Goal: Book appointment/travel/reservation

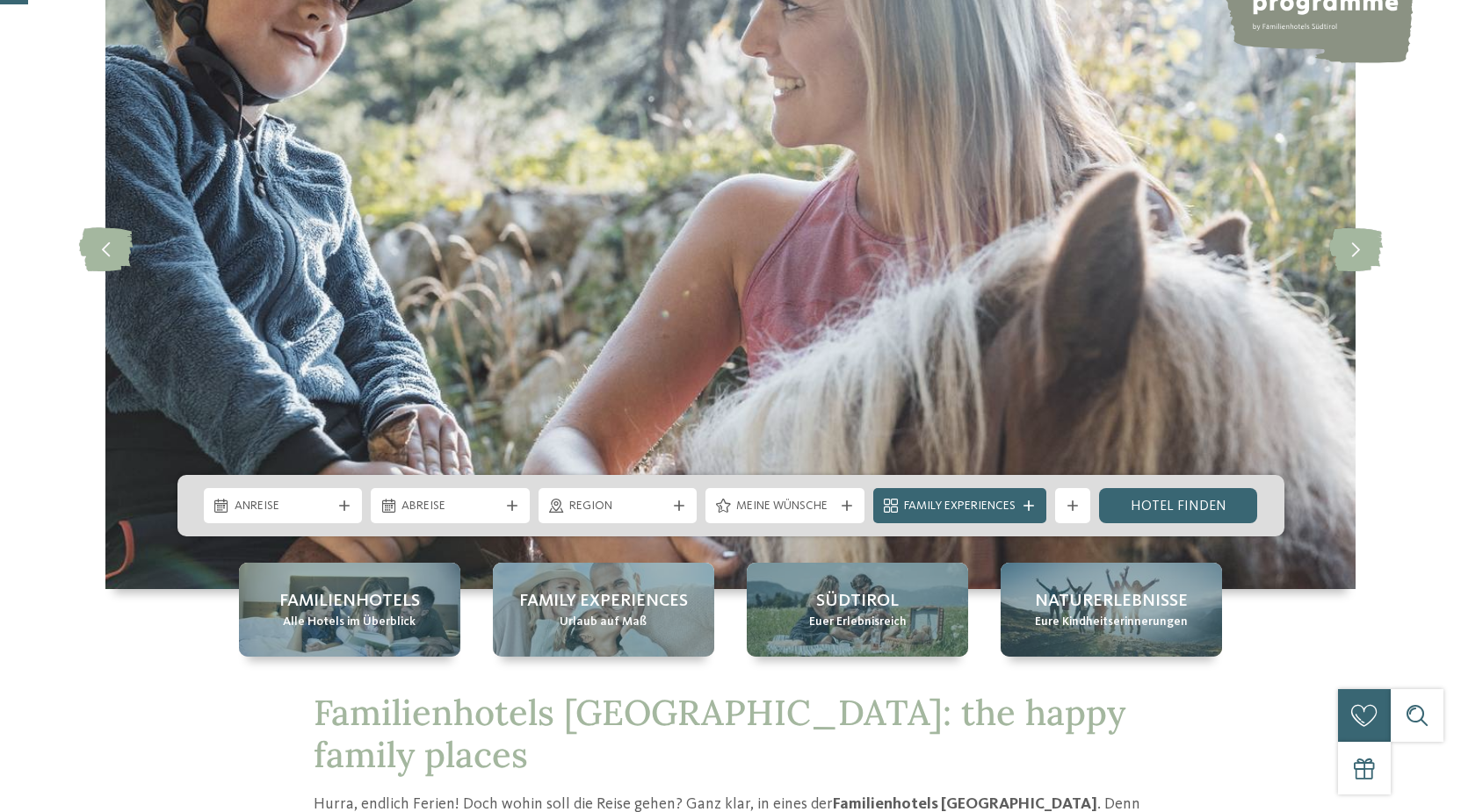
scroll to position [179, 0]
click at [319, 496] on div "Anreise" at bounding box center [284, 505] width 159 height 35
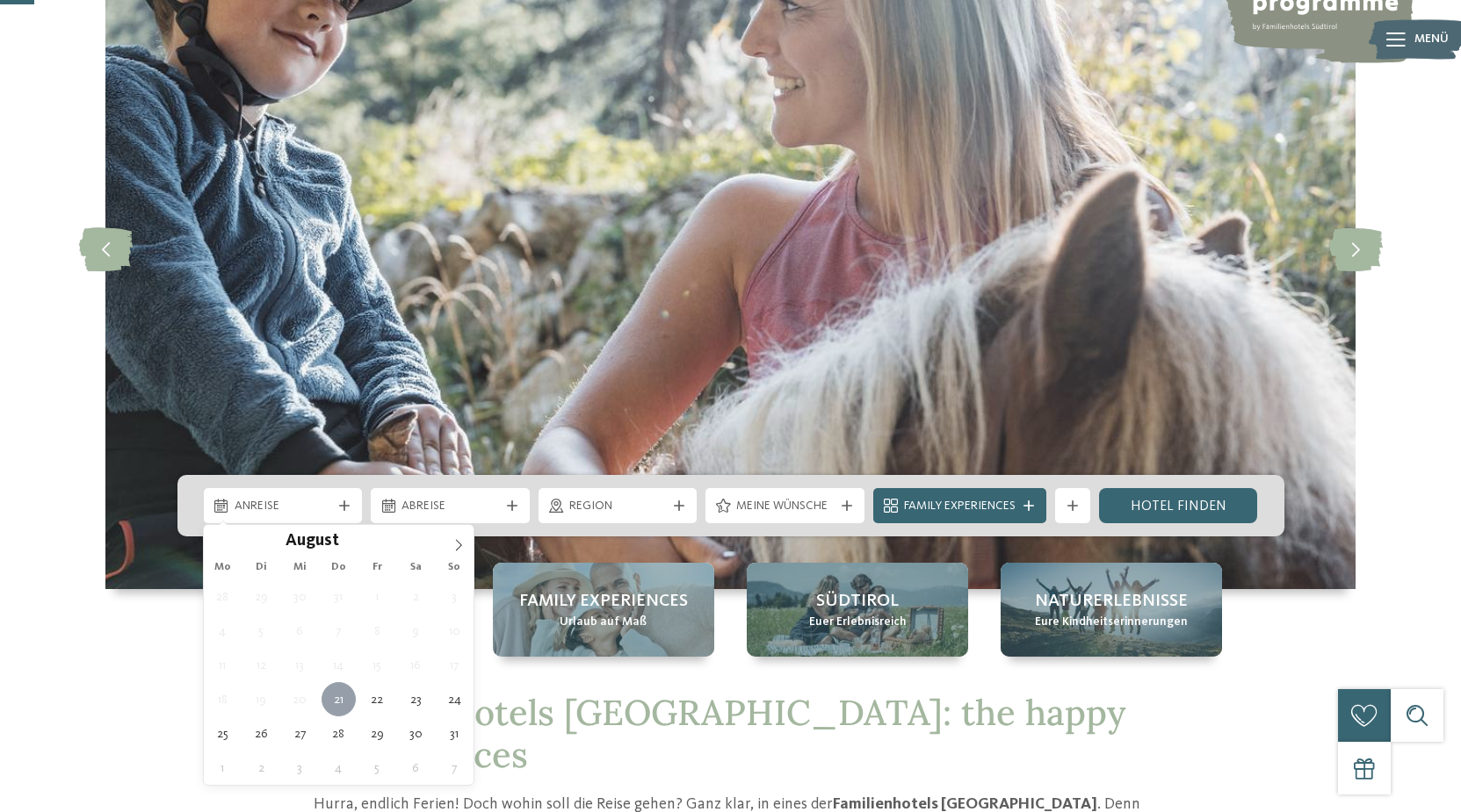
type div "21.08.2025"
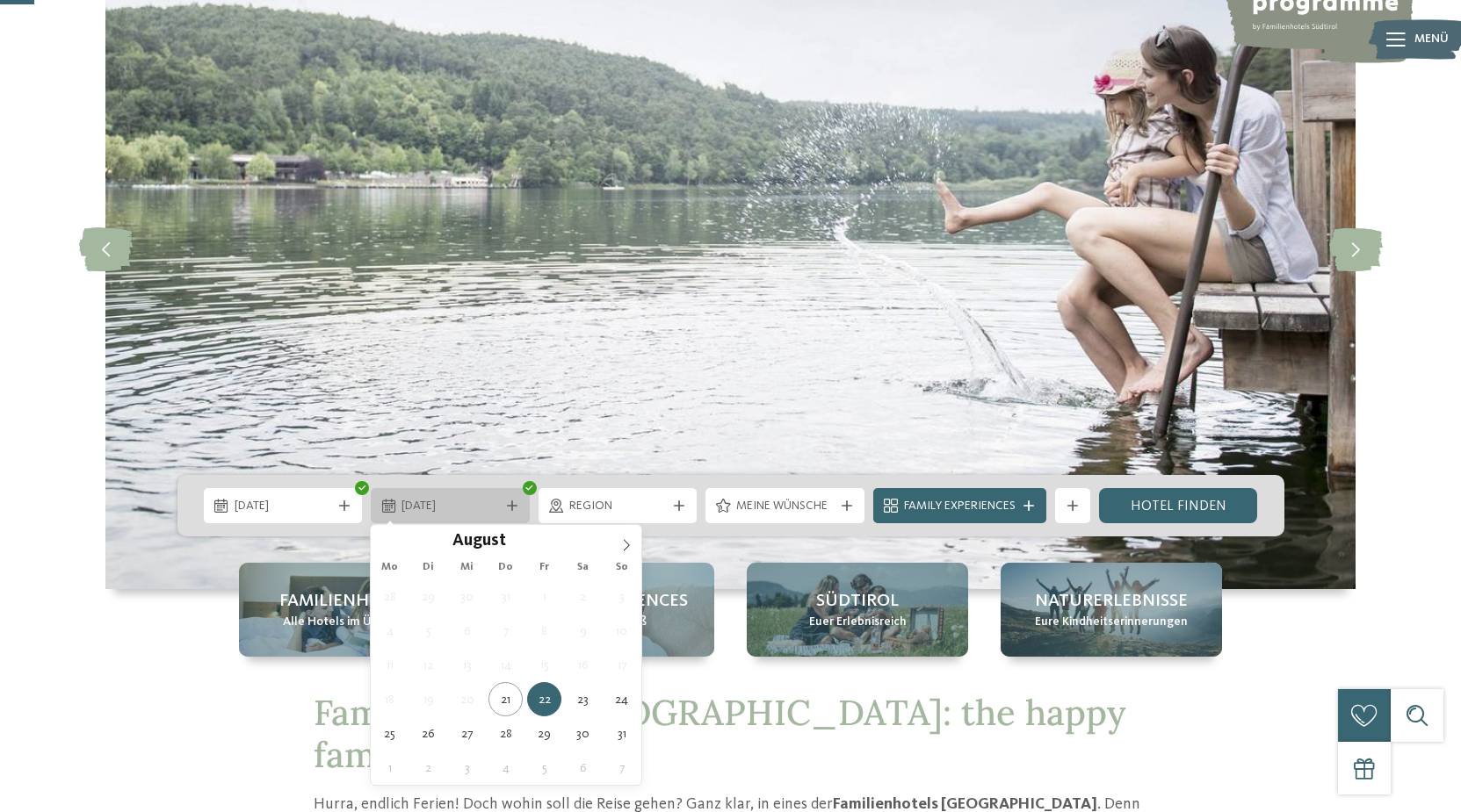
click at [510, 515] on div "22.08.2025" at bounding box center [450, 505] width 159 height 35
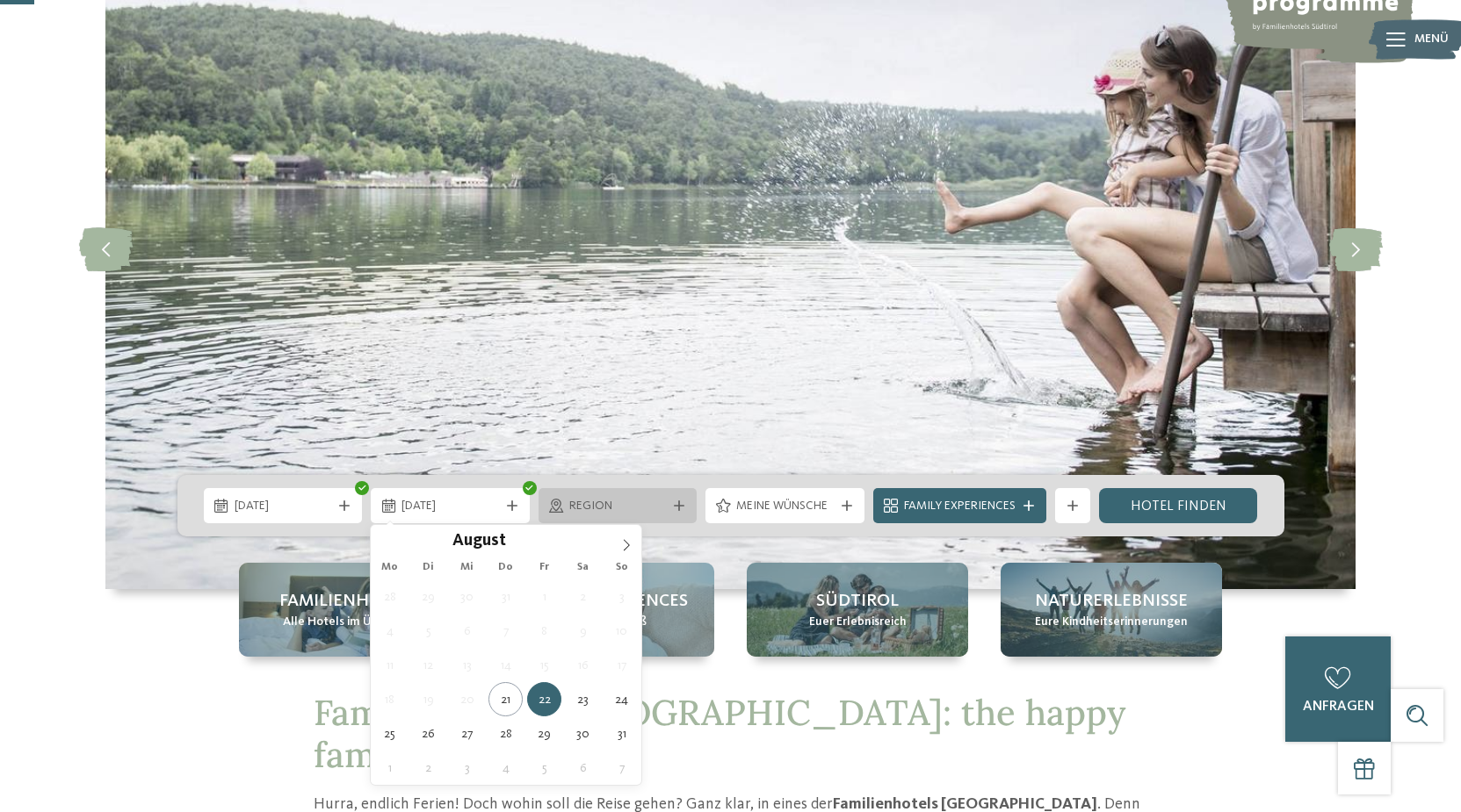
click at [615, 505] on span "Region" at bounding box center [618, 506] width 98 height 17
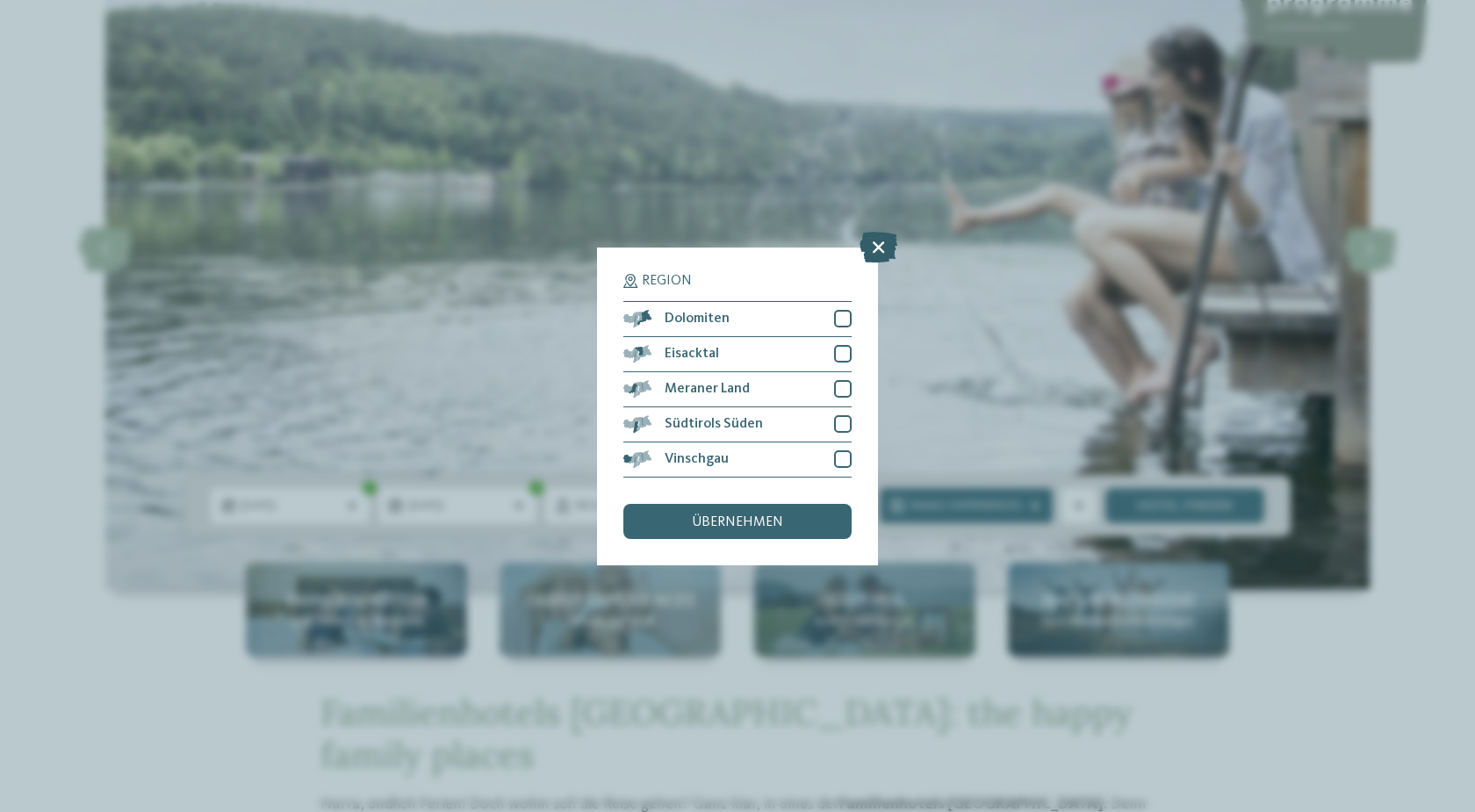
click at [875, 238] on icon at bounding box center [878, 246] width 38 height 31
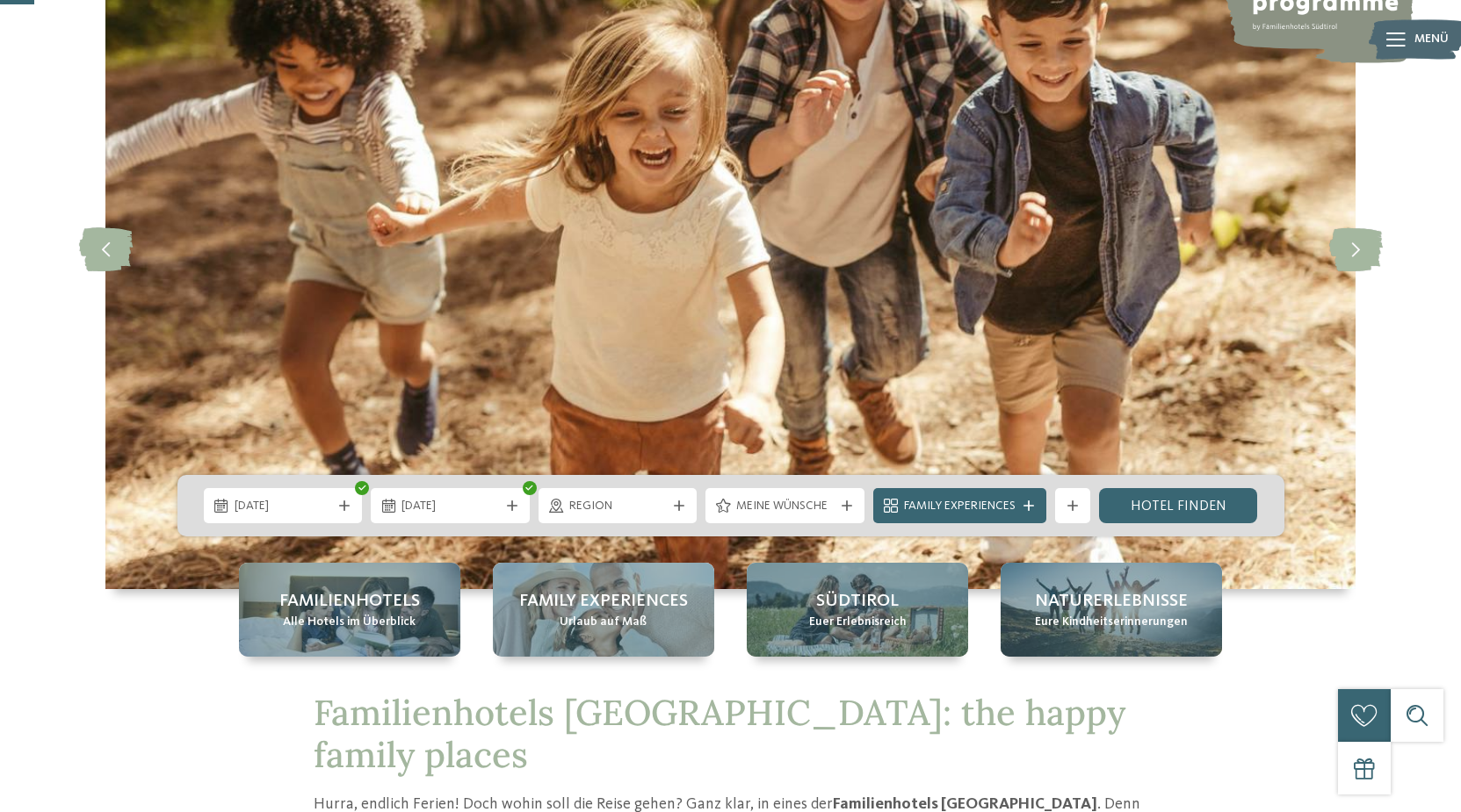
click at [510, 529] on div "21.08.2025 22.08.2025" at bounding box center [731, 506] width 1107 height 62
click at [508, 505] on icon at bounding box center [513, 506] width 11 height 11
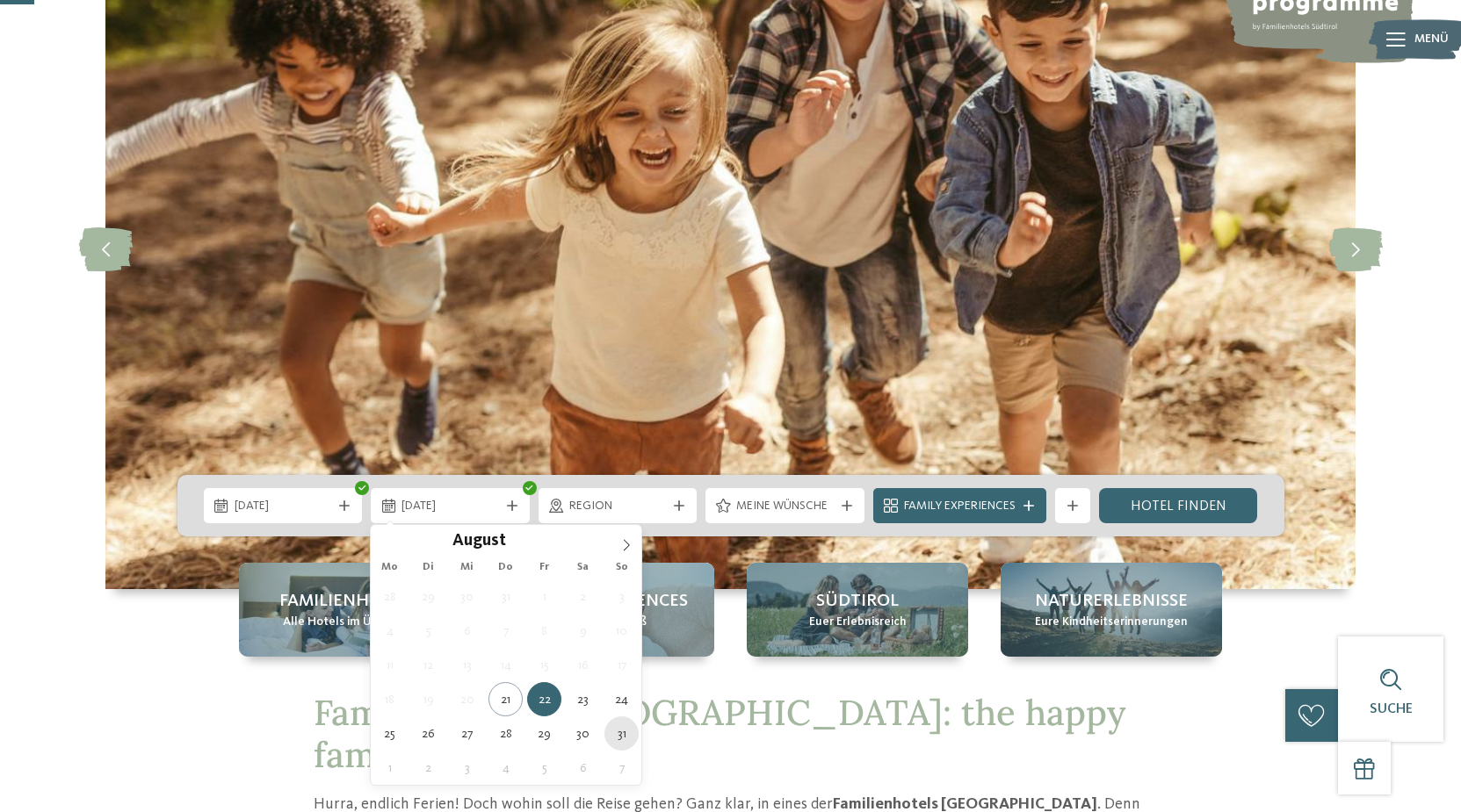
type div "31.08.2025"
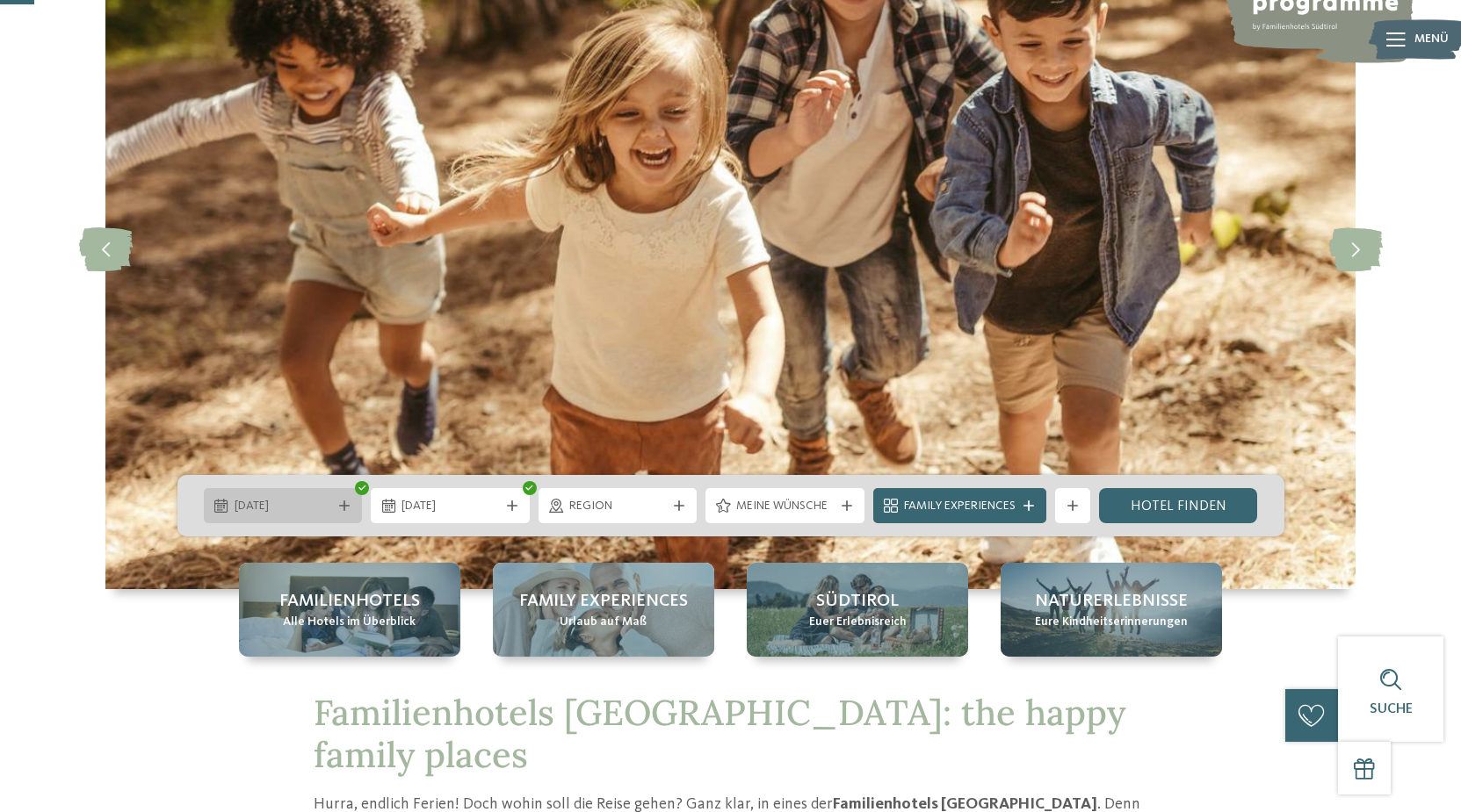
click at [343, 508] on icon at bounding box center [344, 506] width 11 height 11
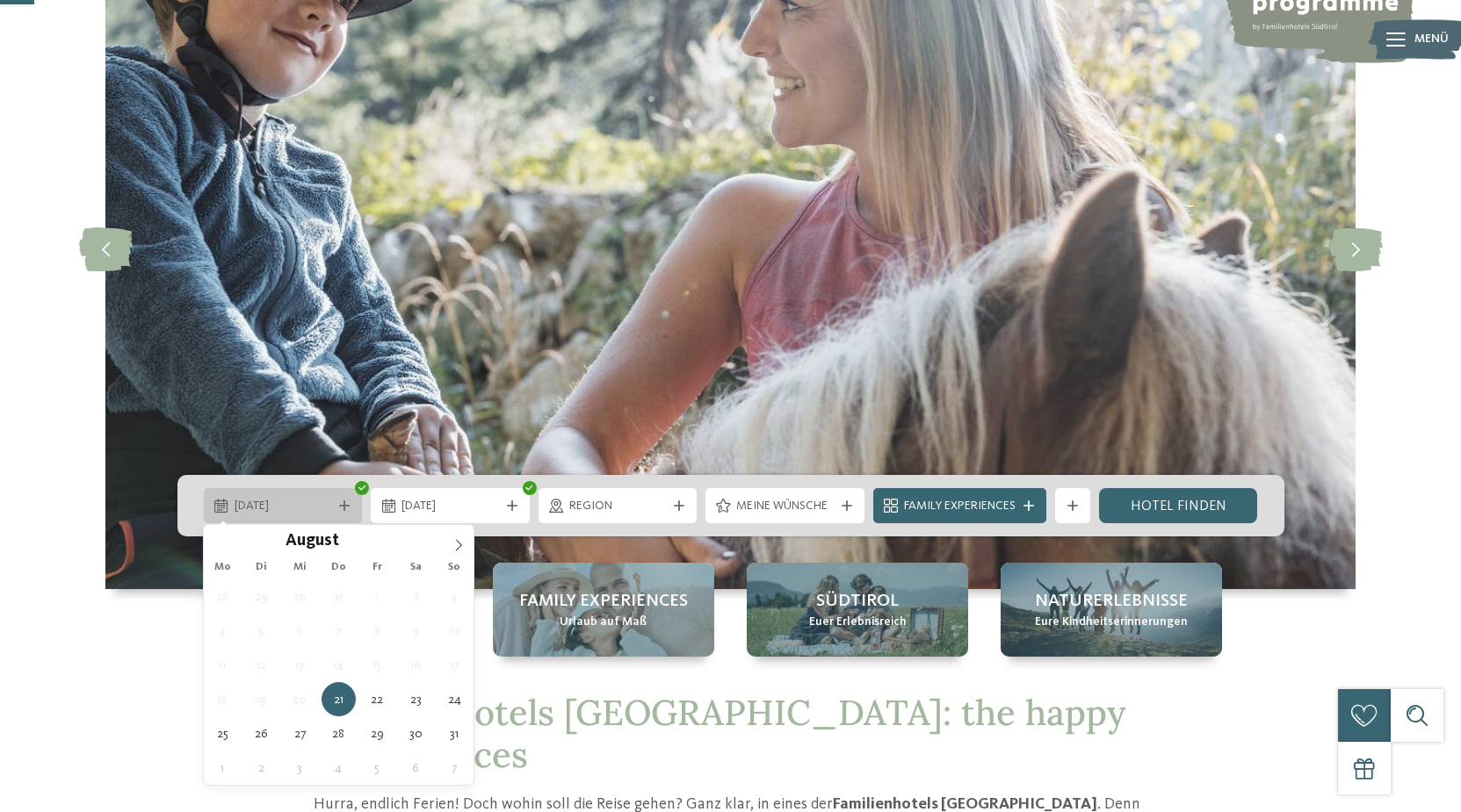
click at [343, 508] on icon at bounding box center [344, 506] width 11 height 11
click at [461, 538] on span at bounding box center [458, 540] width 30 height 30
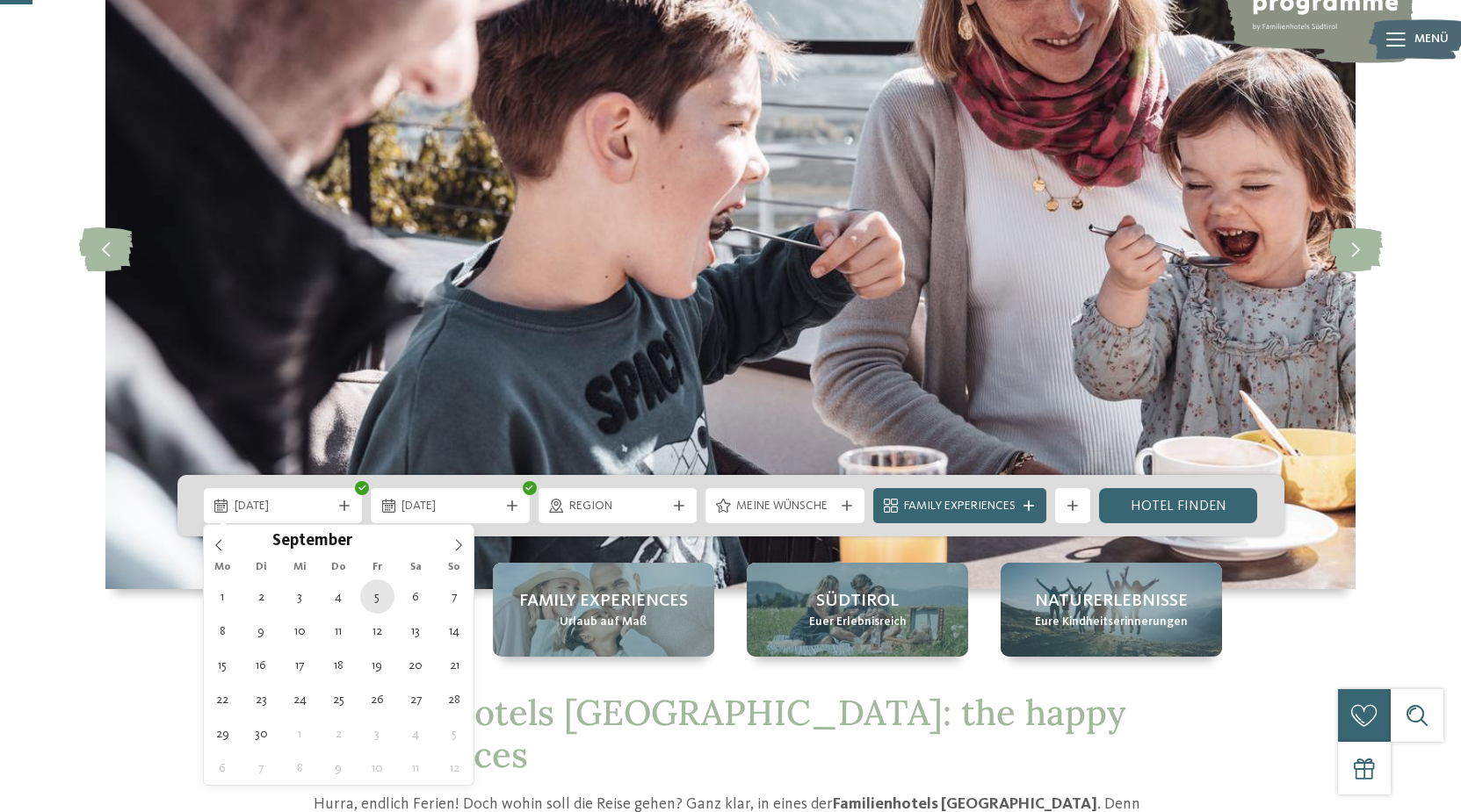
type div "05.09.2025"
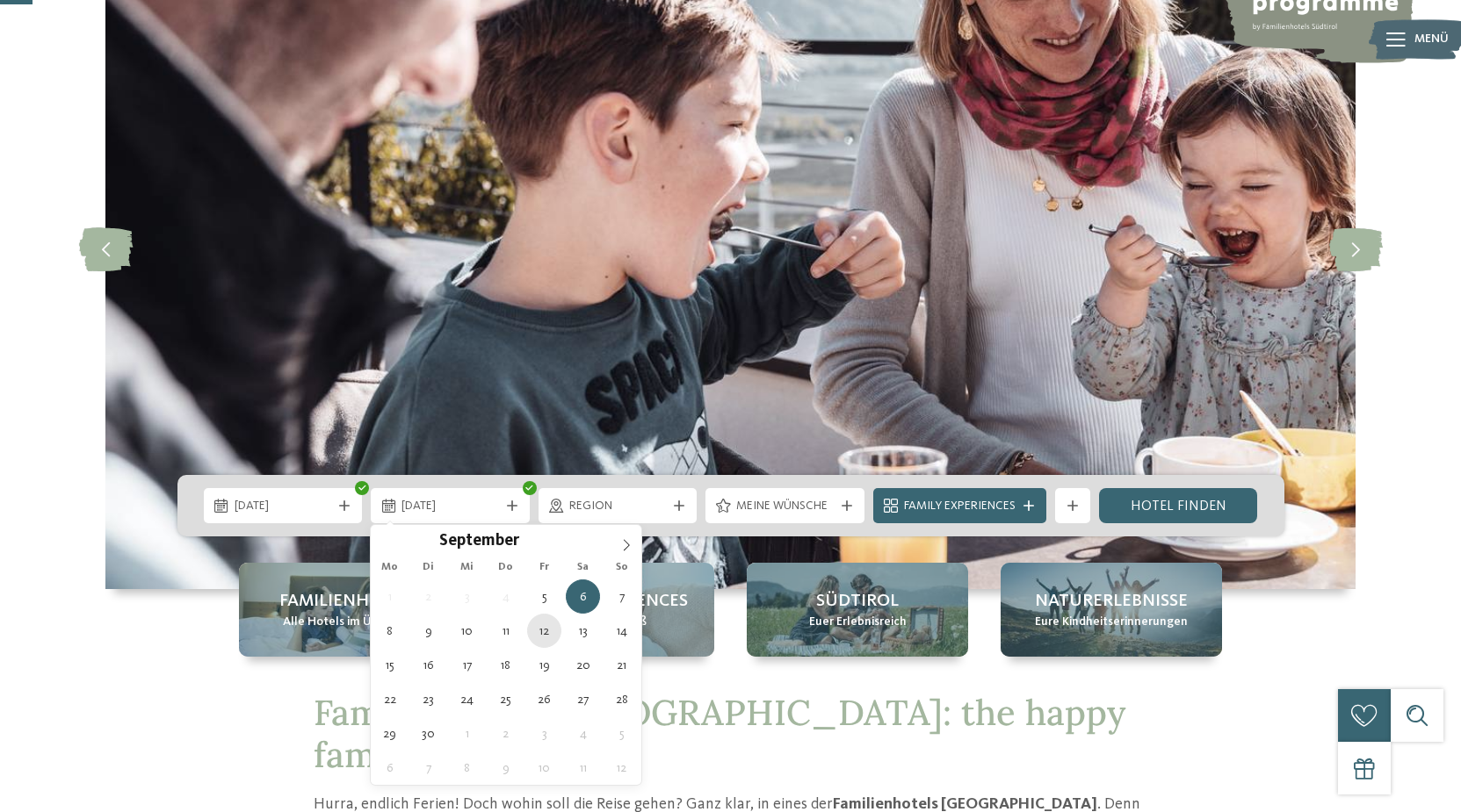
type div "12.09.2025"
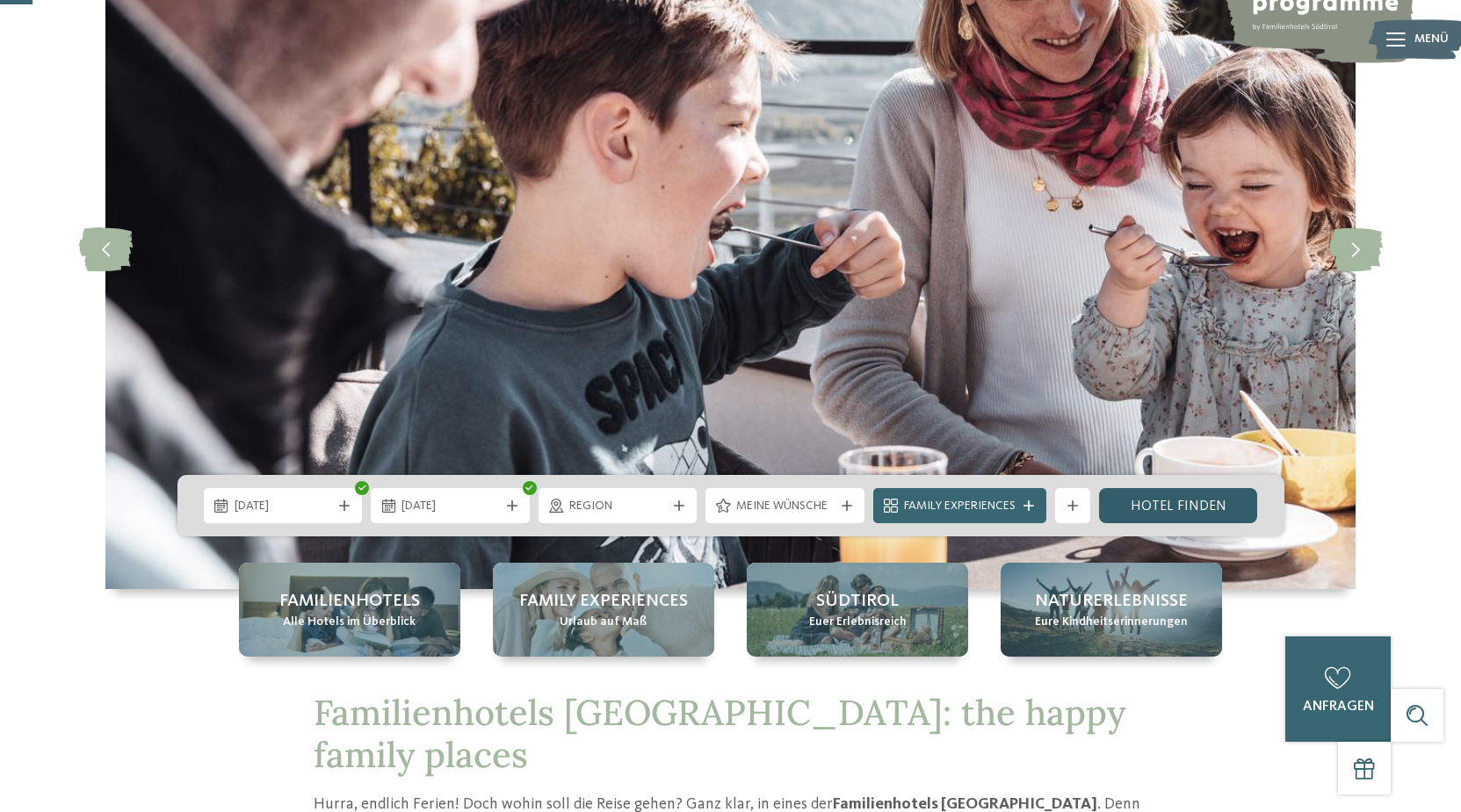
click at [1121, 500] on link "Hotel finden" at bounding box center [1178, 505] width 159 height 35
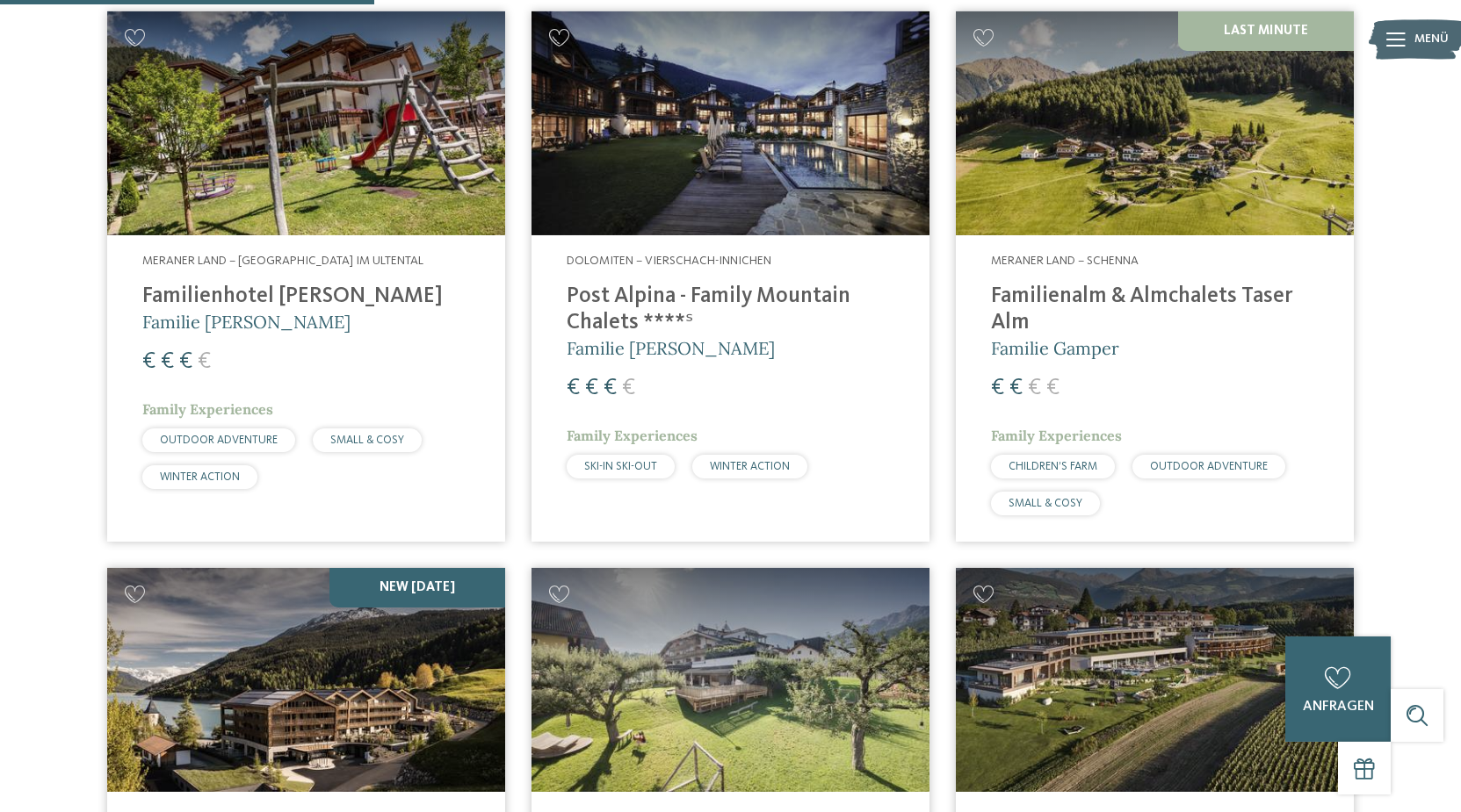
scroll to position [1237, 0]
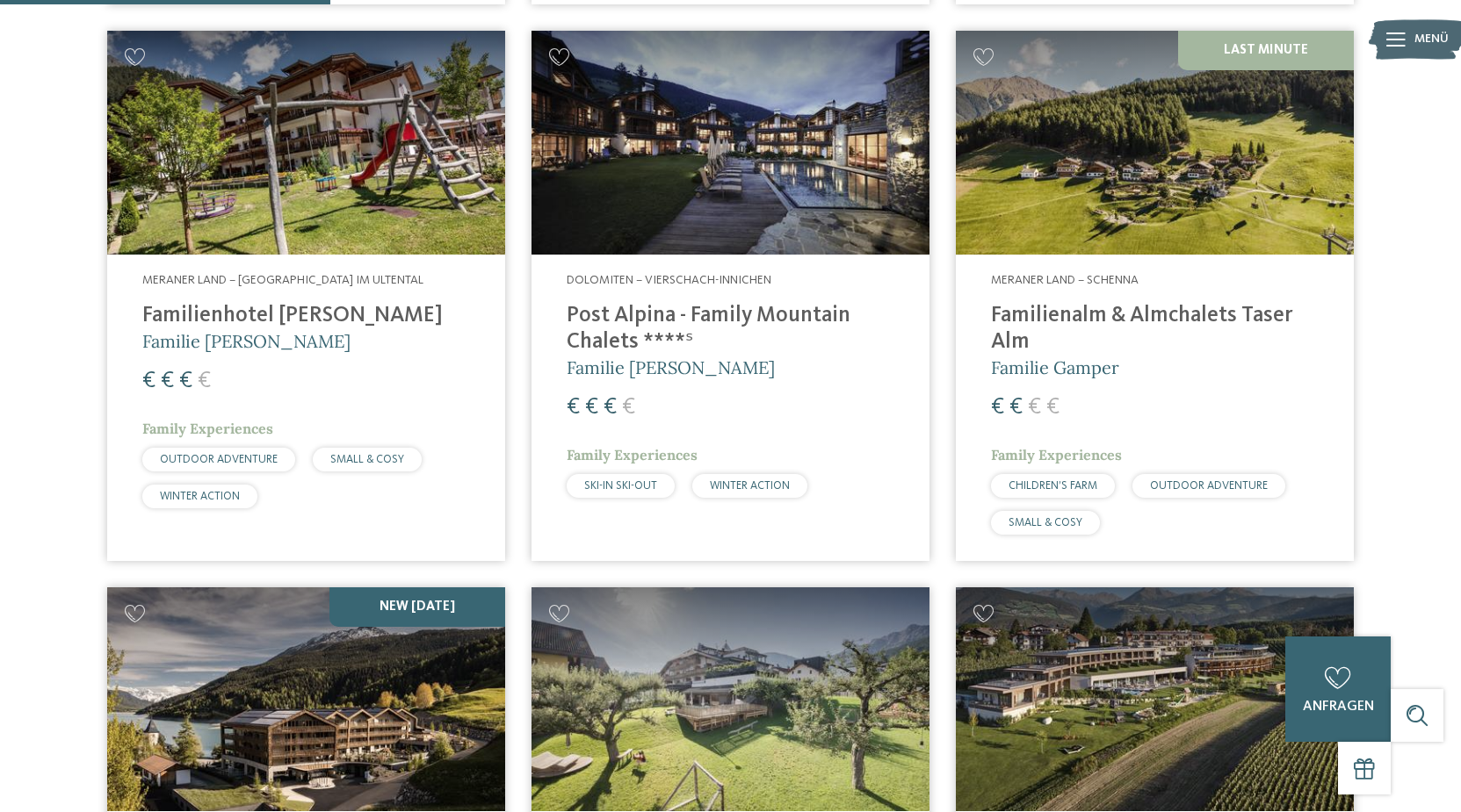
click at [678, 303] on h4 "Post Alpina - Family Mountain Chalets ****ˢ" at bounding box center [730, 330] width 328 height 53
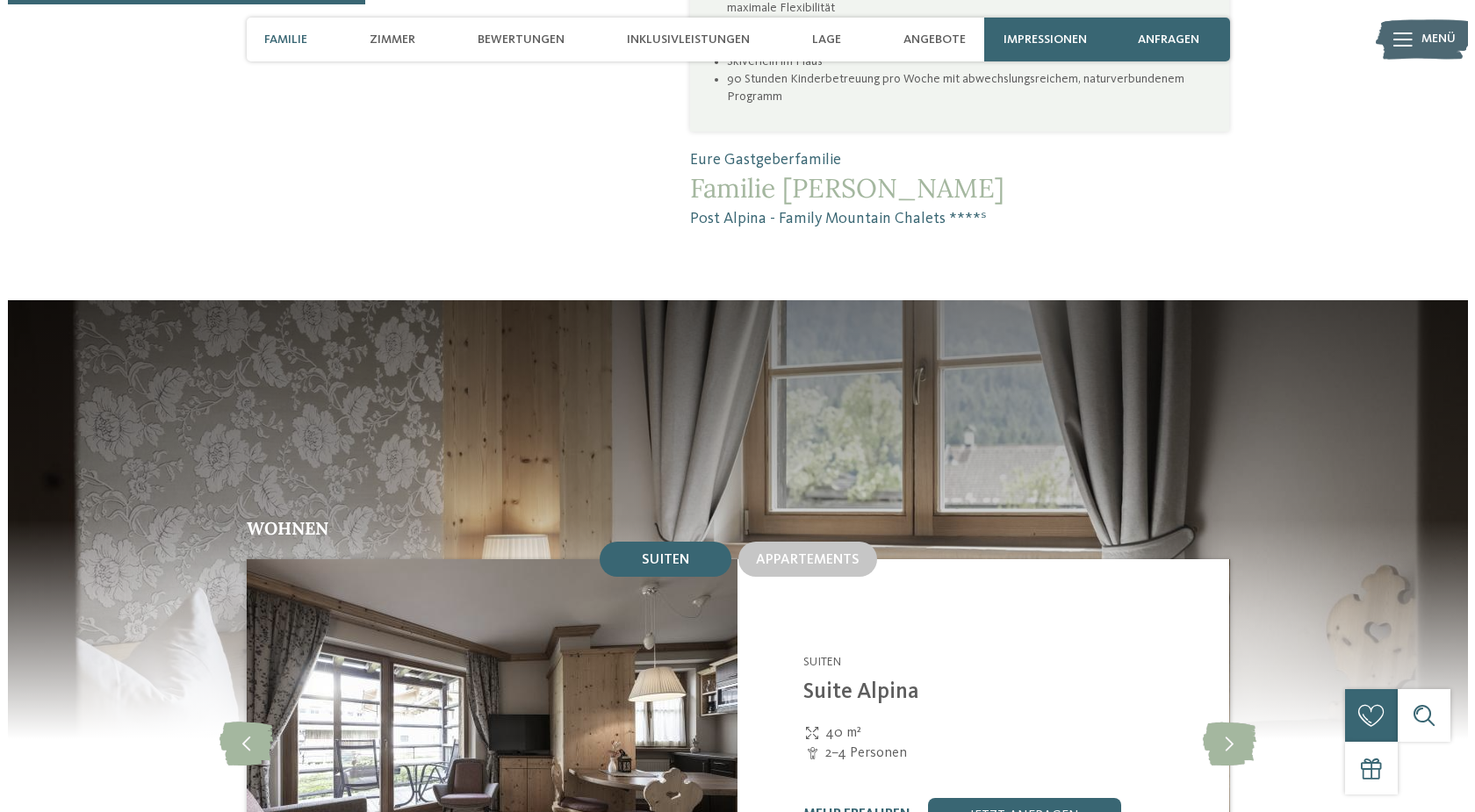
scroll to position [1880, 0]
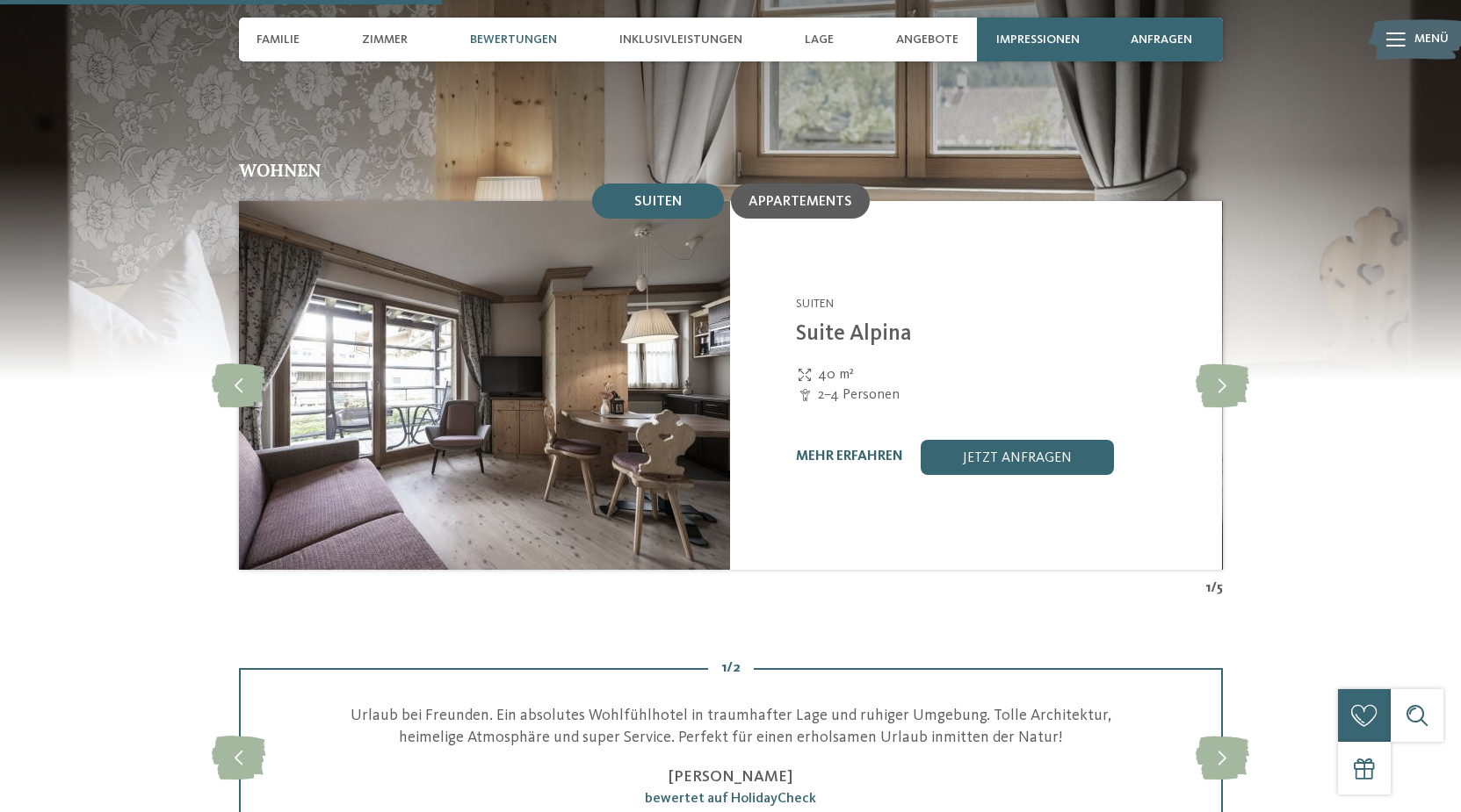
click at [795, 195] on span "Appartements" at bounding box center [800, 202] width 103 height 14
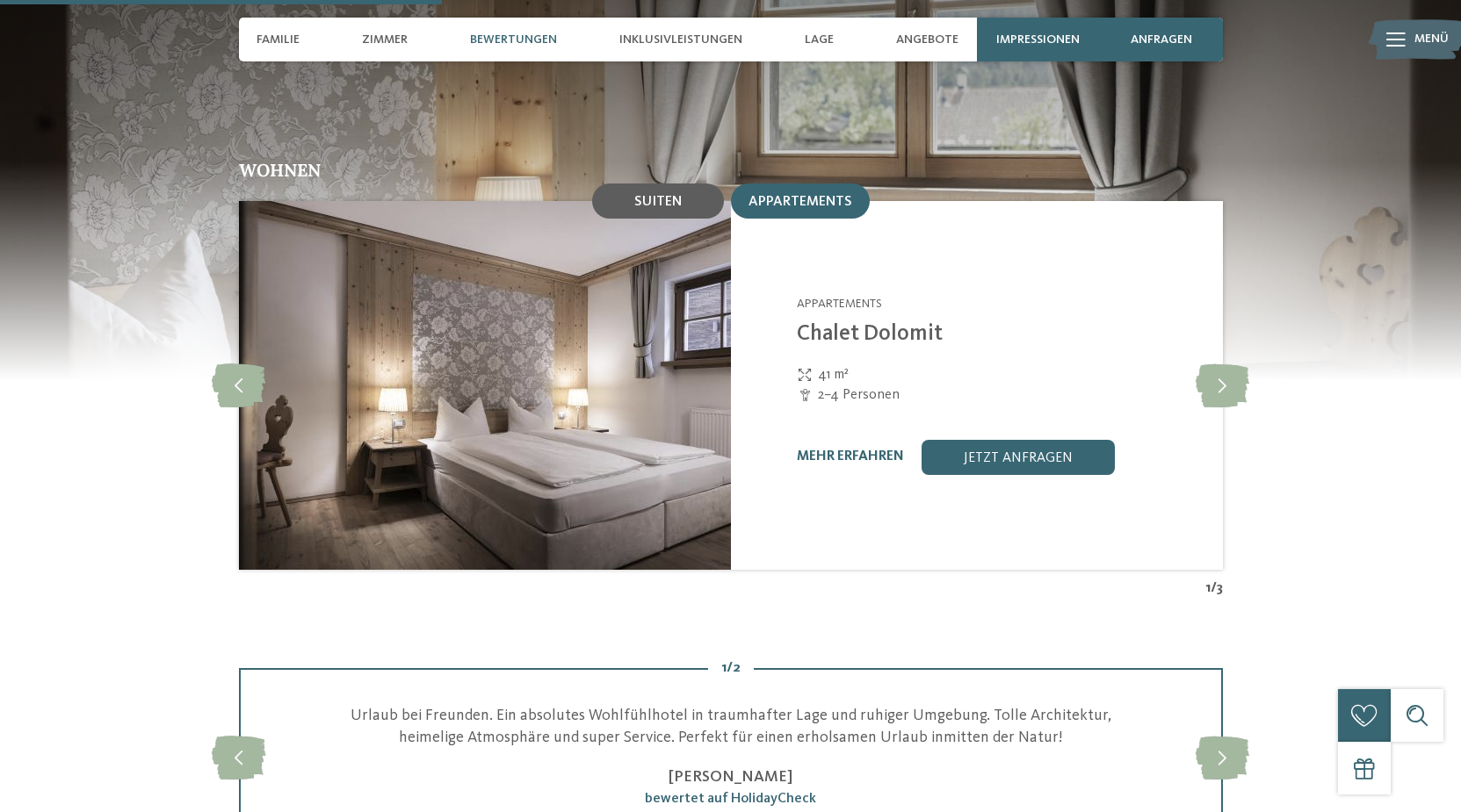
click at [675, 184] on div "Suiten" at bounding box center [658, 201] width 131 height 35
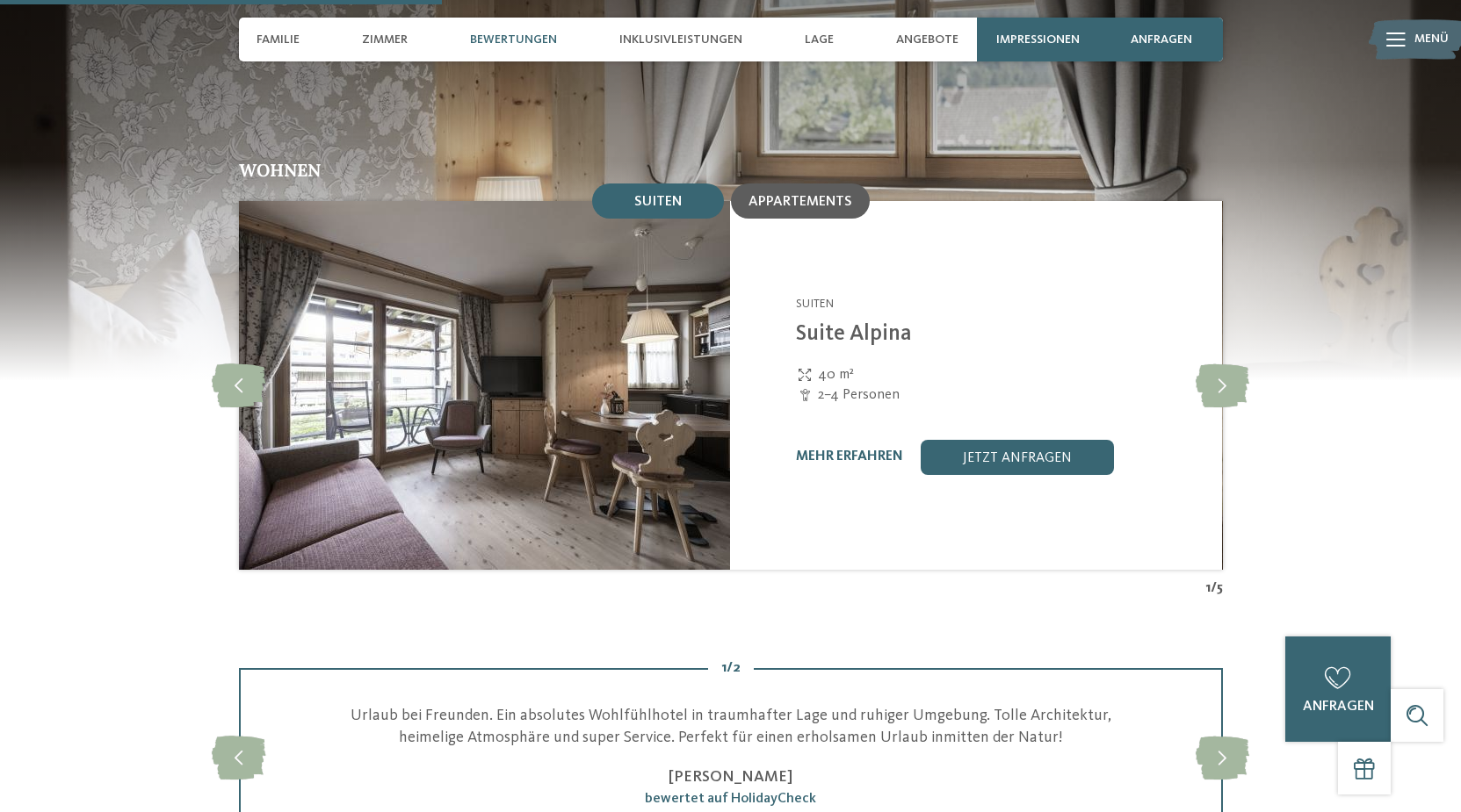
click at [809, 195] on span "Appartements" at bounding box center [800, 202] width 103 height 14
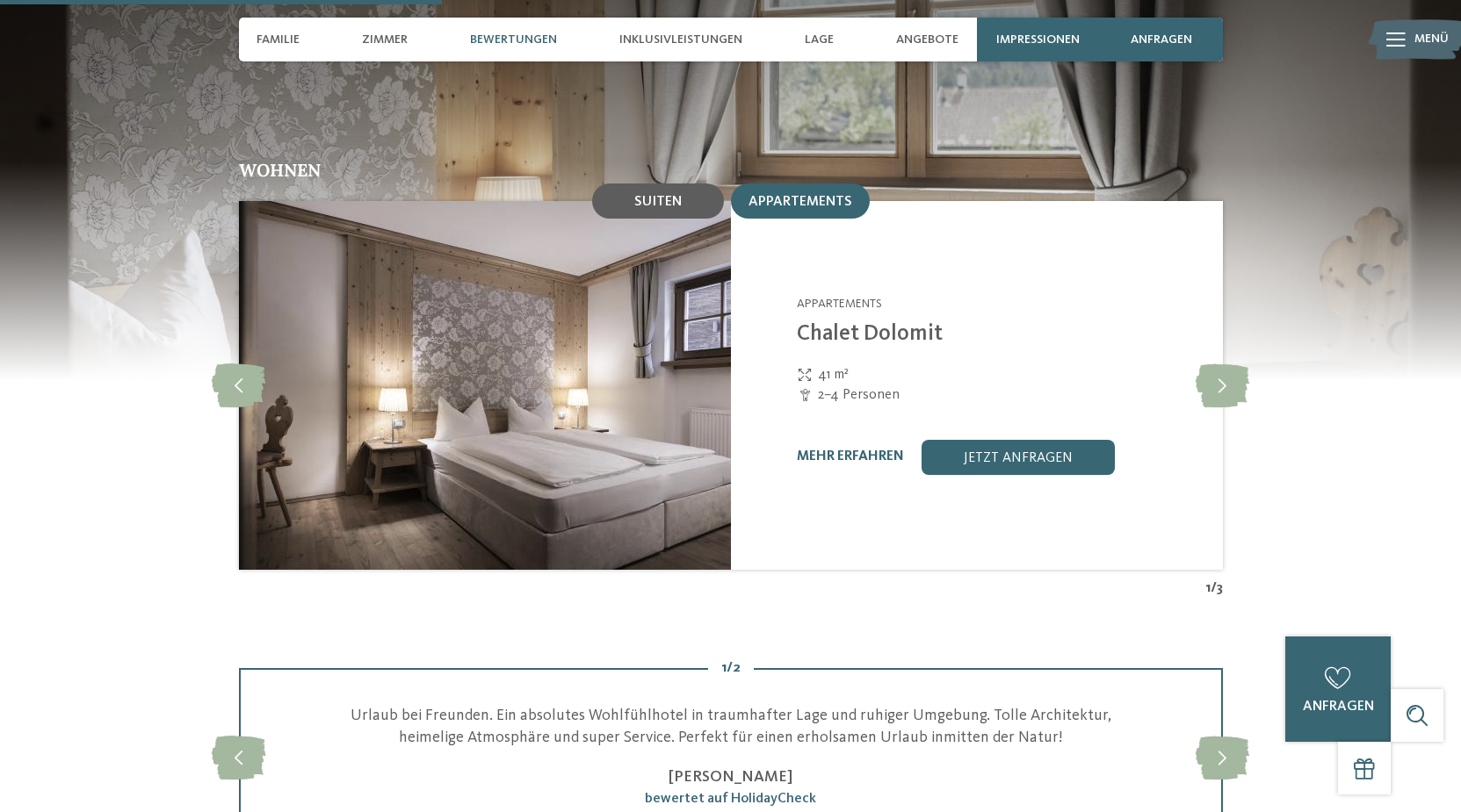
click at [678, 195] on span "Suiten" at bounding box center [658, 202] width 47 height 14
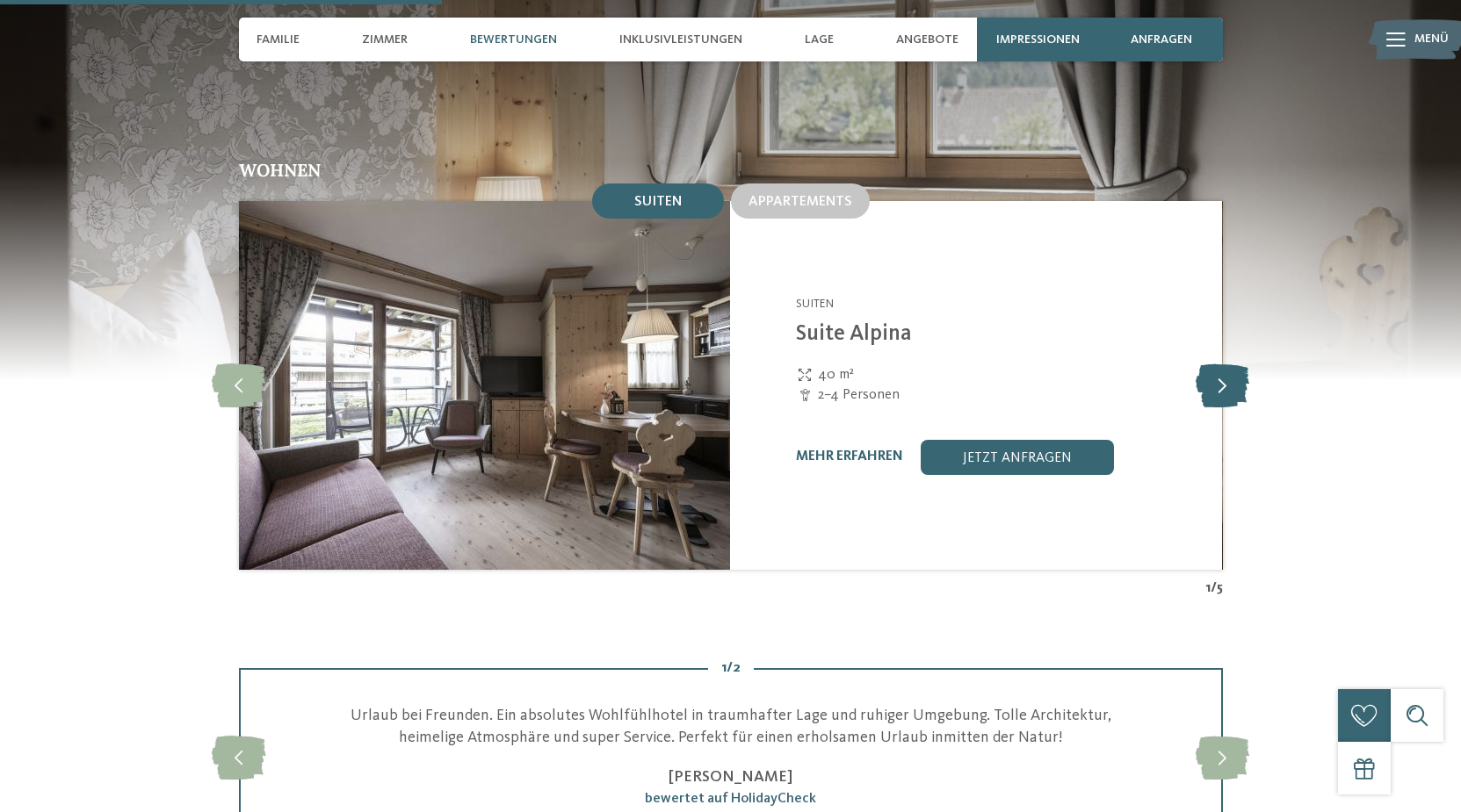
click at [1231, 363] on icon at bounding box center [1222, 385] width 53 height 43
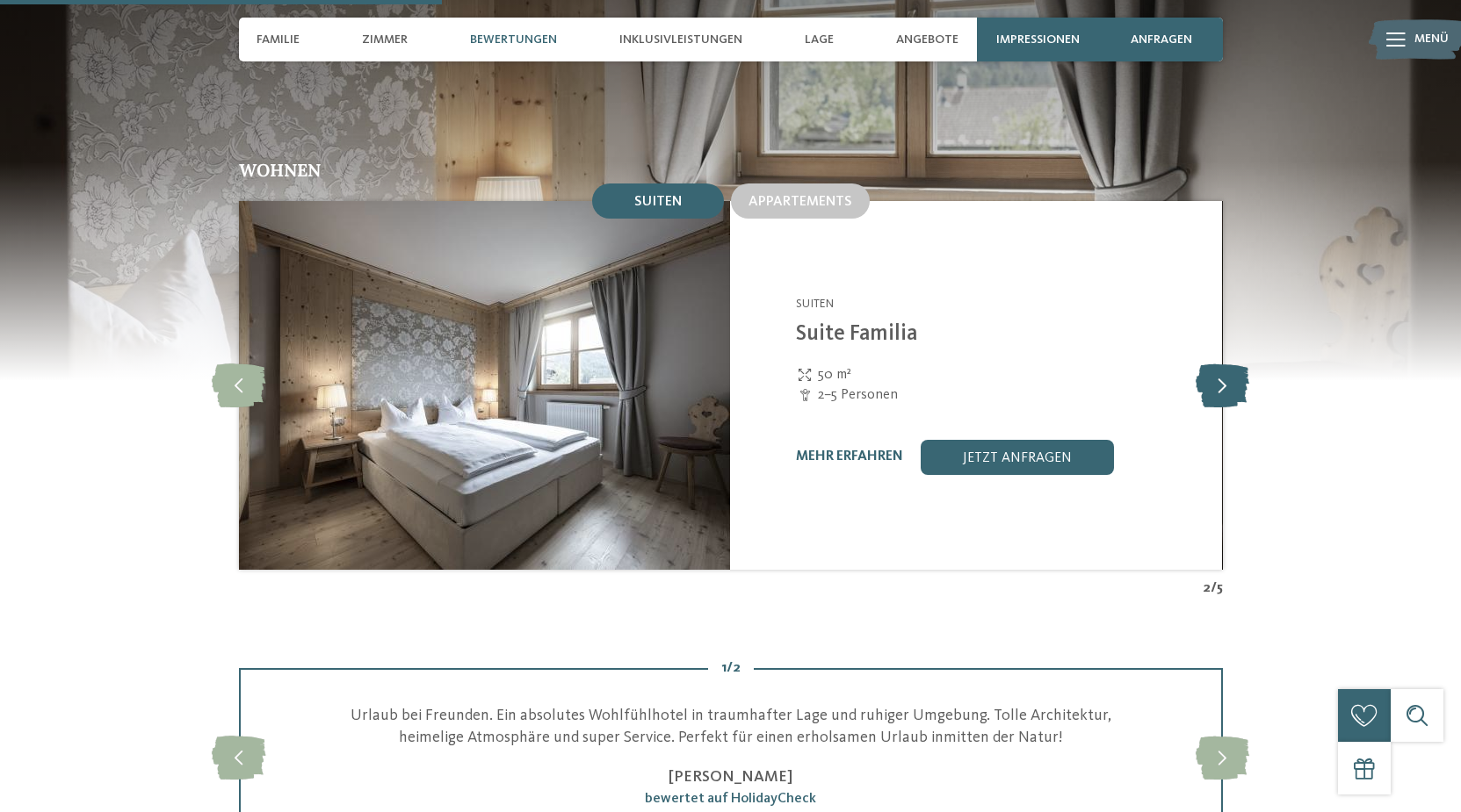
click at [1231, 363] on icon at bounding box center [1222, 385] width 53 height 43
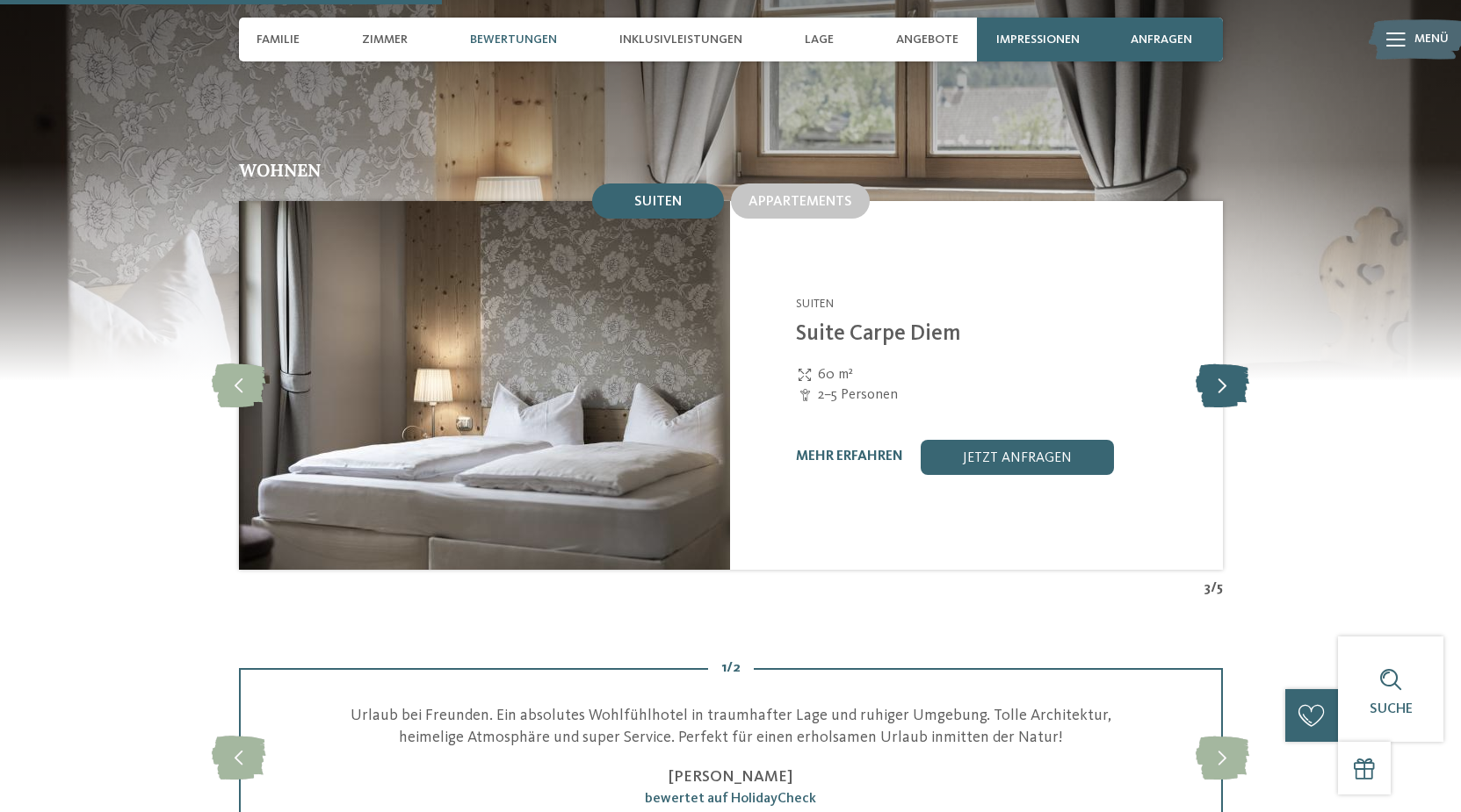
click at [1231, 363] on icon at bounding box center [1222, 385] width 53 height 43
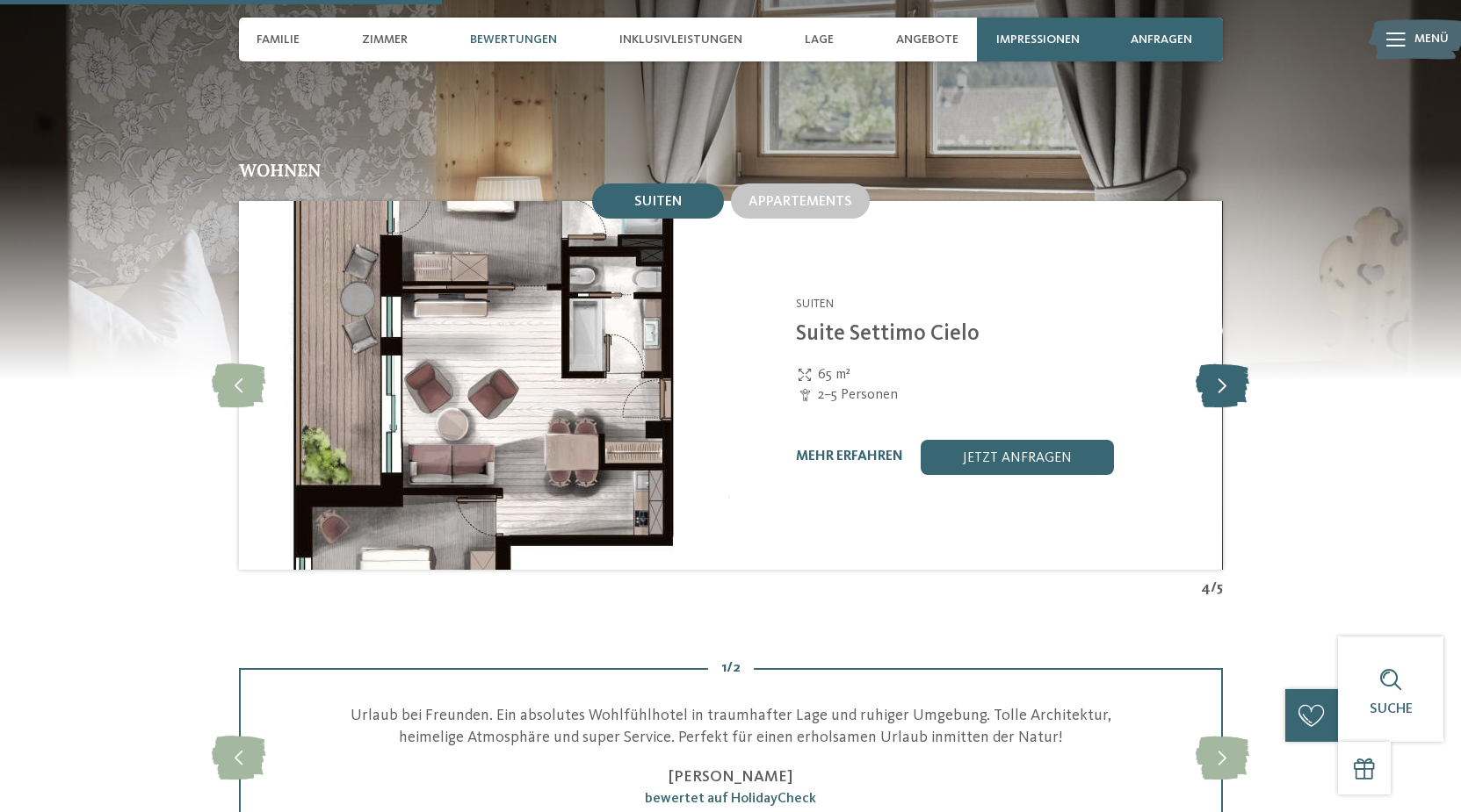
click at [1231, 363] on icon at bounding box center [1222, 385] width 53 height 43
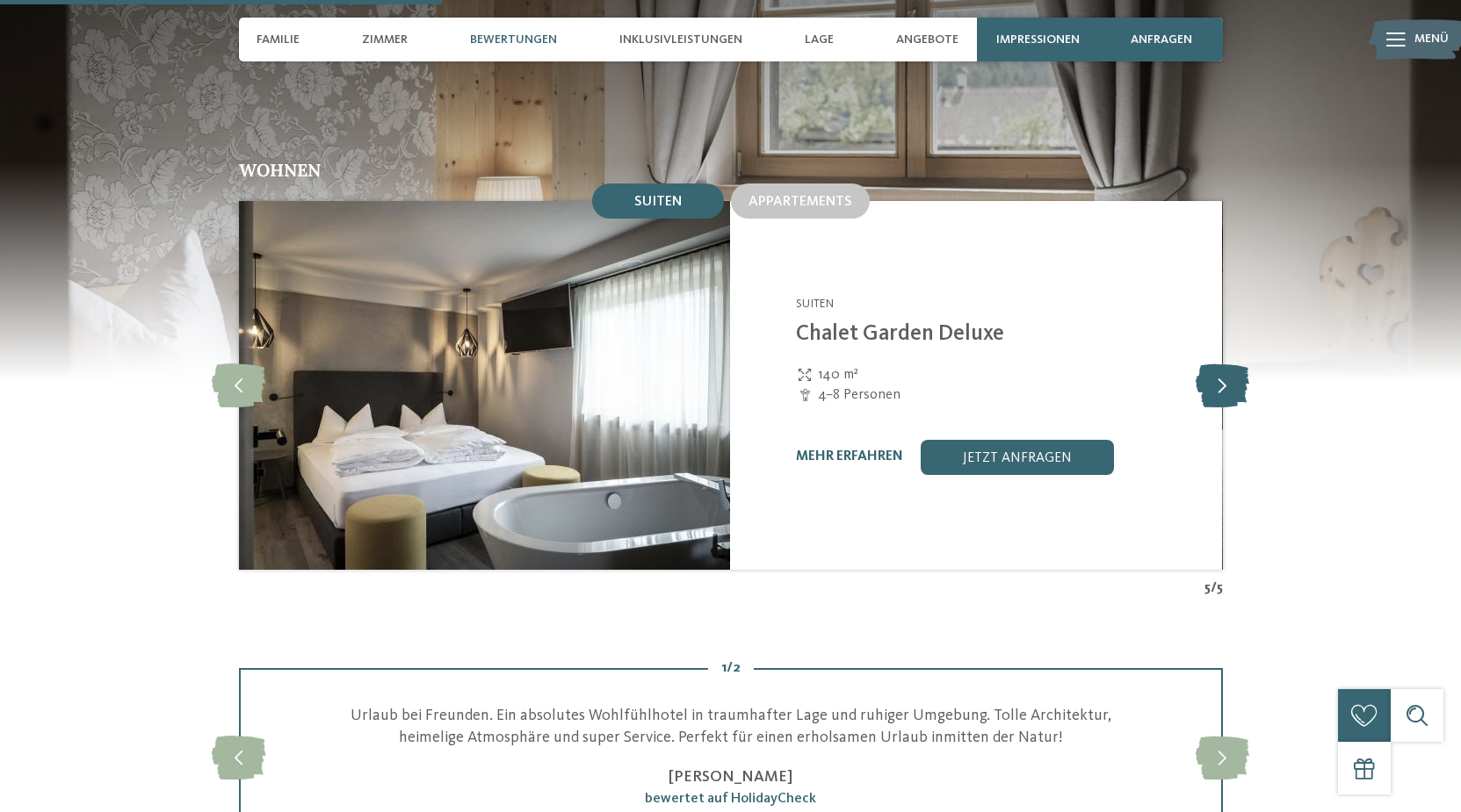
click at [1231, 363] on icon at bounding box center [1222, 385] width 53 height 43
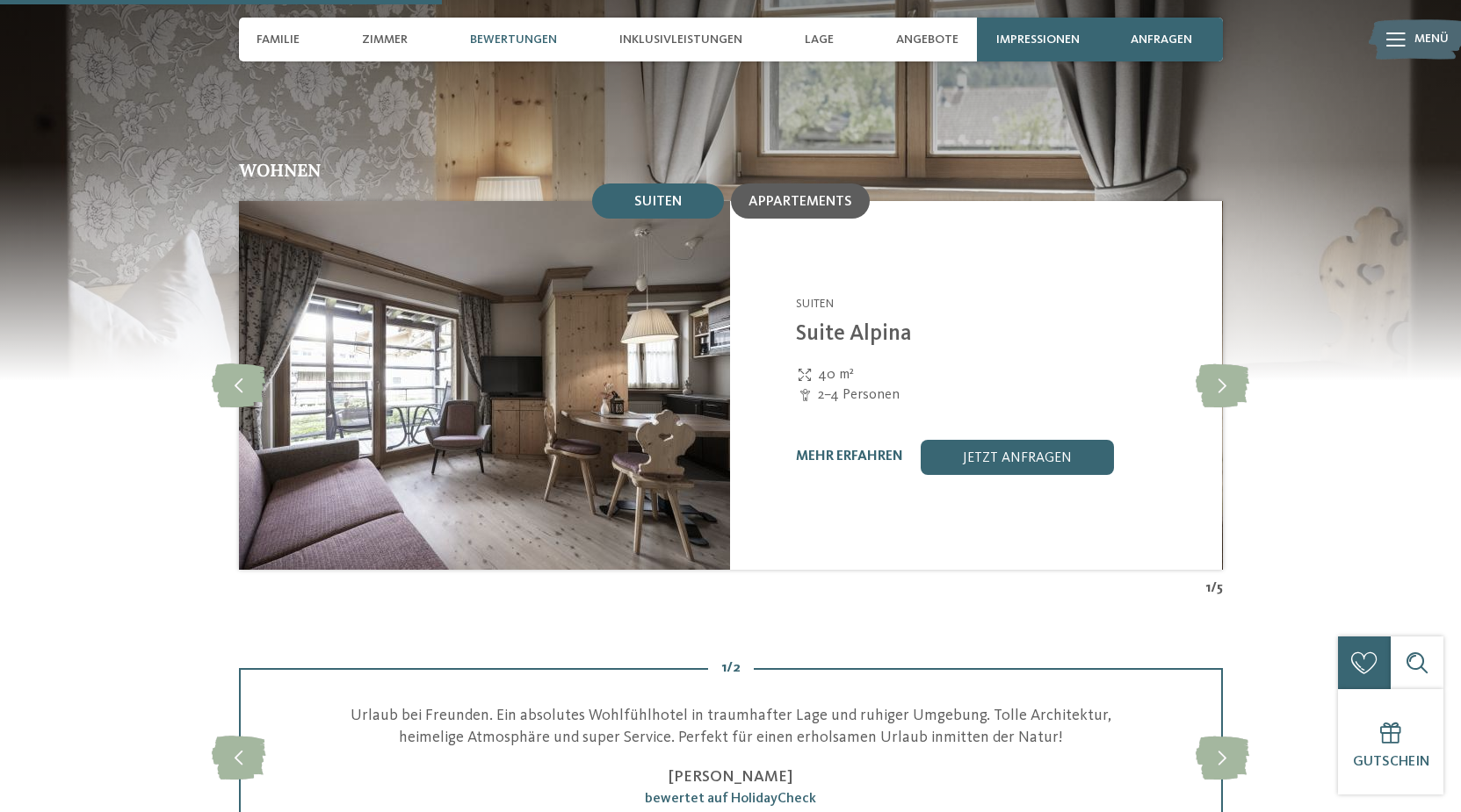
drag, startPoint x: 842, startPoint y: 148, endPoint x: 860, endPoint y: 158, distance: 20.6
click at [842, 195] on span "Appartements" at bounding box center [800, 202] width 103 height 14
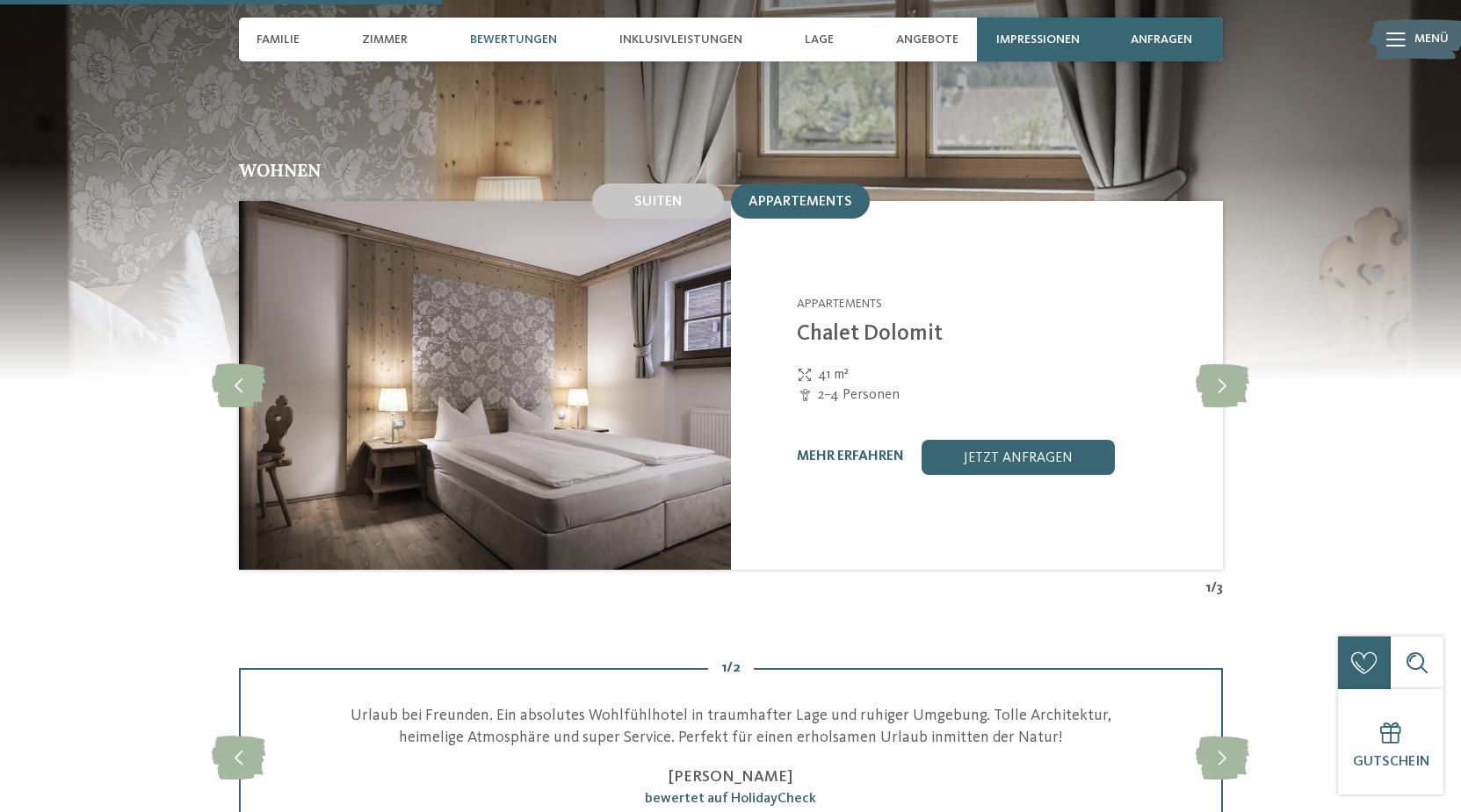
click at [1254, 352] on div "Wohnen Suiten Appartements 2" at bounding box center [730, 379] width 1195 height 436
click at [1232, 363] on icon at bounding box center [1222, 385] width 53 height 43
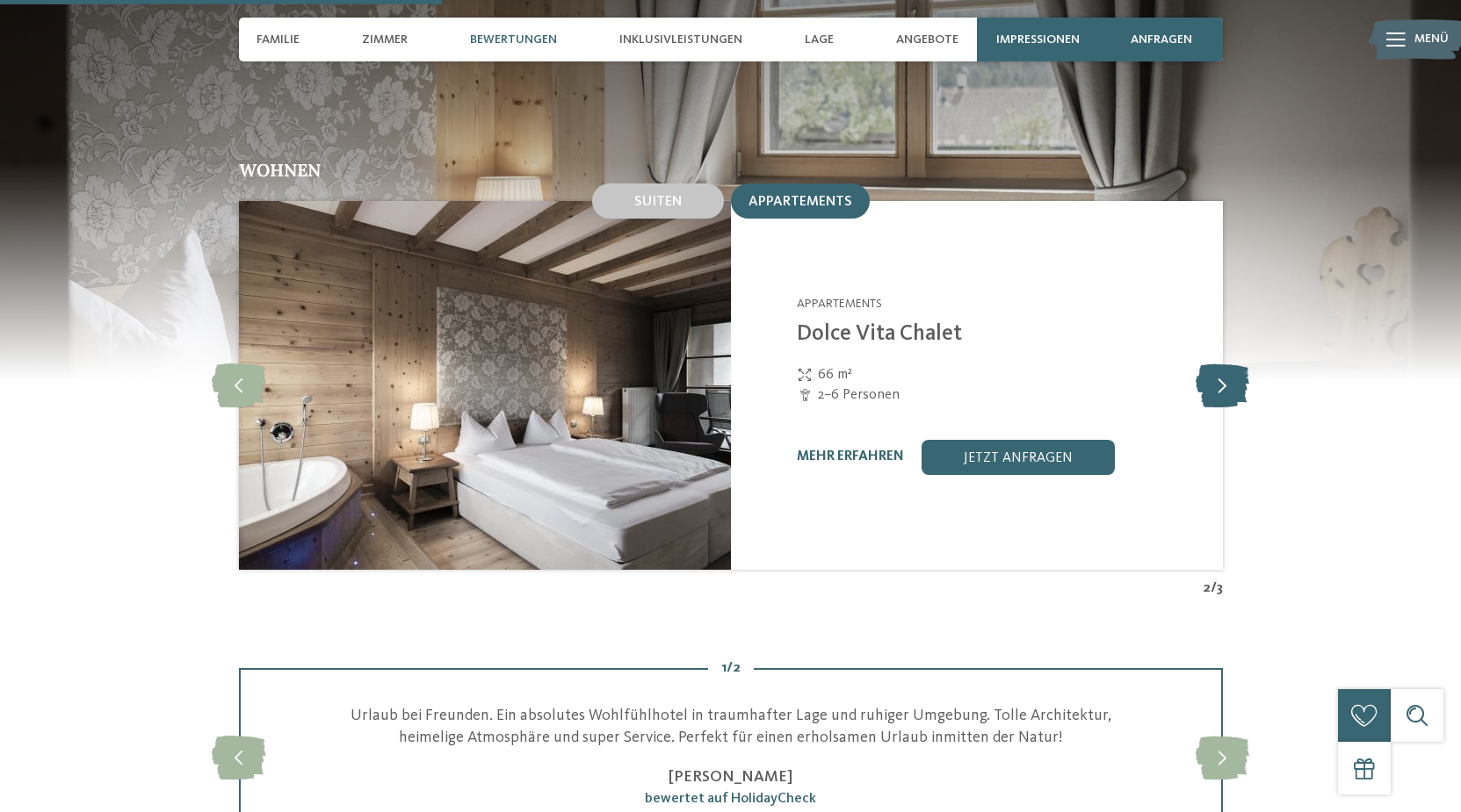
click at [1232, 363] on icon at bounding box center [1222, 385] width 53 height 43
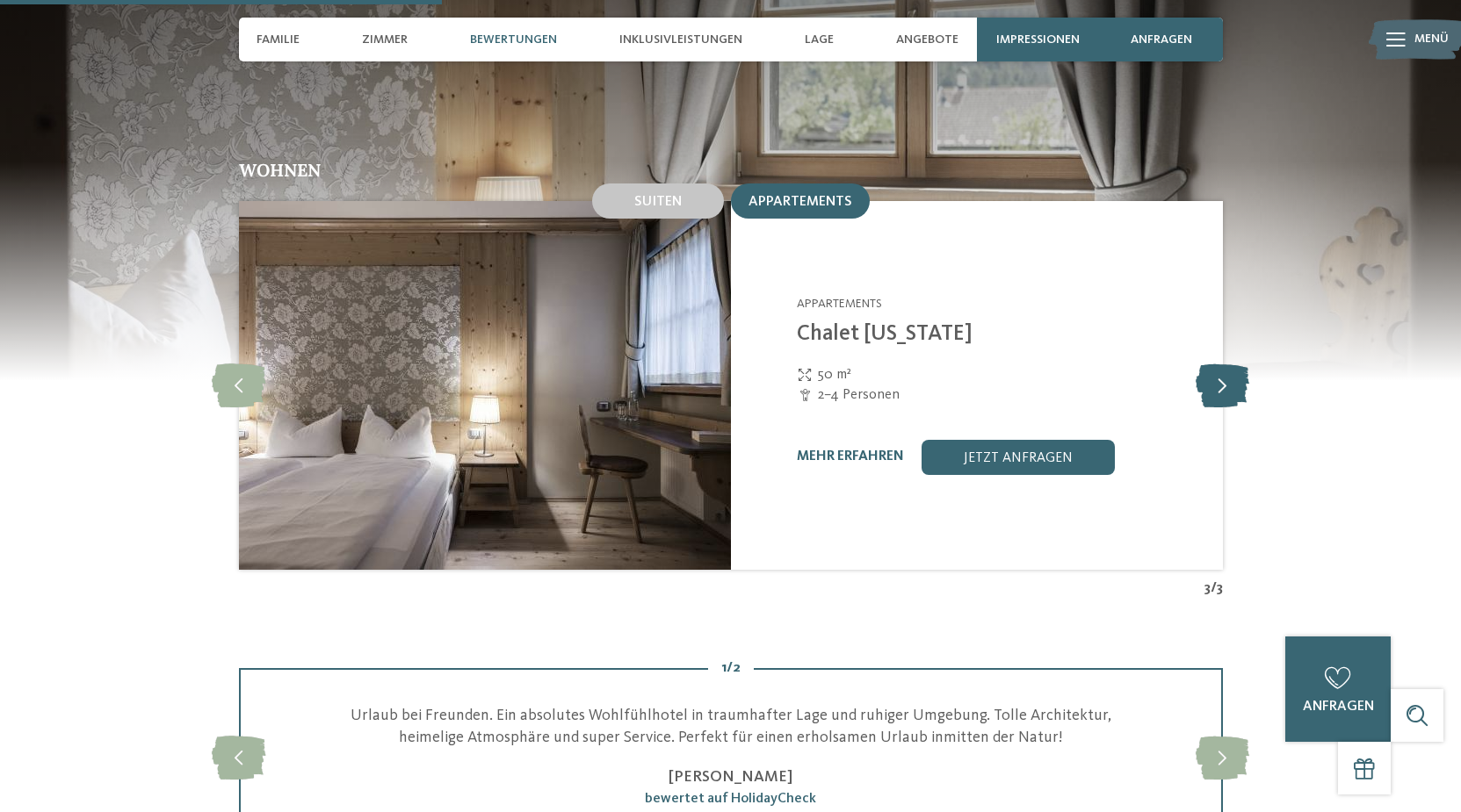
click at [1232, 363] on icon at bounding box center [1222, 385] width 53 height 43
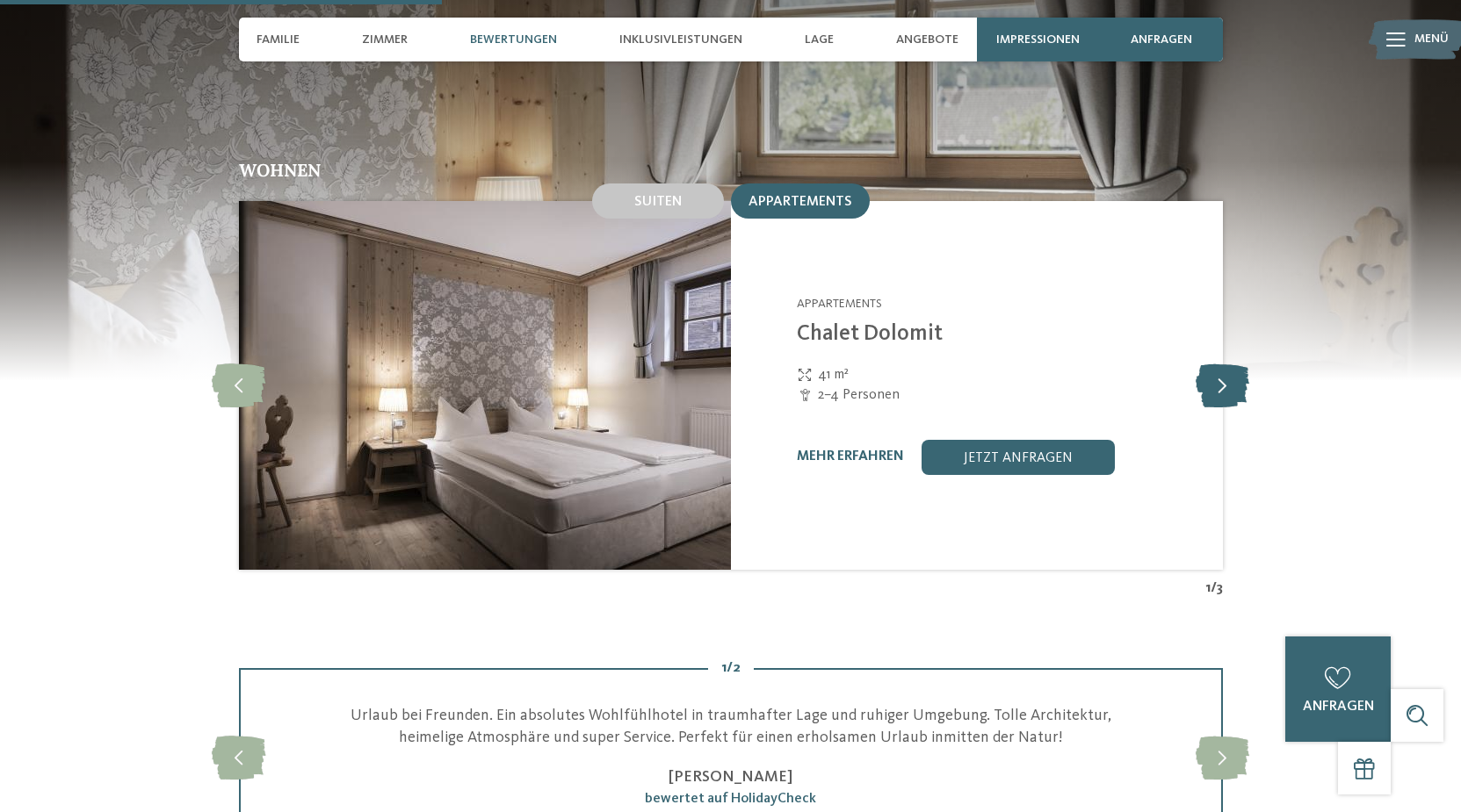
click at [1232, 363] on icon at bounding box center [1222, 385] width 53 height 43
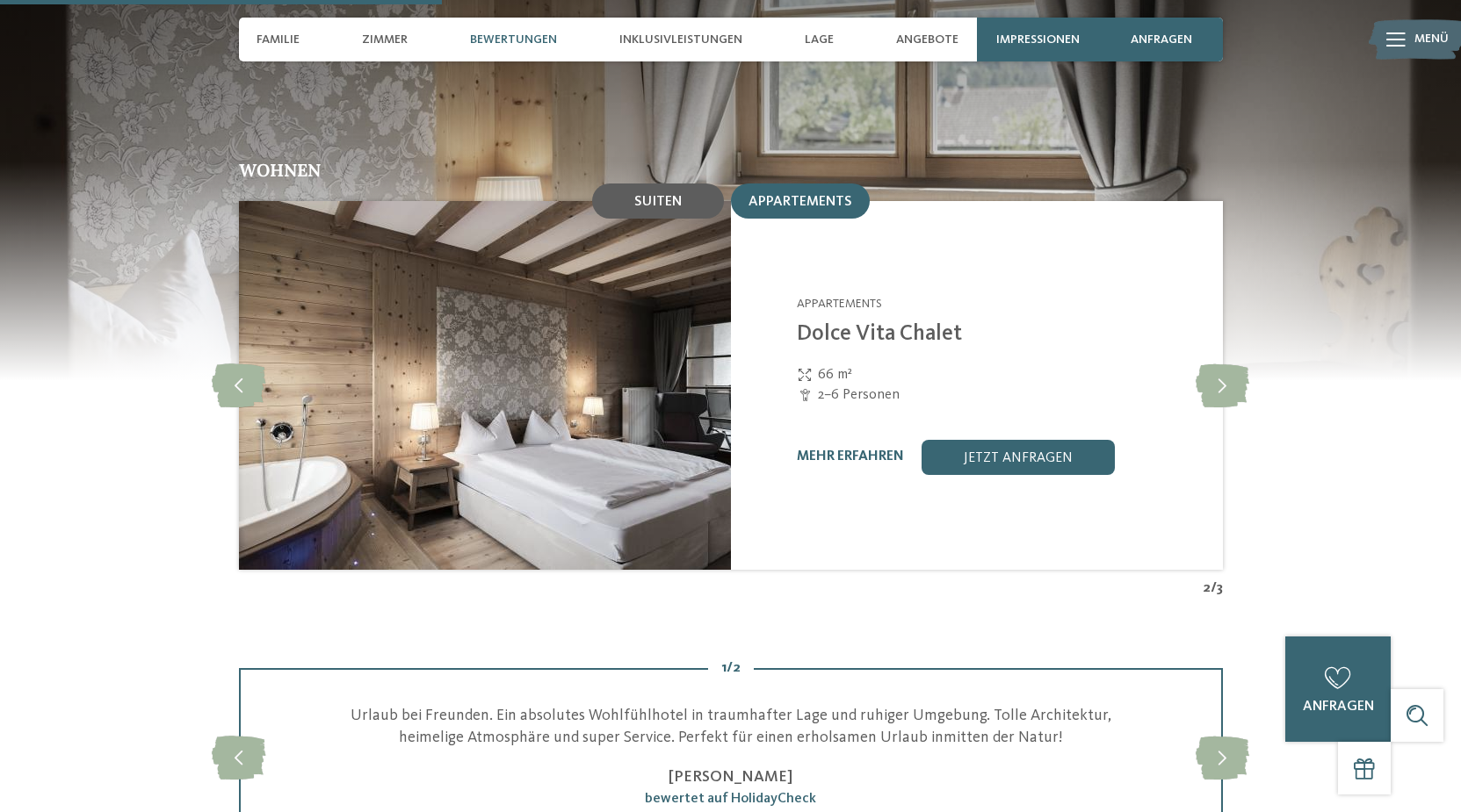
click at [715, 184] on div "Suiten" at bounding box center [658, 201] width 131 height 35
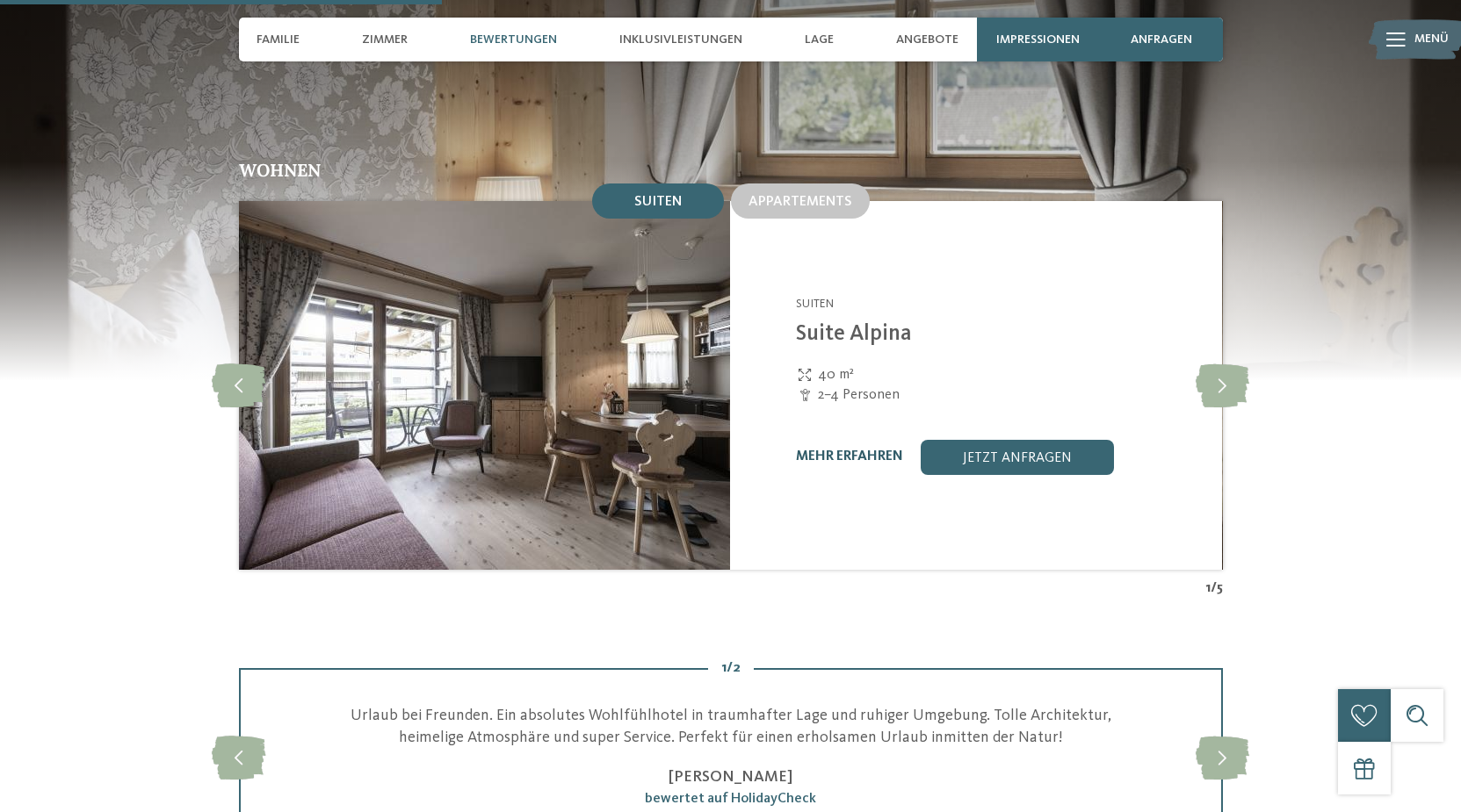
click at [819, 449] on link "mehr erfahren" at bounding box center [850, 456] width 107 height 14
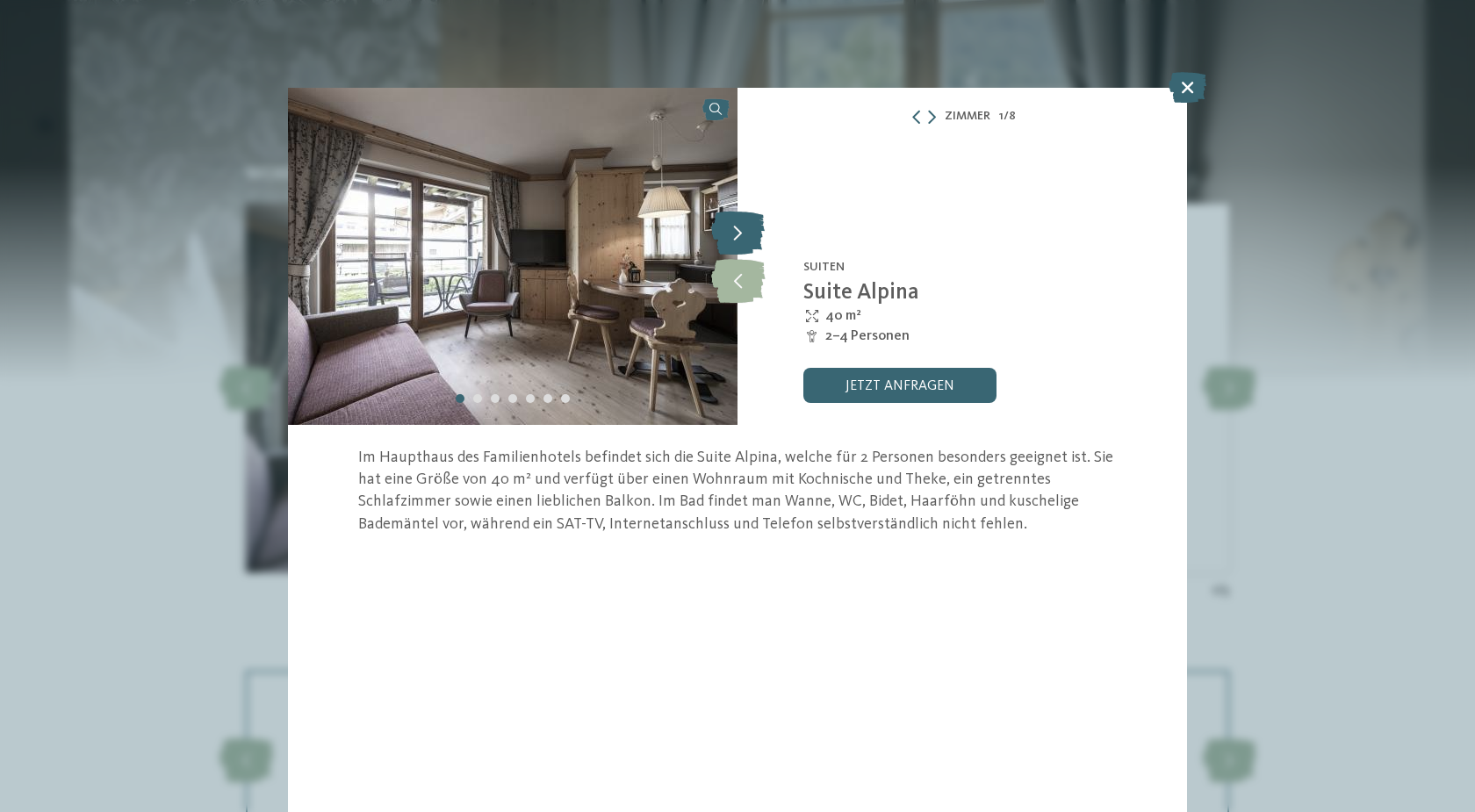
click at [739, 244] on icon at bounding box center [737, 233] width 53 height 43
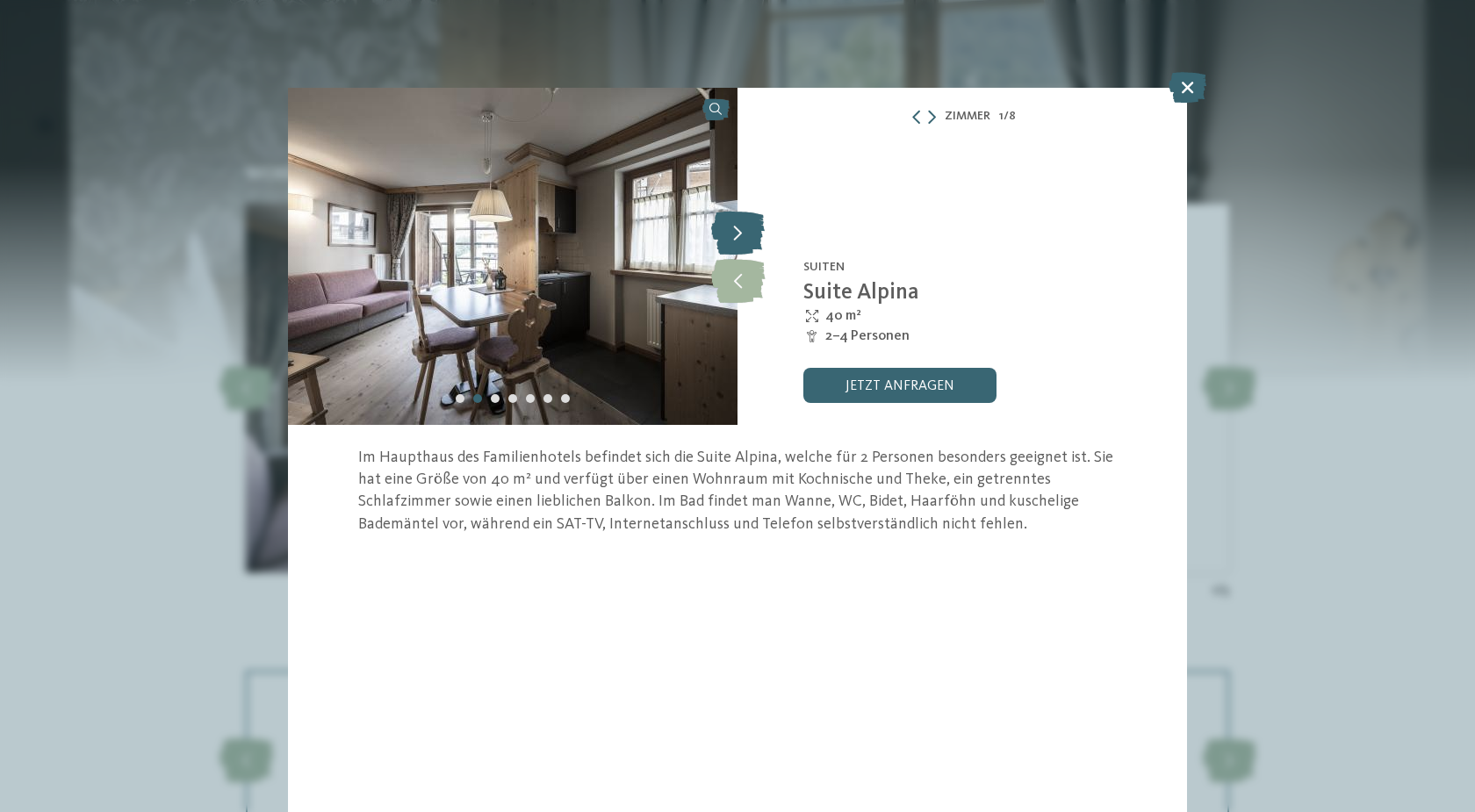
click at [739, 244] on icon at bounding box center [737, 233] width 53 height 43
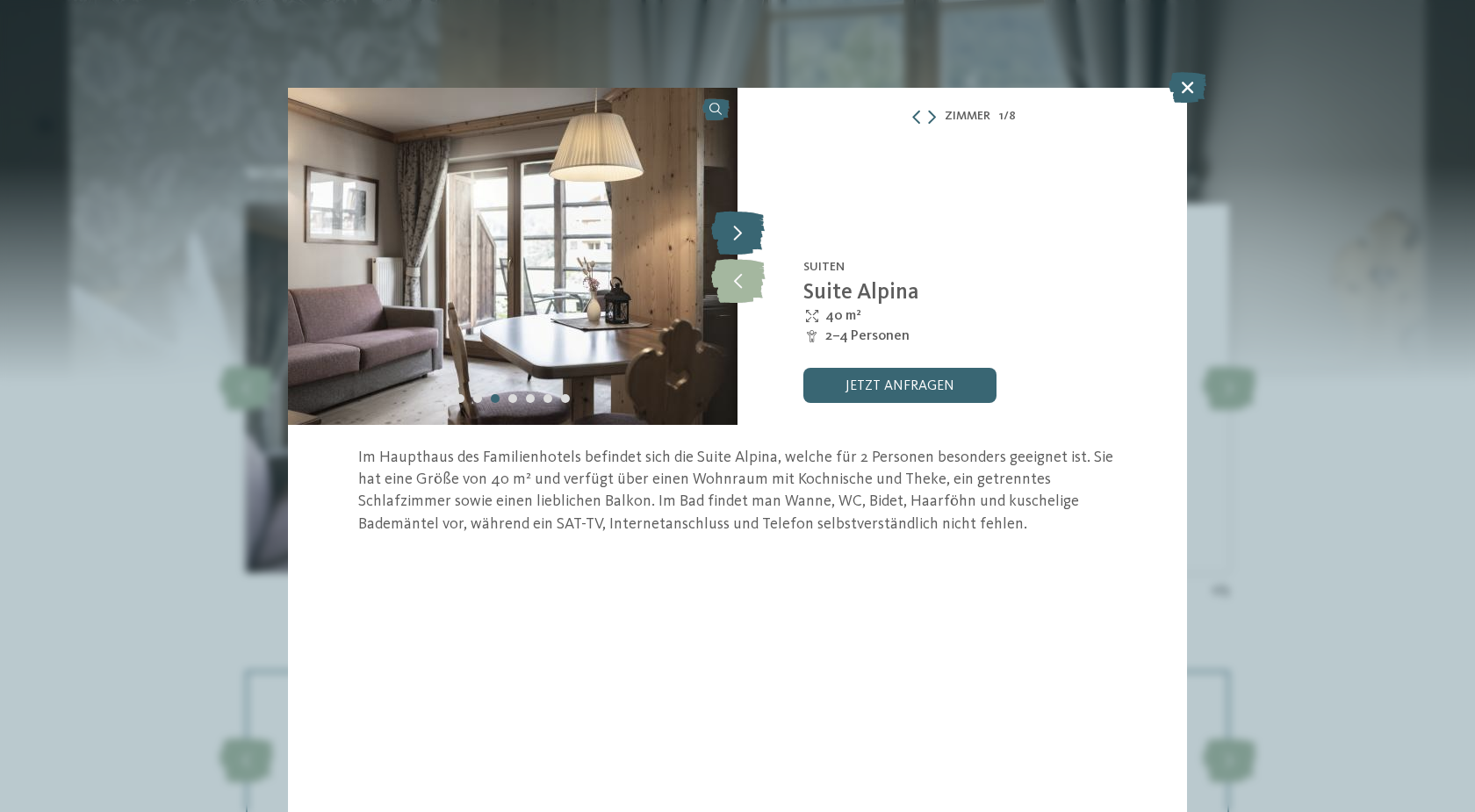
click at [739, 244] on icon at bounding box center [737, 233] width 53 height 43
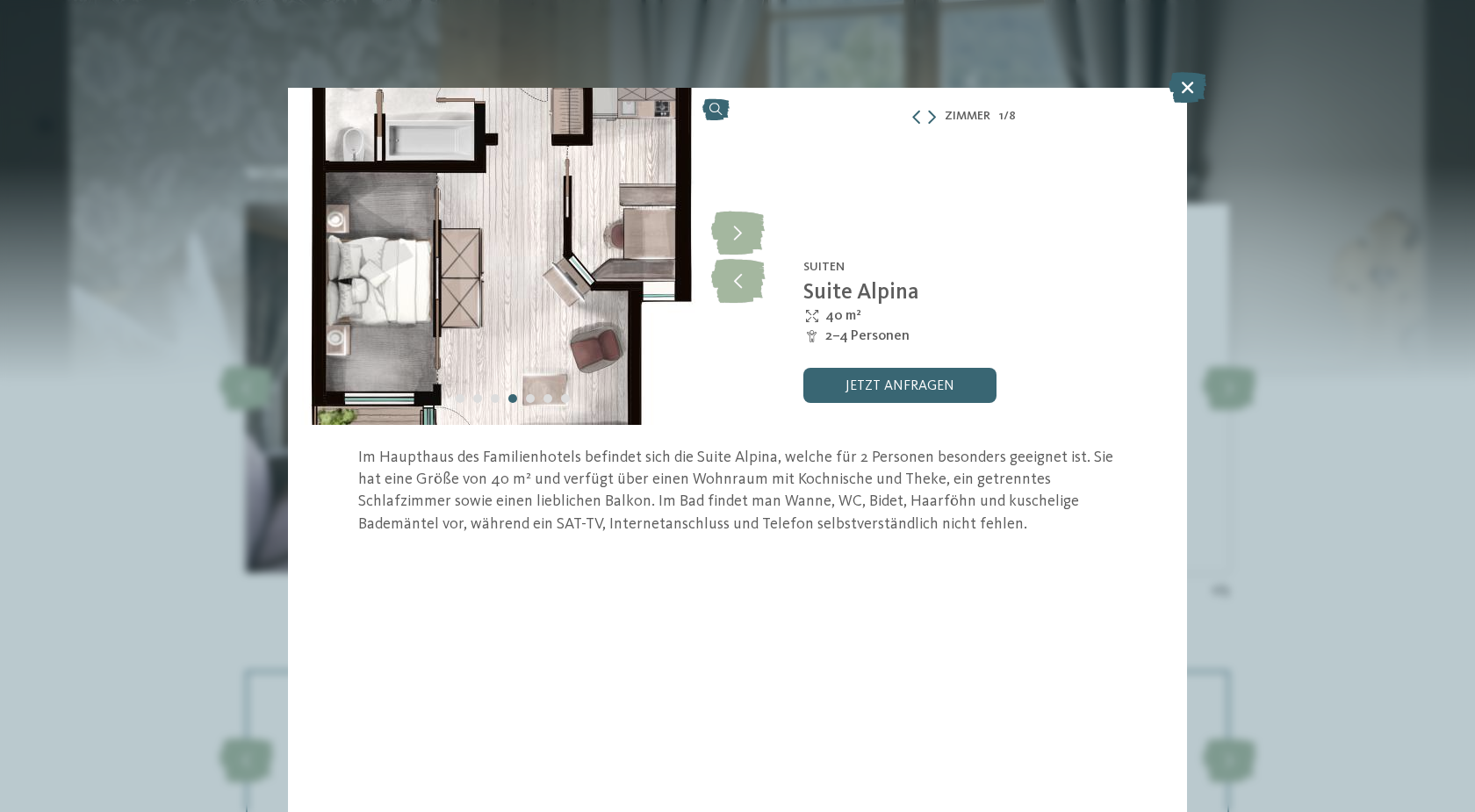
click at [627, 148] on img at bounding box center [512, 256] width 449 height 337
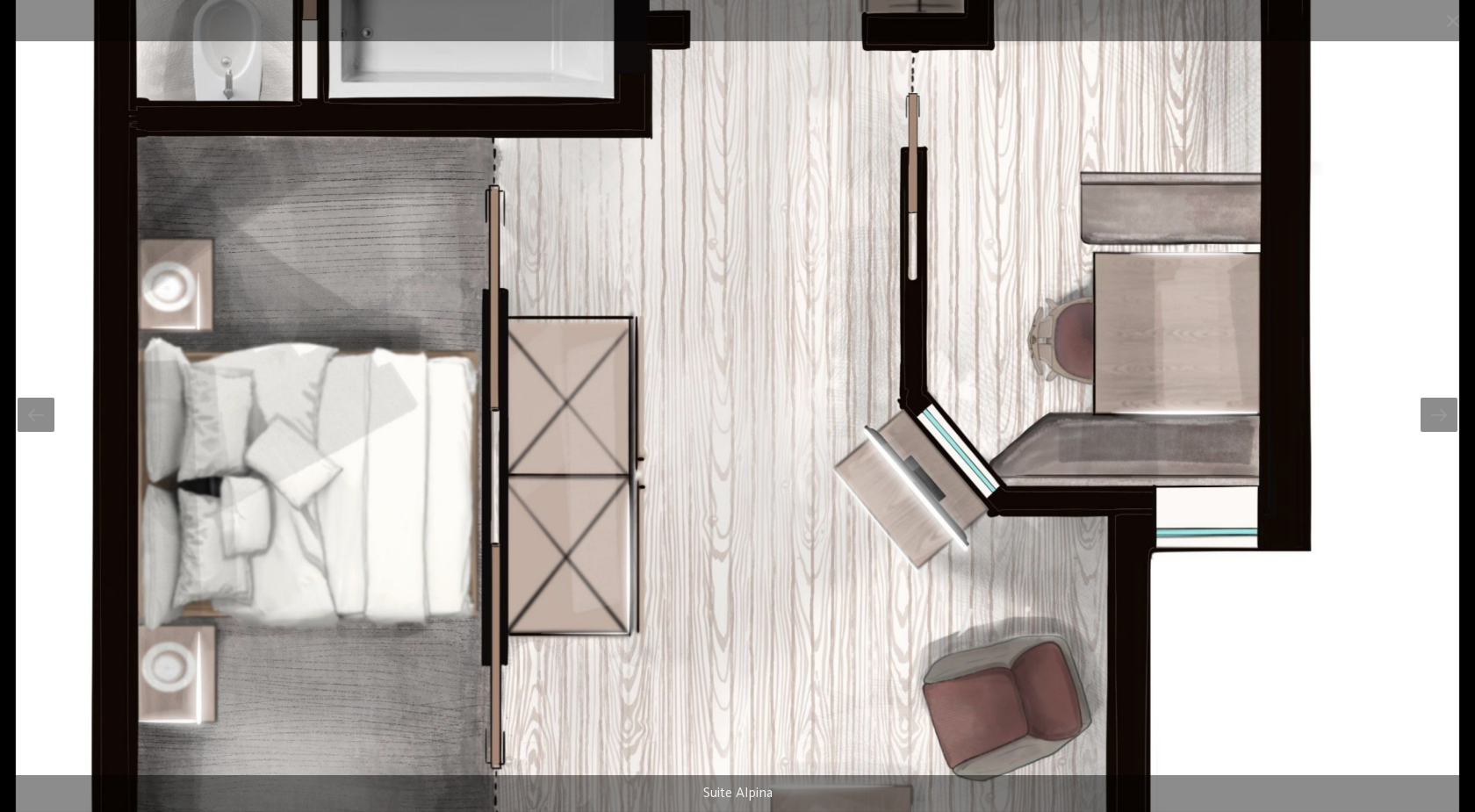
click at [1000, 154] on img at bounding box center [737, 406] width 1443 height 812
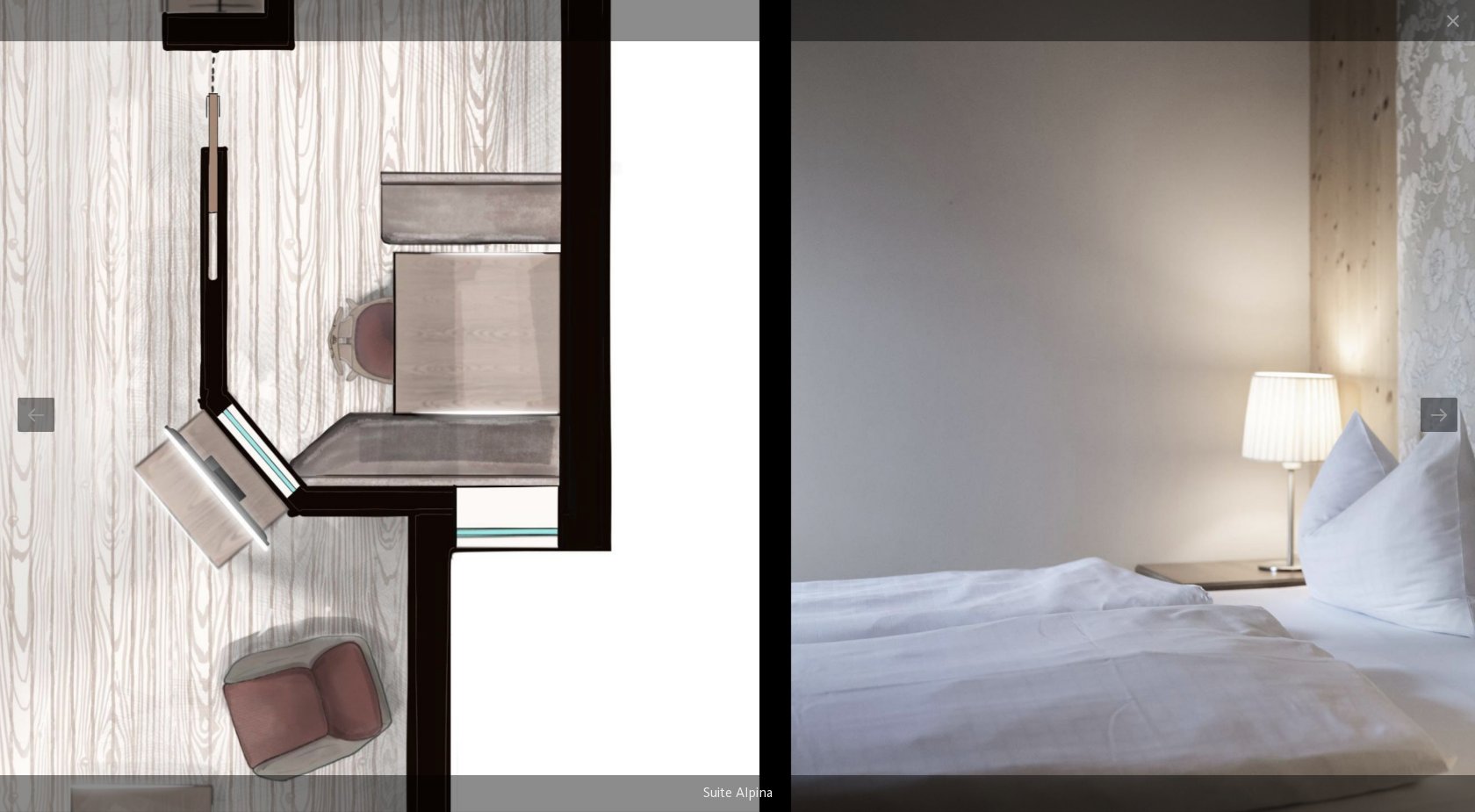
drag, startPoint x: 980, startPoint y: 192, endPoint x: 55, endPoint y: 239, distance: 926.2
click at [196, 259] on img at bounding box center [38, 406] width 1443 height 812
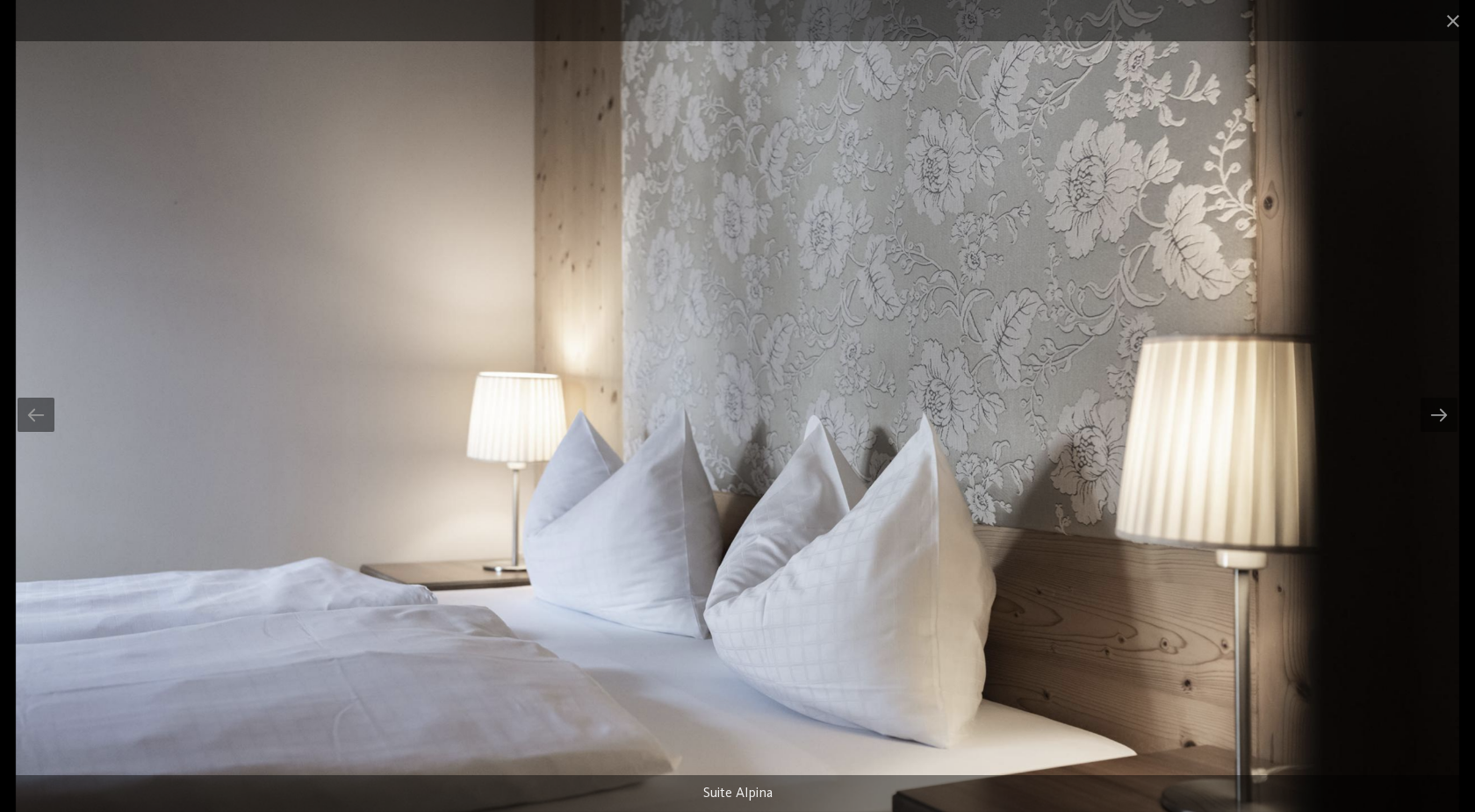
click at [587, 195] on img at bounding box center [737, 406] width 1443 height 812
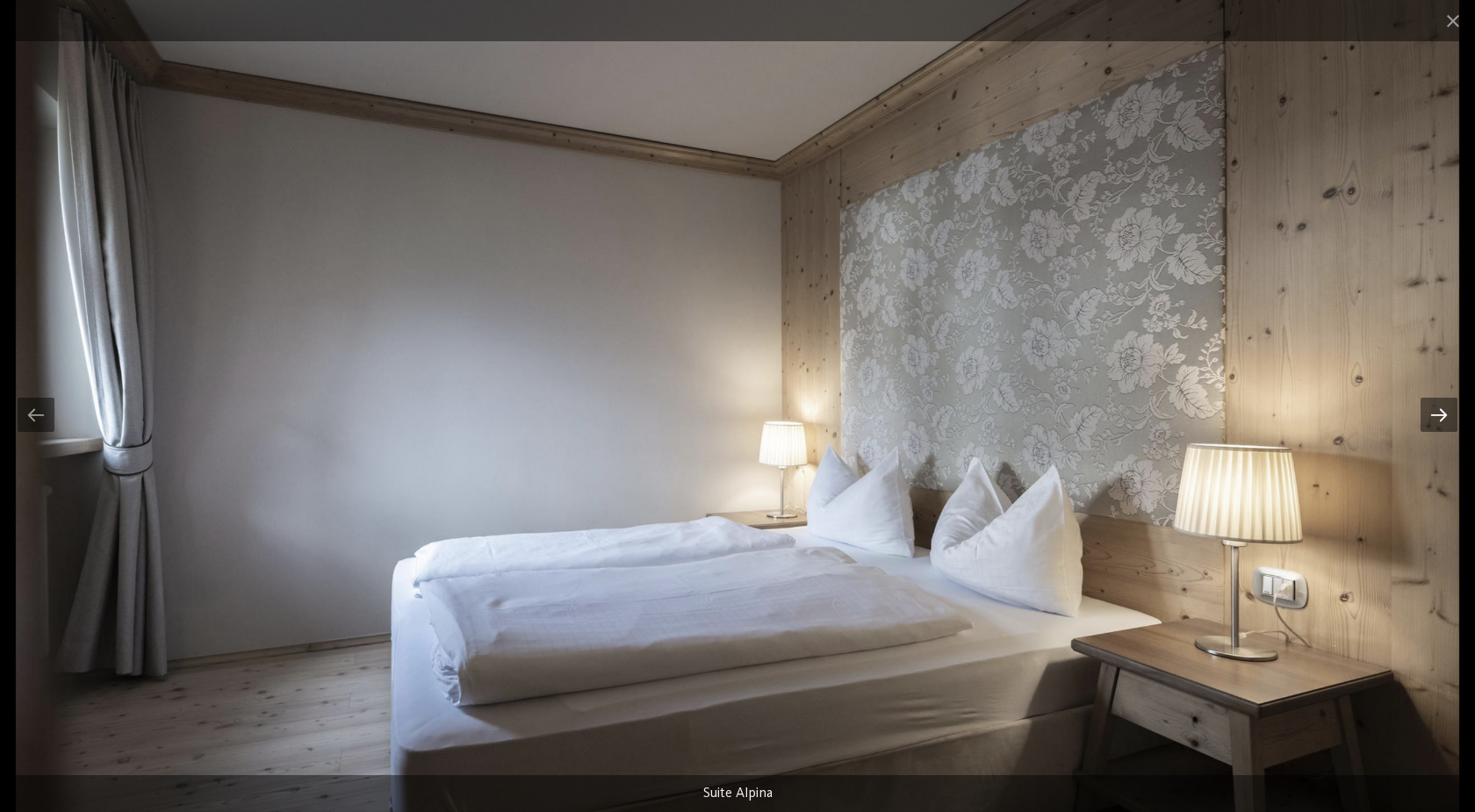
click at [1446, 409] on div at bounding box center [1439, 415] width 37 height 34
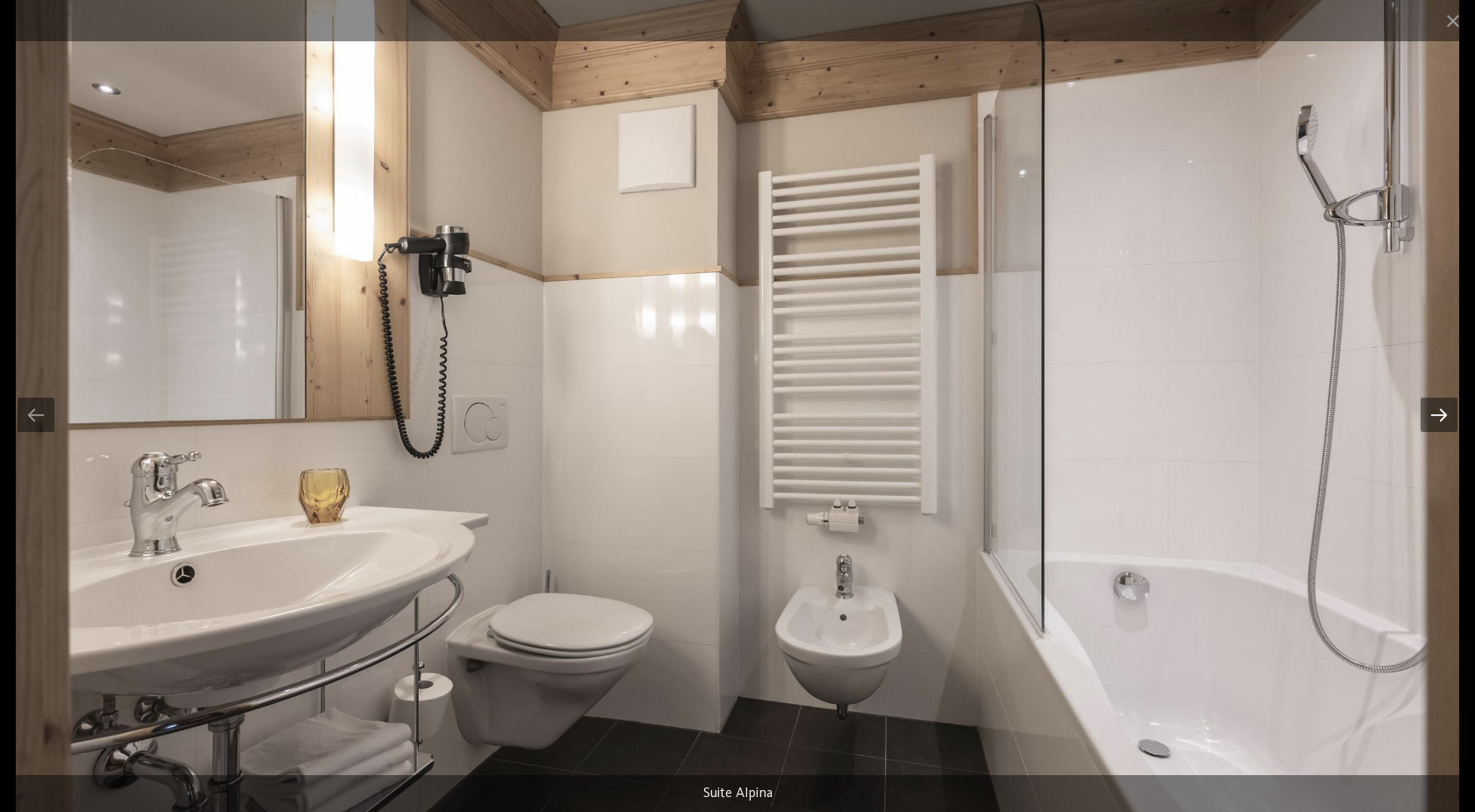
click at [1446, 409] on div at bounding box center [1439, 415] width 37 height 34
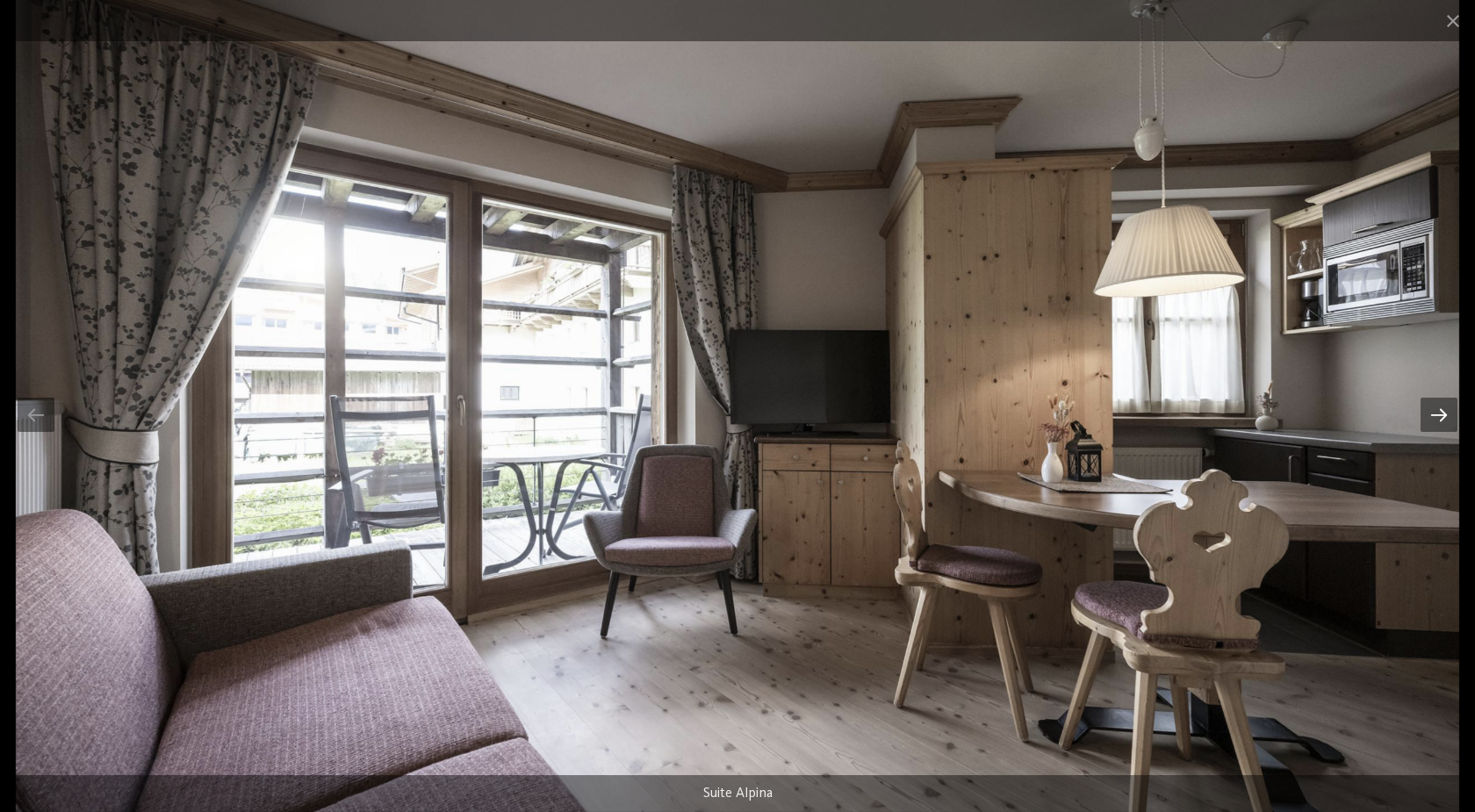
click at [1446, 409] on div at bounding box center [1439, 415] width 37 height 34
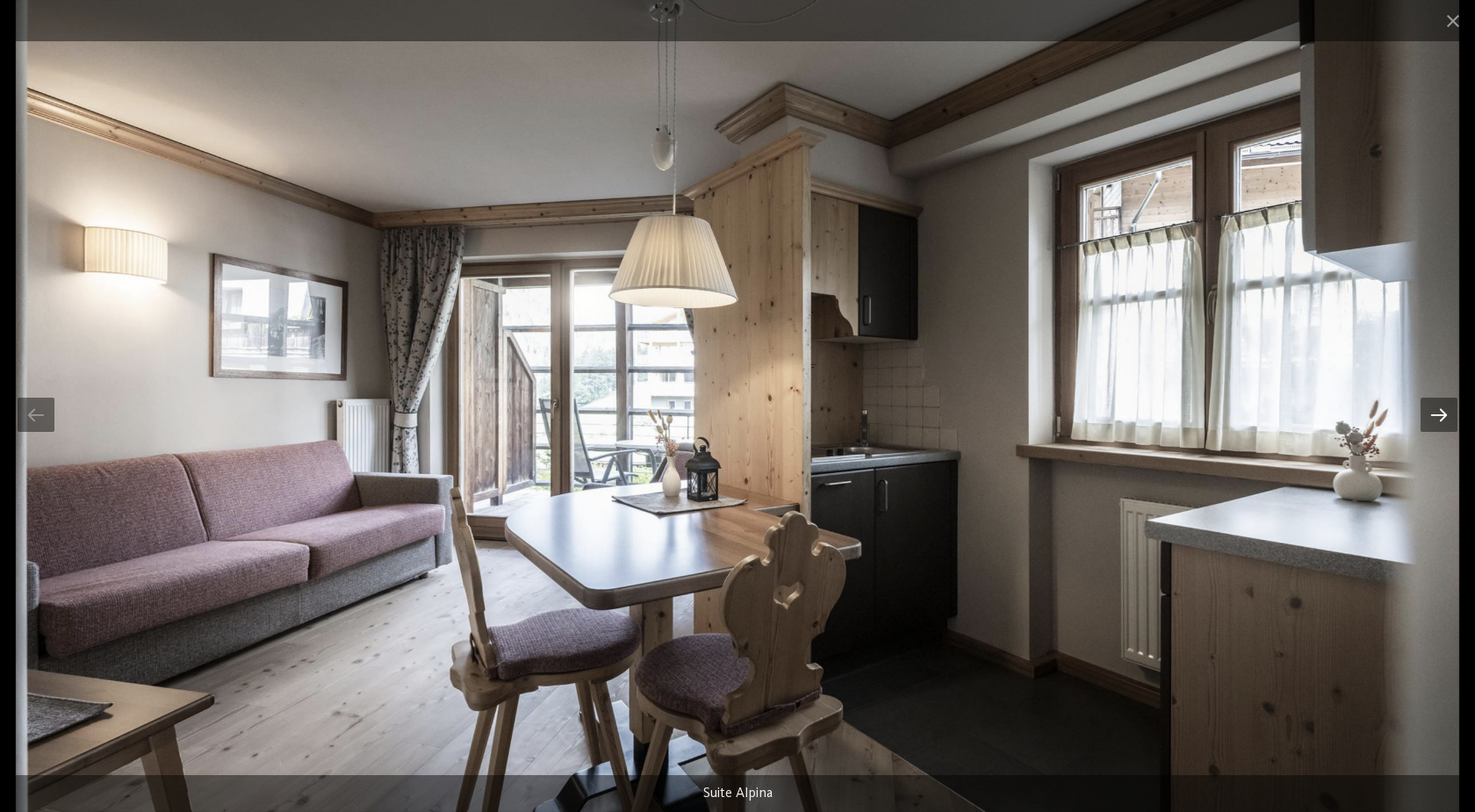
click at [1446, 409] on div at bounding box center [1439, 415] width 37 height 34
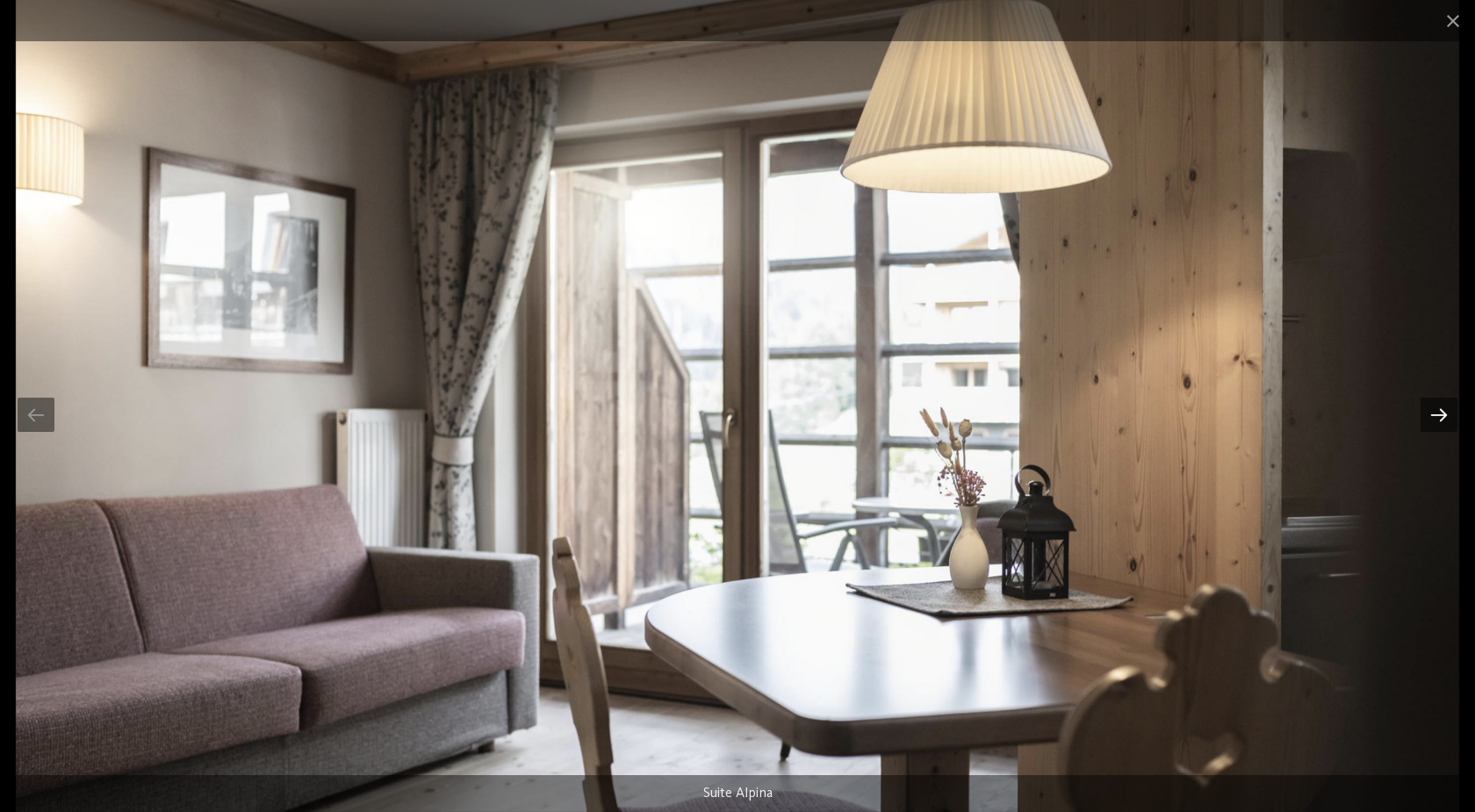
click at [1446, 409] on div at bounding box center [1439, 415] width 37 height 34
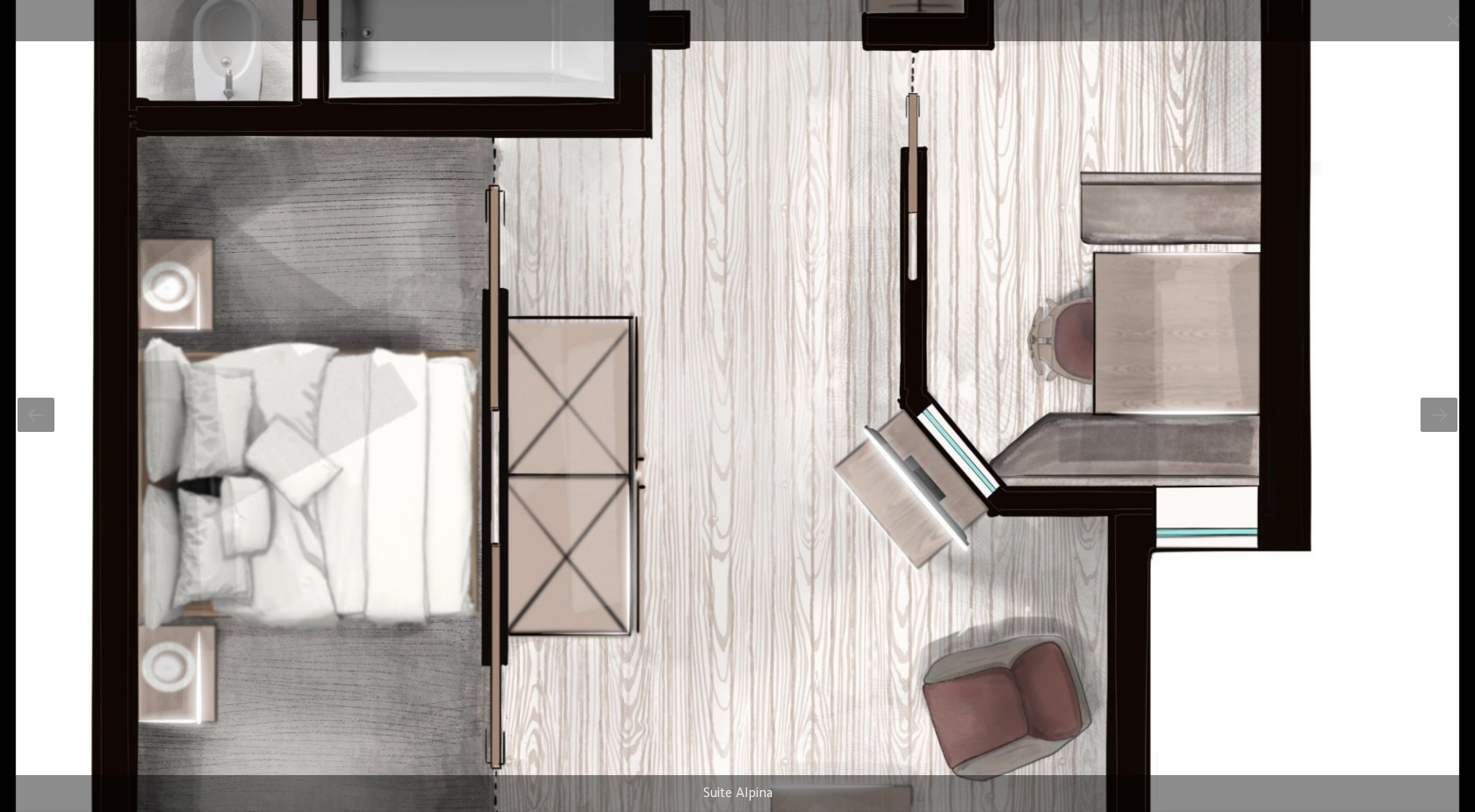
click at [1441, 438] on img at bounding box center [737, 406] width 1443 height 812
click at [1438, 425] on div at bounding box center [1439, 415] width 37 height 34
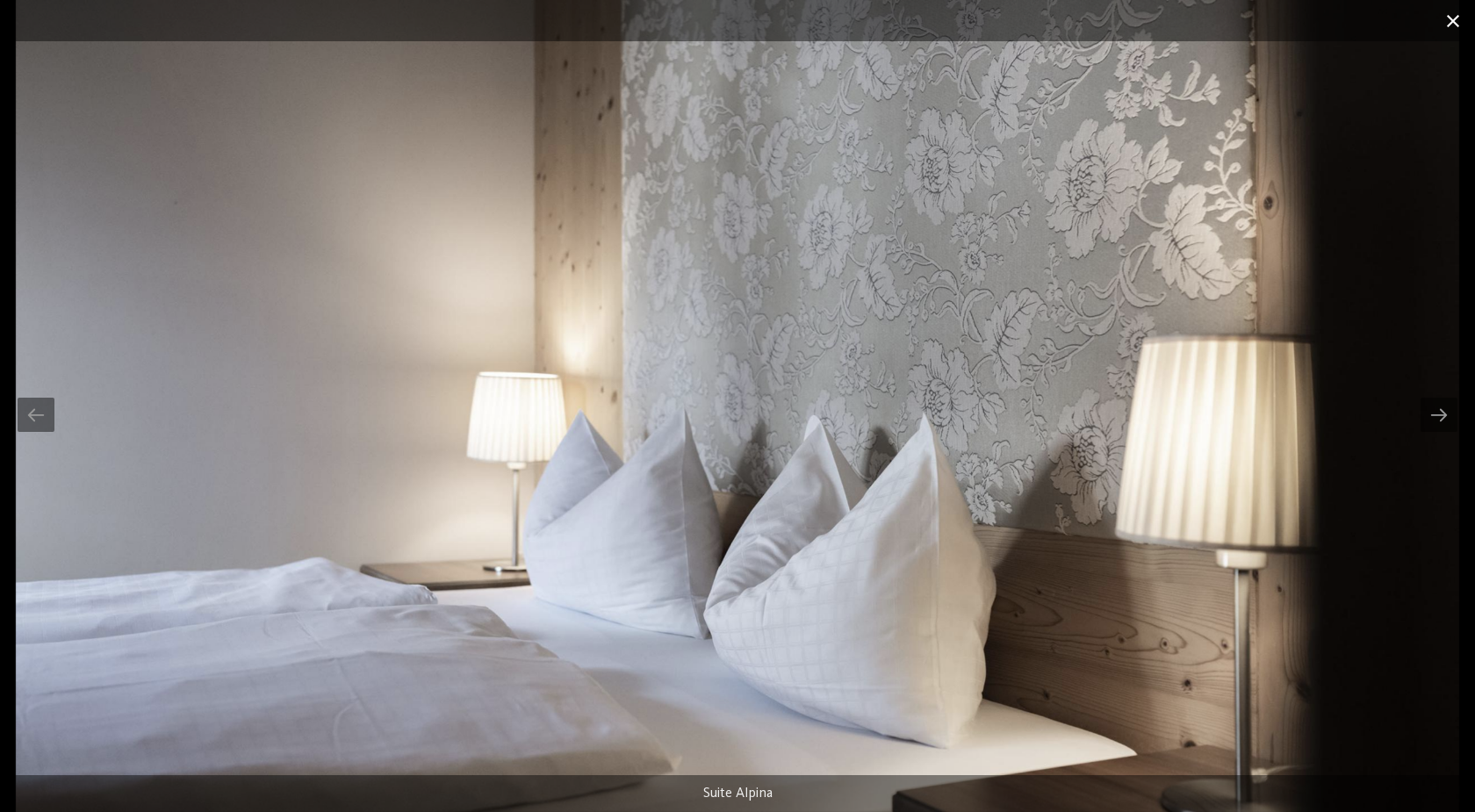
click at [1450, 35] on span at bounding box center [1453, 21] width 43 height 42
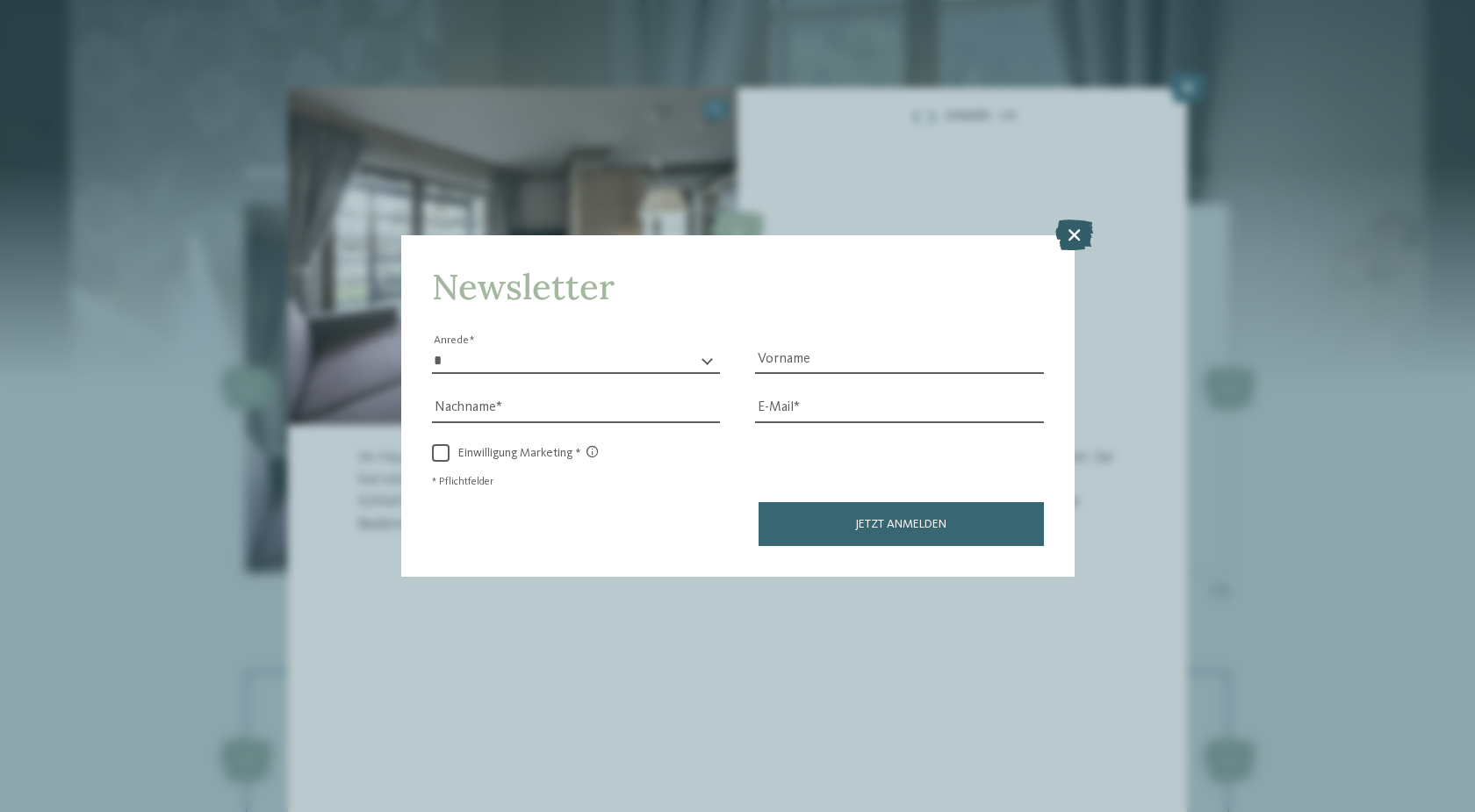
click at [1073, 243] on icon at bounding box center [1075, 234] width 38 height 31
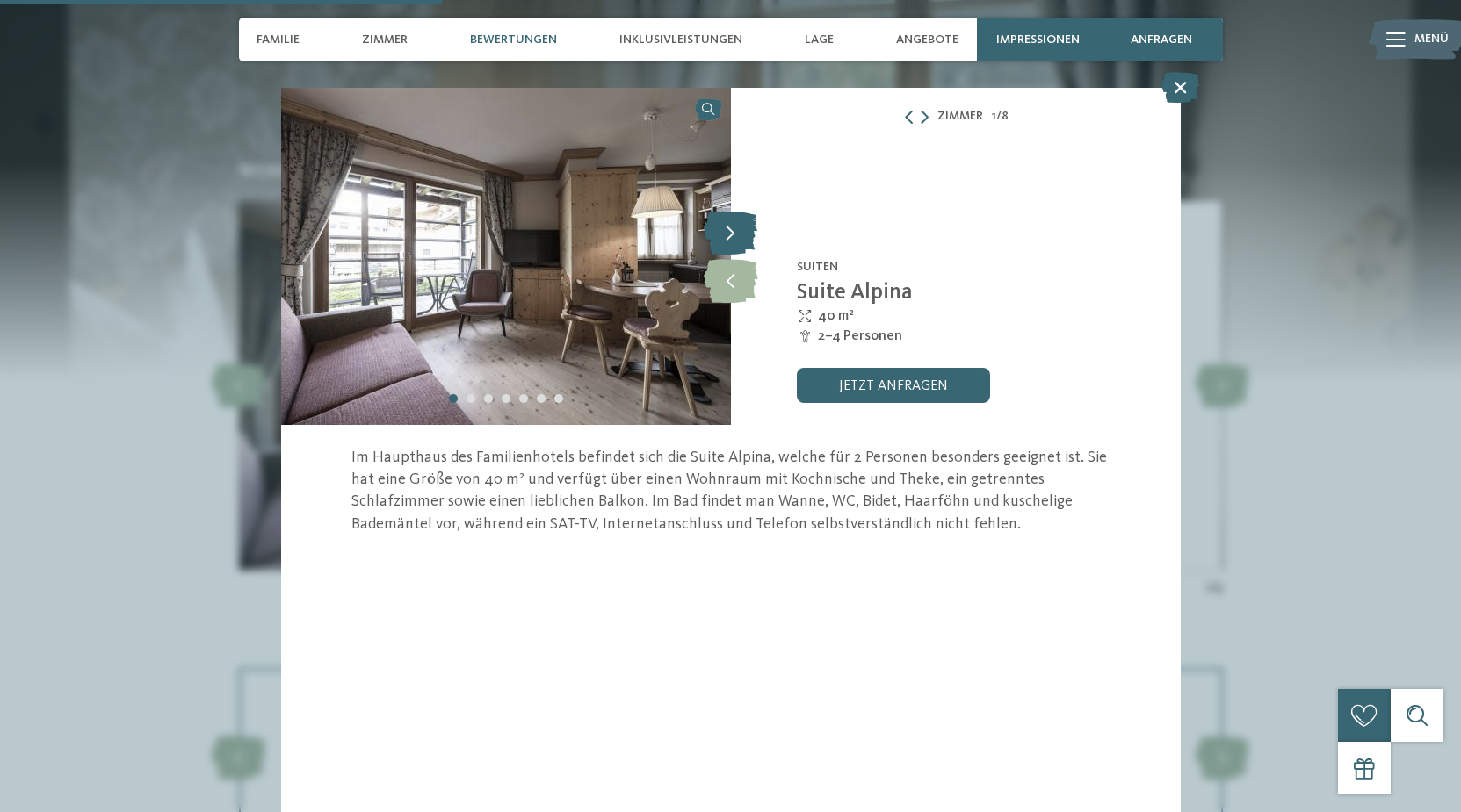
click at [731, 242] on icon at bounding box center [730, 233] width 53 height 43
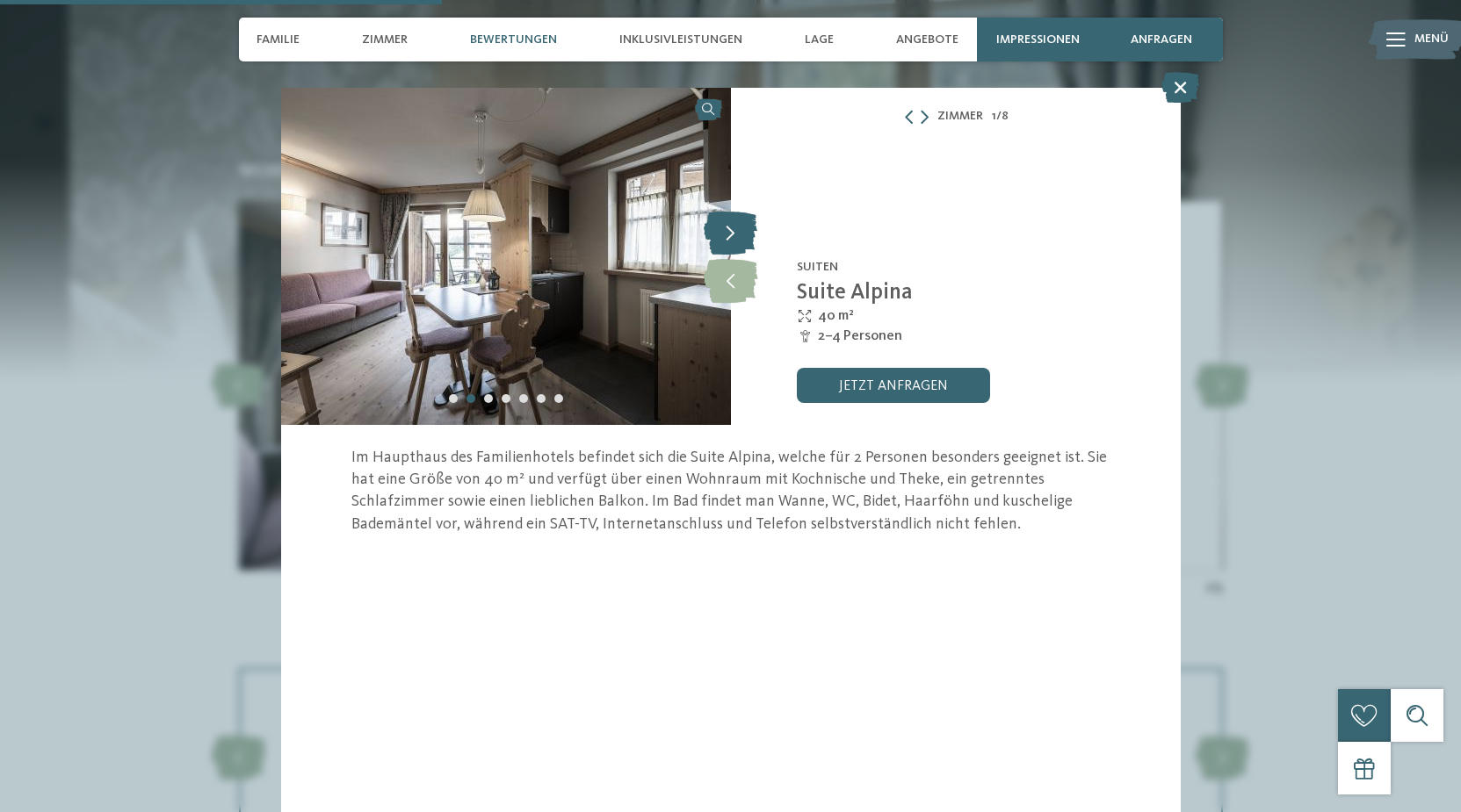
click at [746, 234] on icon at bounding box center [730, 233] width 53 height 43
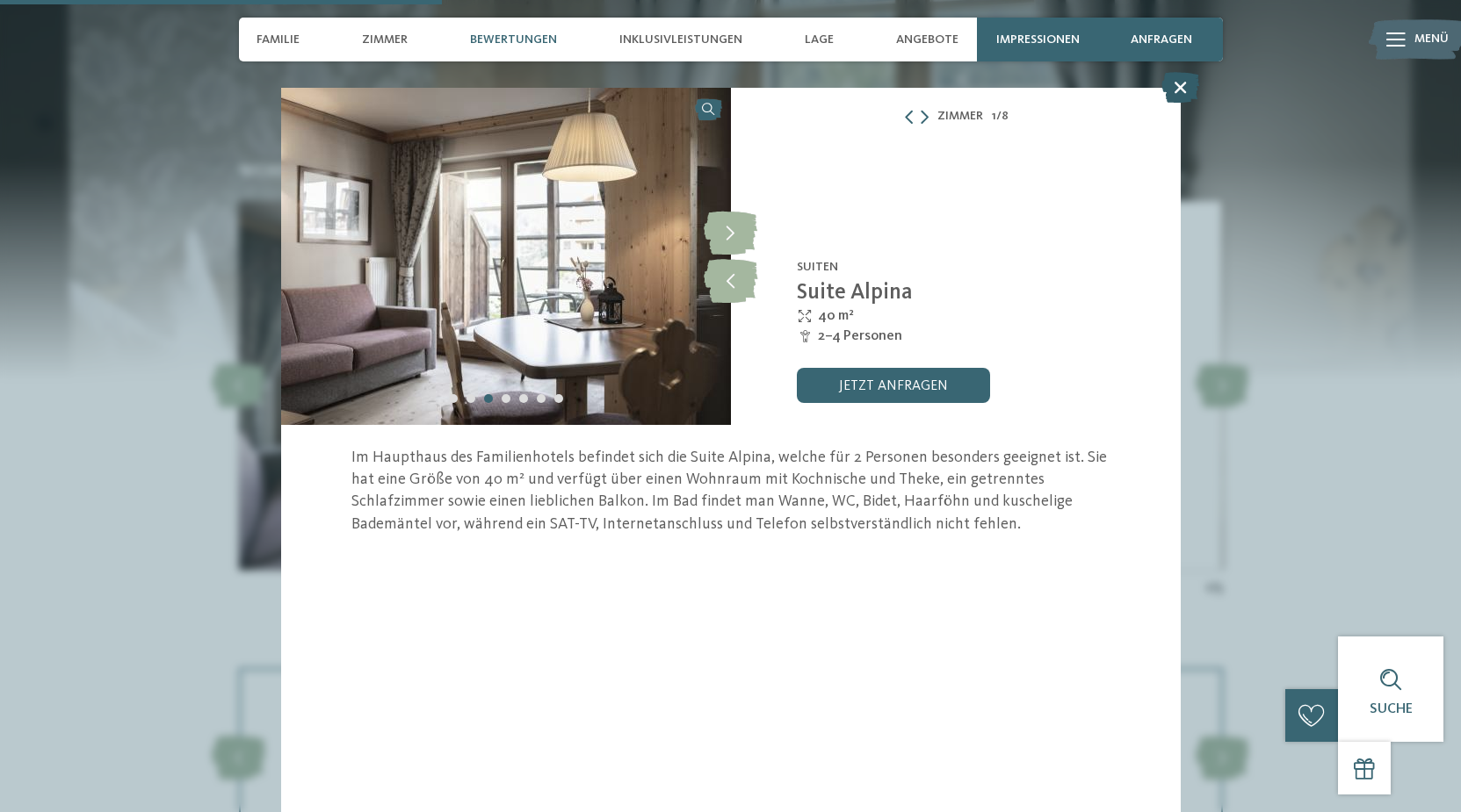
click at [1177, 91] on icon at bounding box center [1180, 88] width 38 height 31
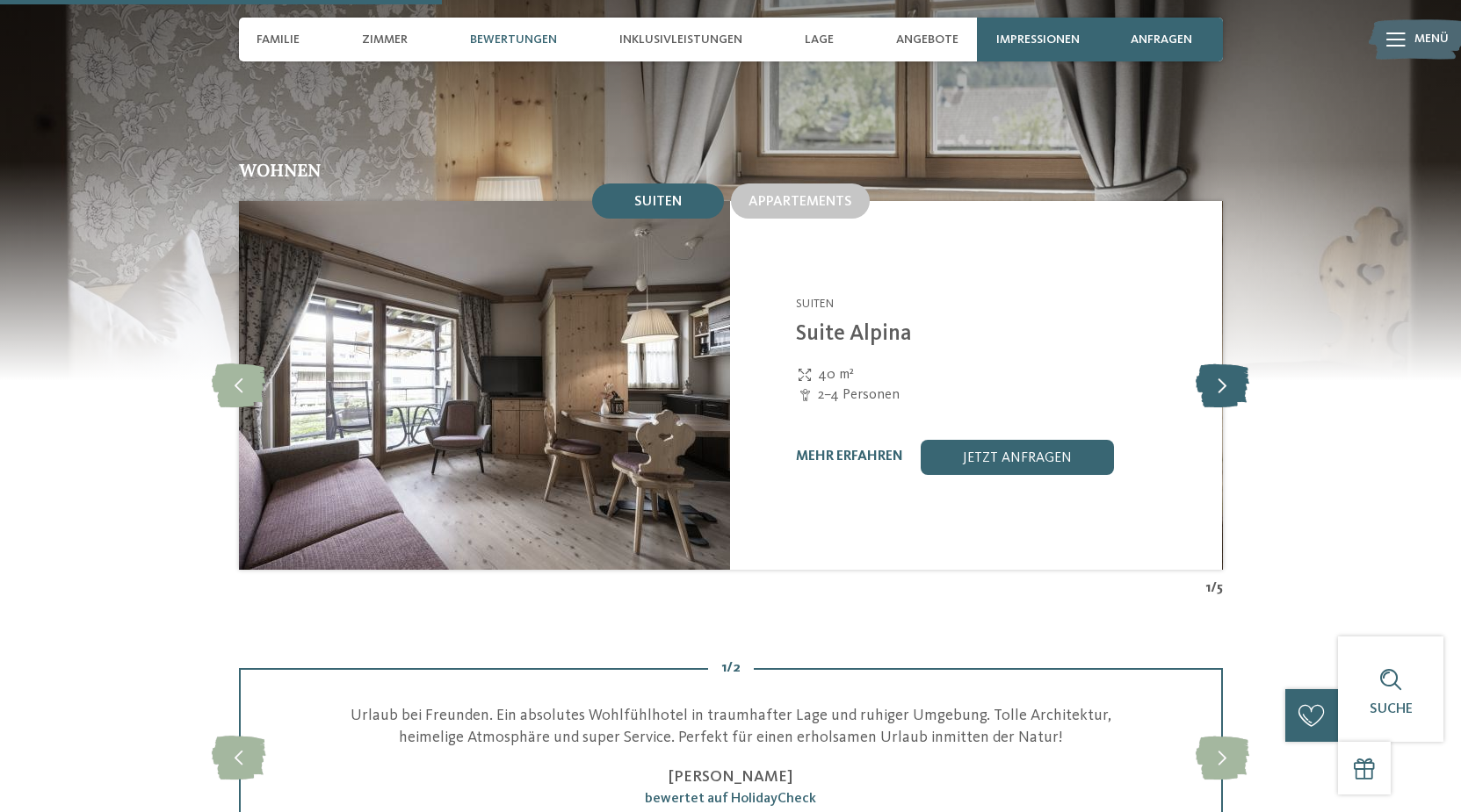
click at [1216, 363] on icon at bounding box center [1222, 385] width 53 height 43
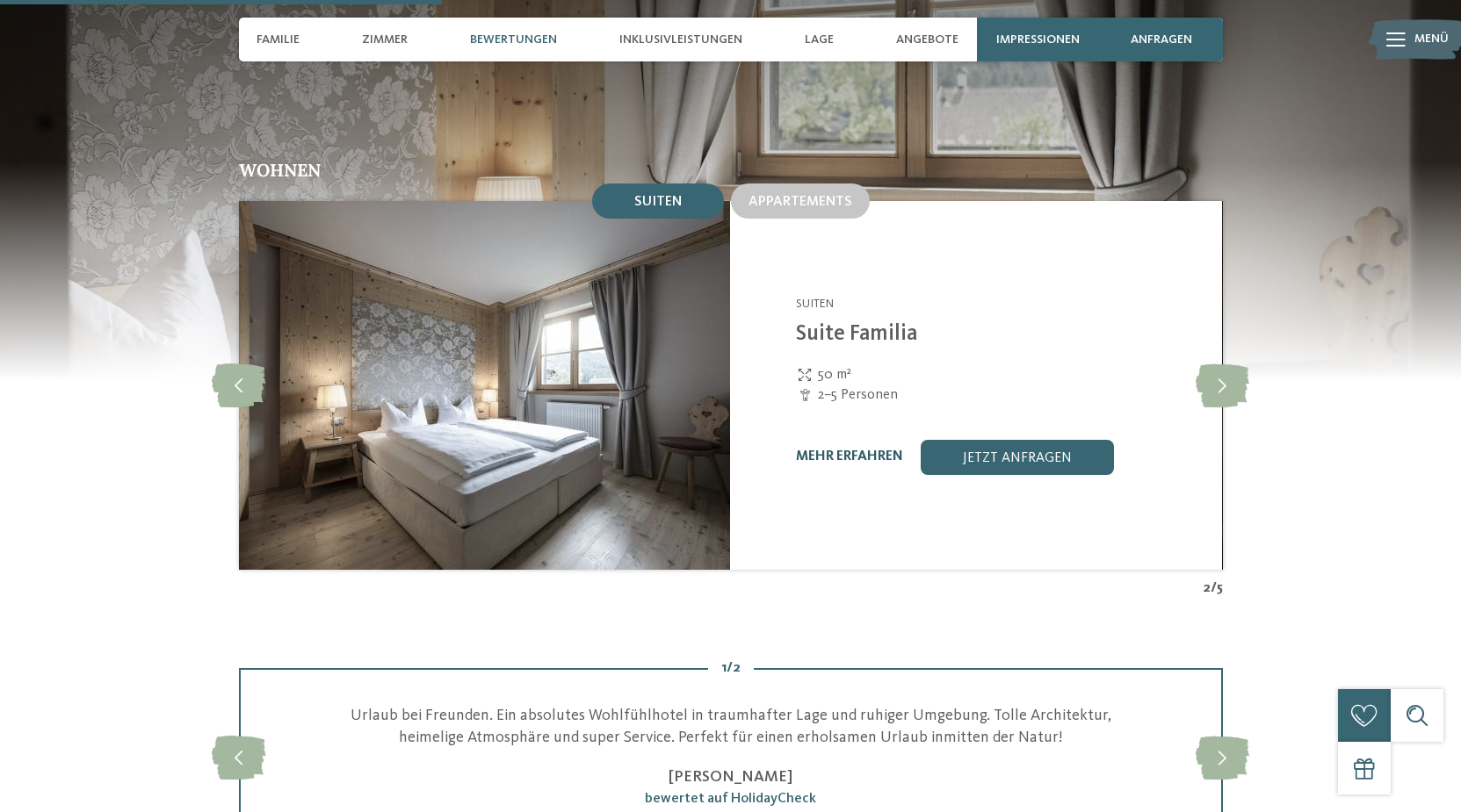
click at [874, 449] on link "mehr erfahren" at bounding box center [850, 456] width 107 height 14
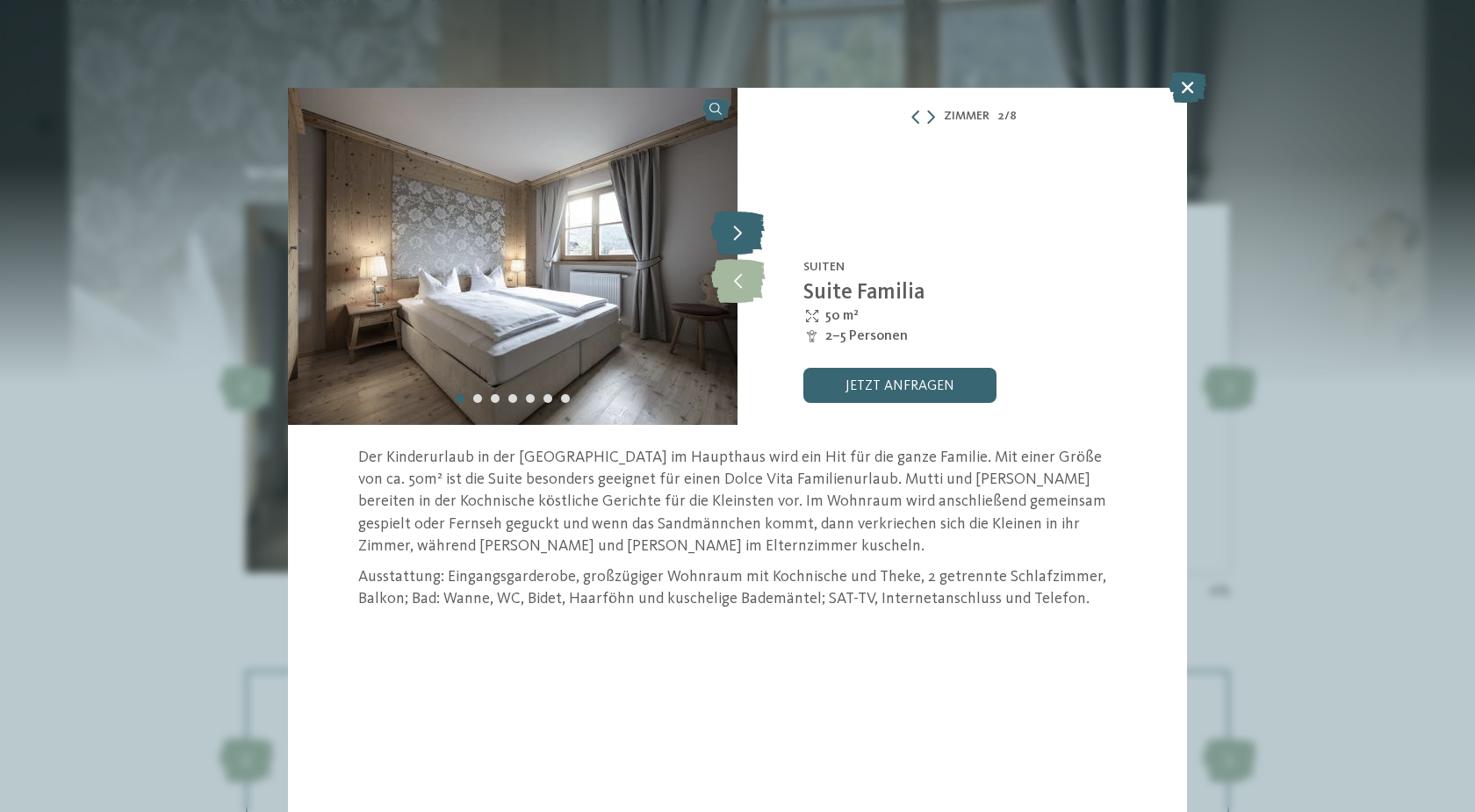
click at [735, 243] on icon at bounding box center [737, 233] width 53 height 43
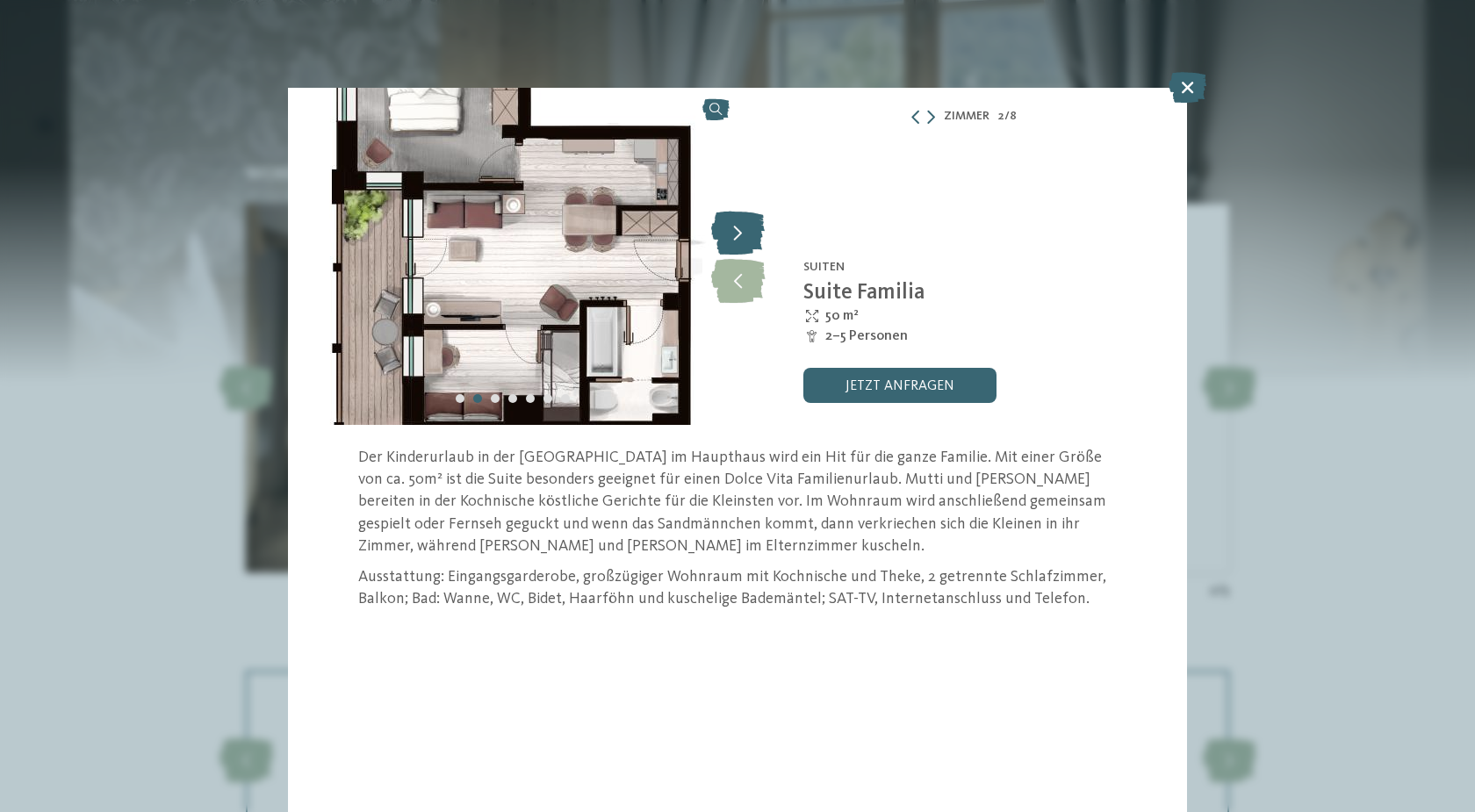
click at [735, 243] on icon at bounding box center [737, 233] width 53 height 43
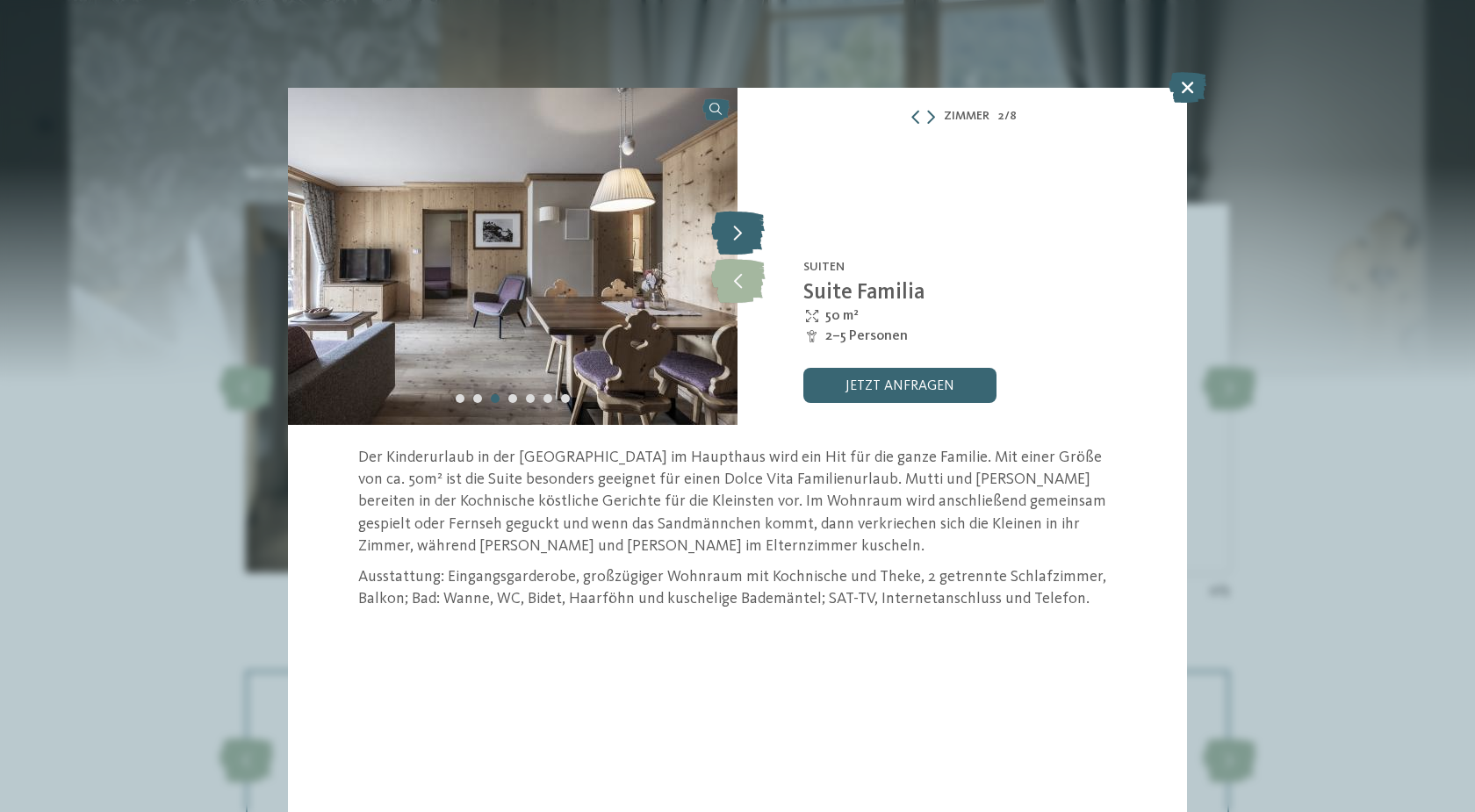
click at [735, 243] on icon at bounding box center [737, 233] width 53 height 43
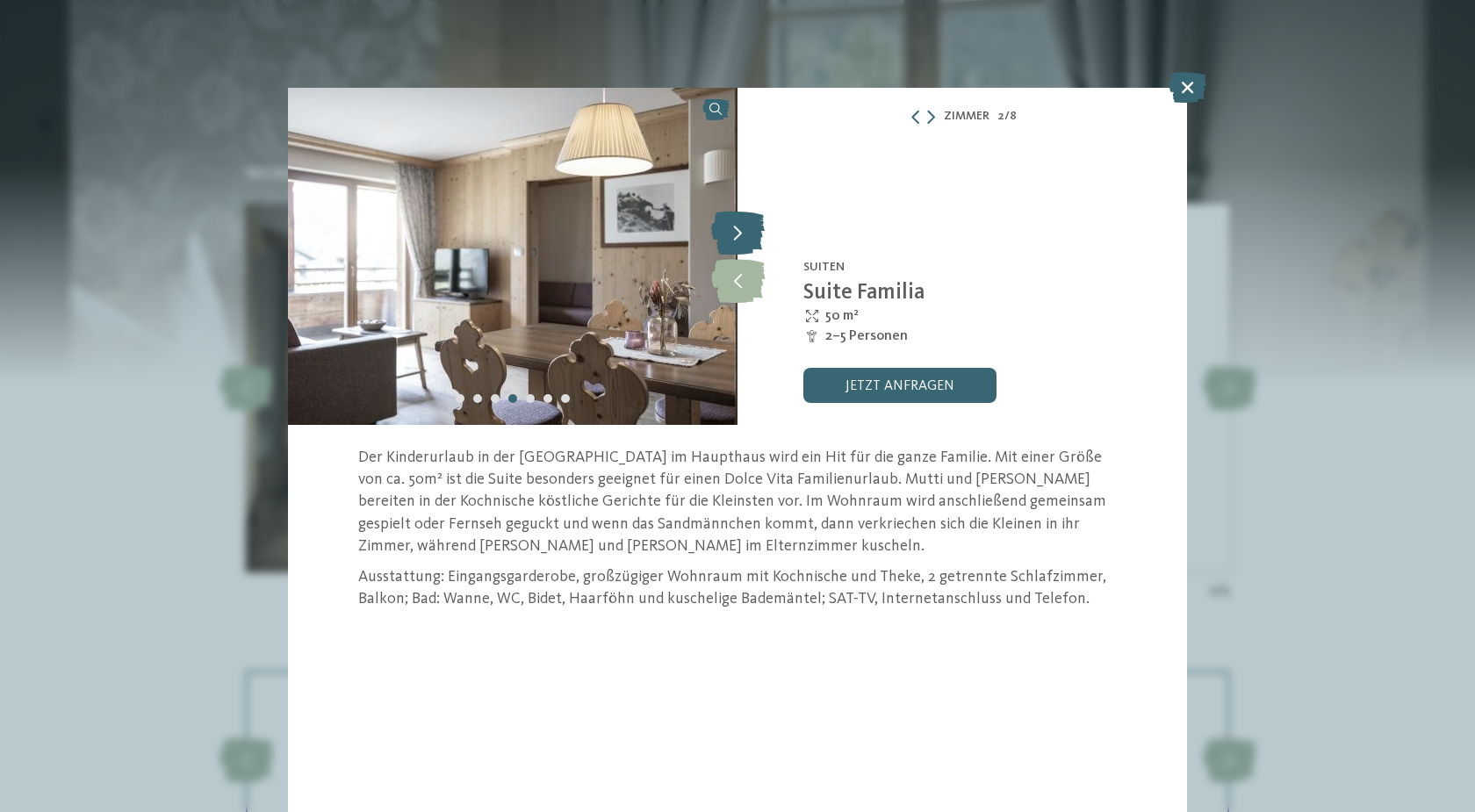
click at [735, 243] on icon at bounding box center [737, 233] width 53 height 43
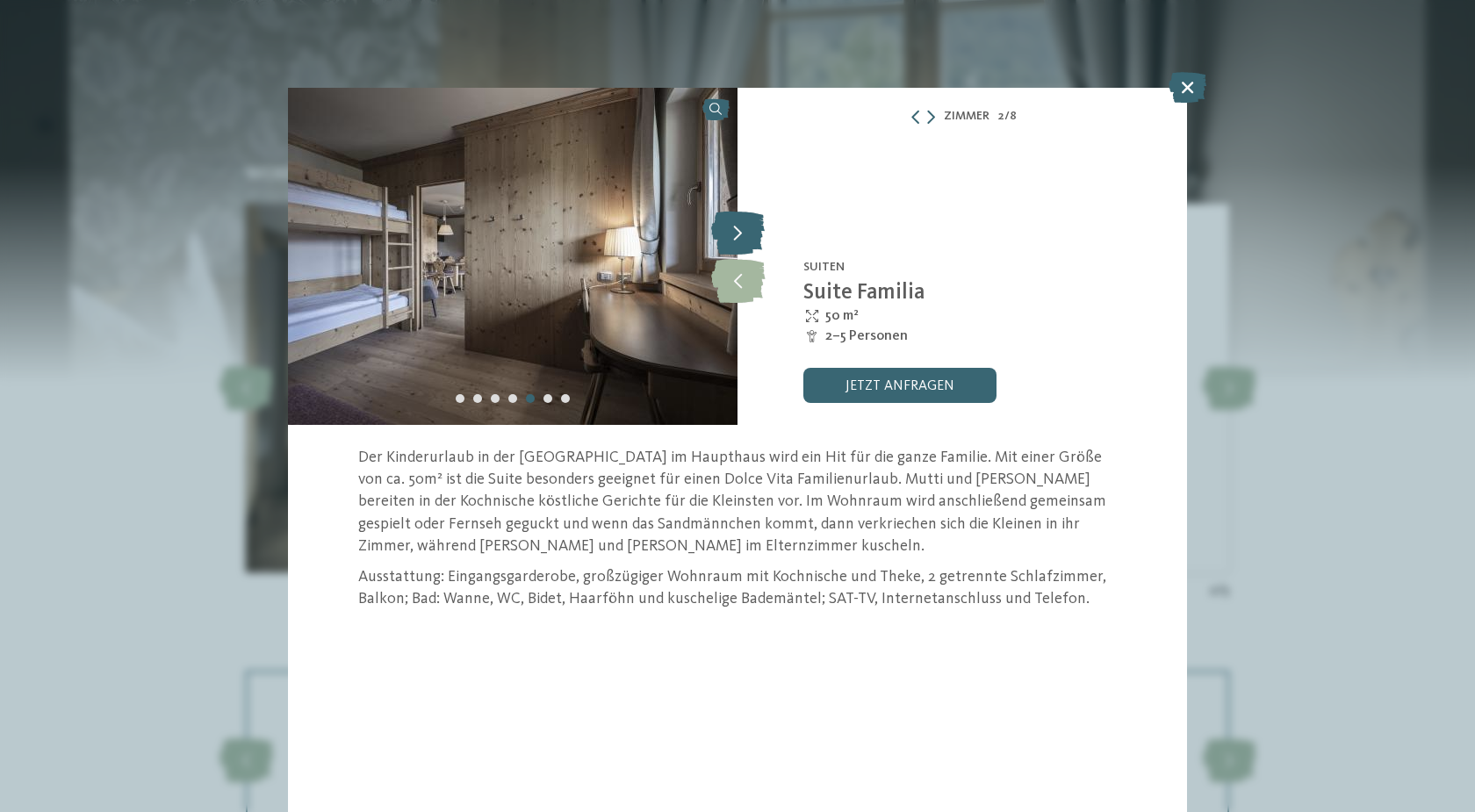
click at [735, 243] on icon at bounding box center [737, 233] width 53 height 43
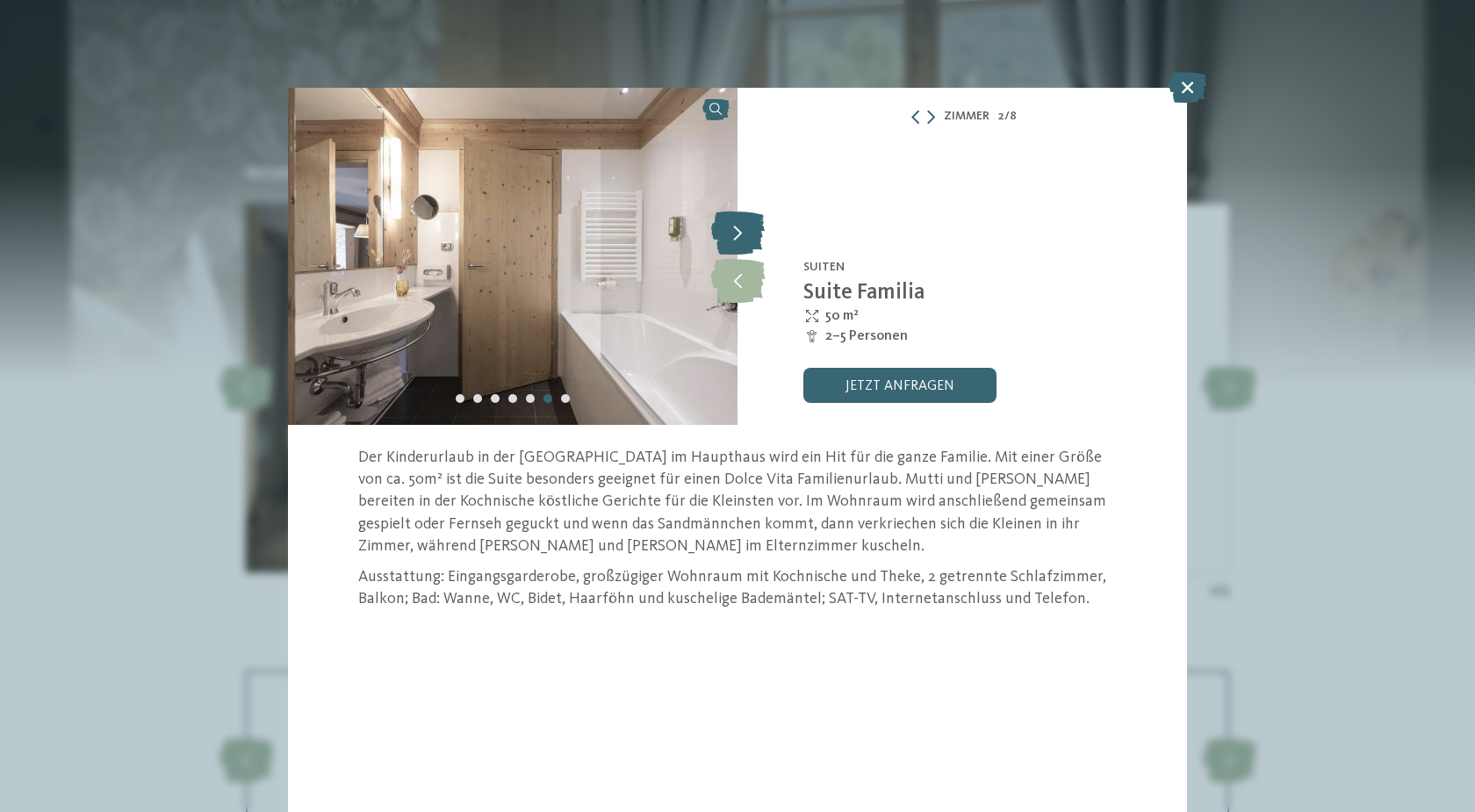
click at [735, 243] on icon at bounding box center [737, 233] width 53 height 43
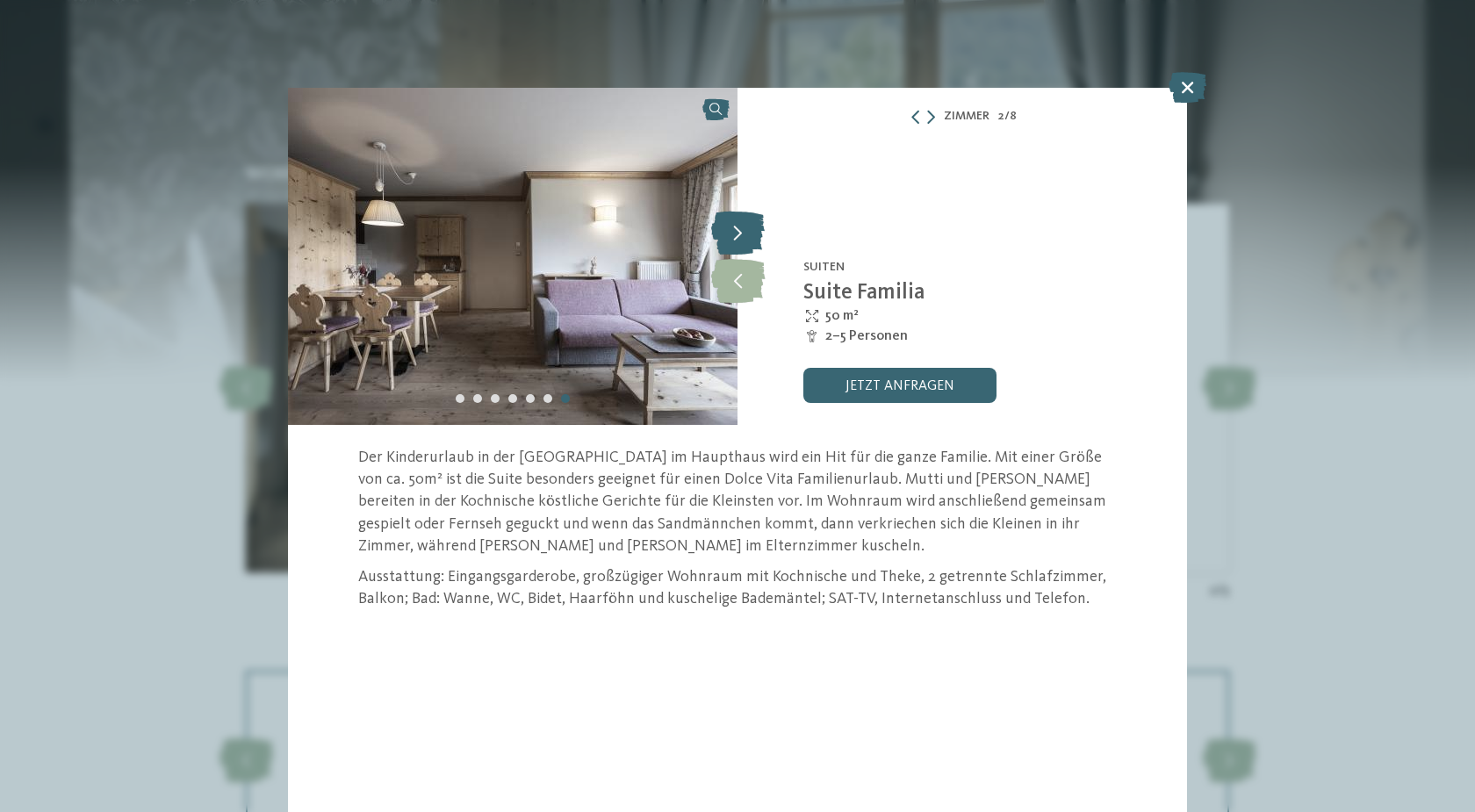
click at [735, 243] on icon at bounding box center [737, 233] width 53 height 43
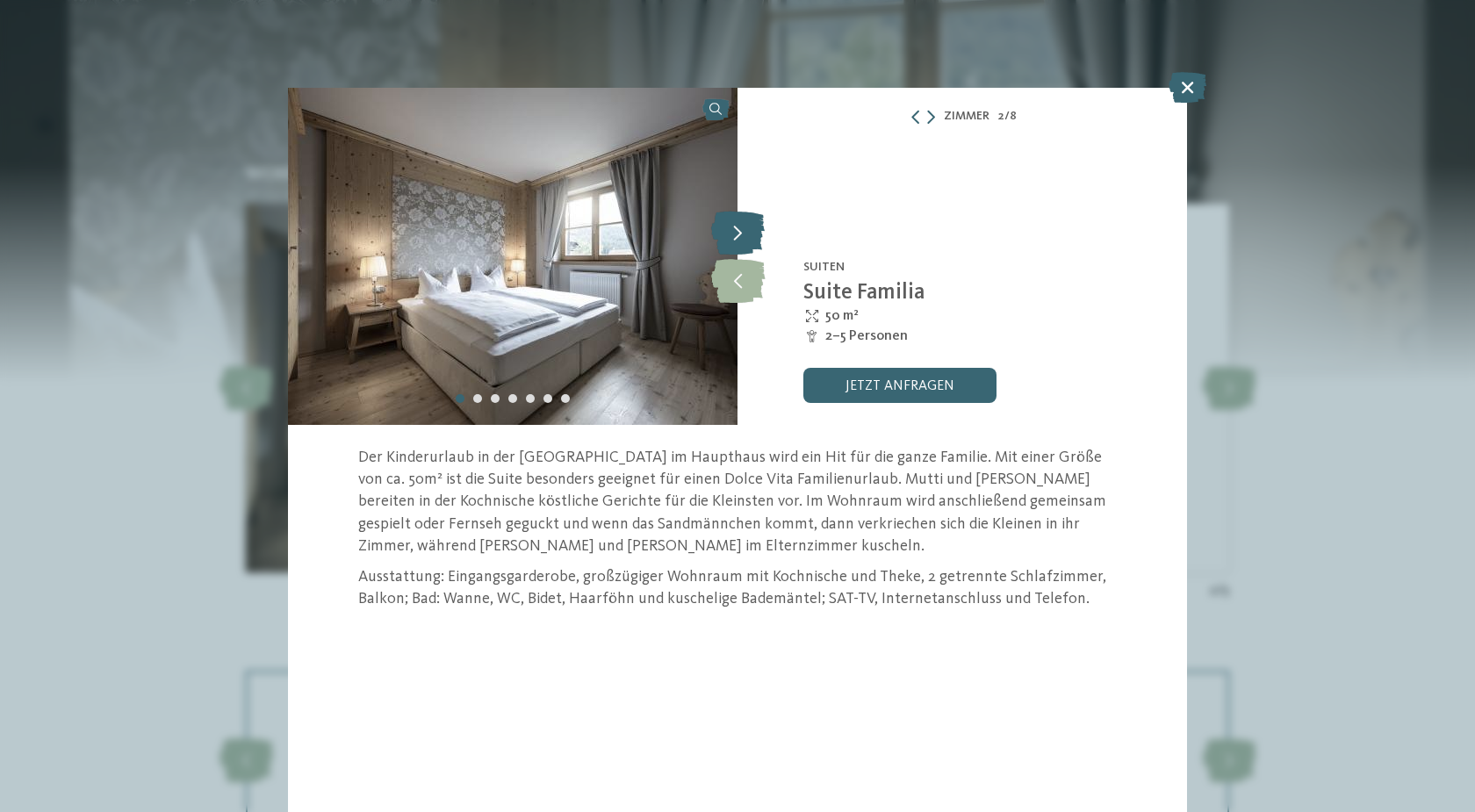
click at [735, 243] on icon at bounding box center [737, 233] width 53 height 43
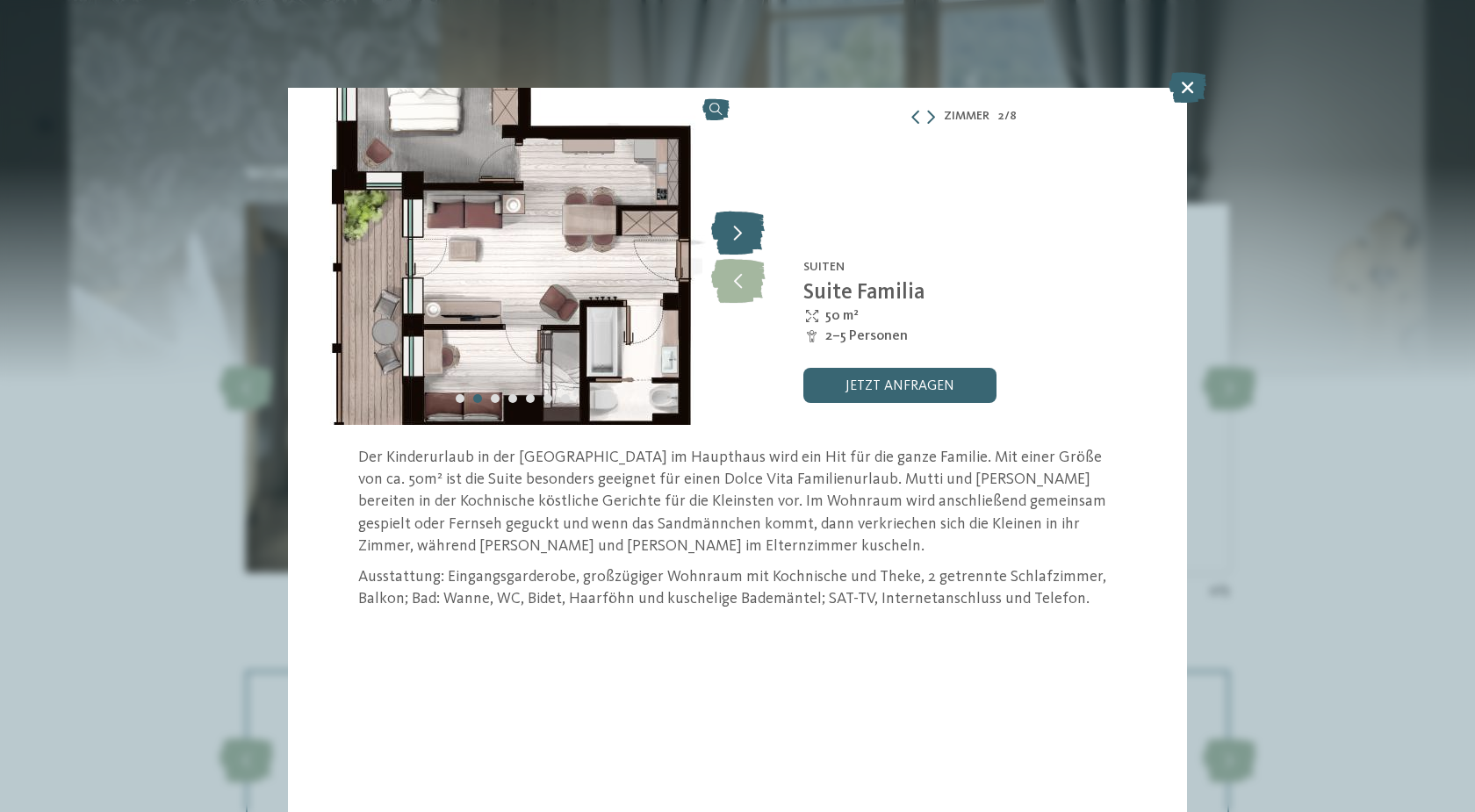
click at [735, 243] on icon at bounding box center [737, 233] width 53 height 43
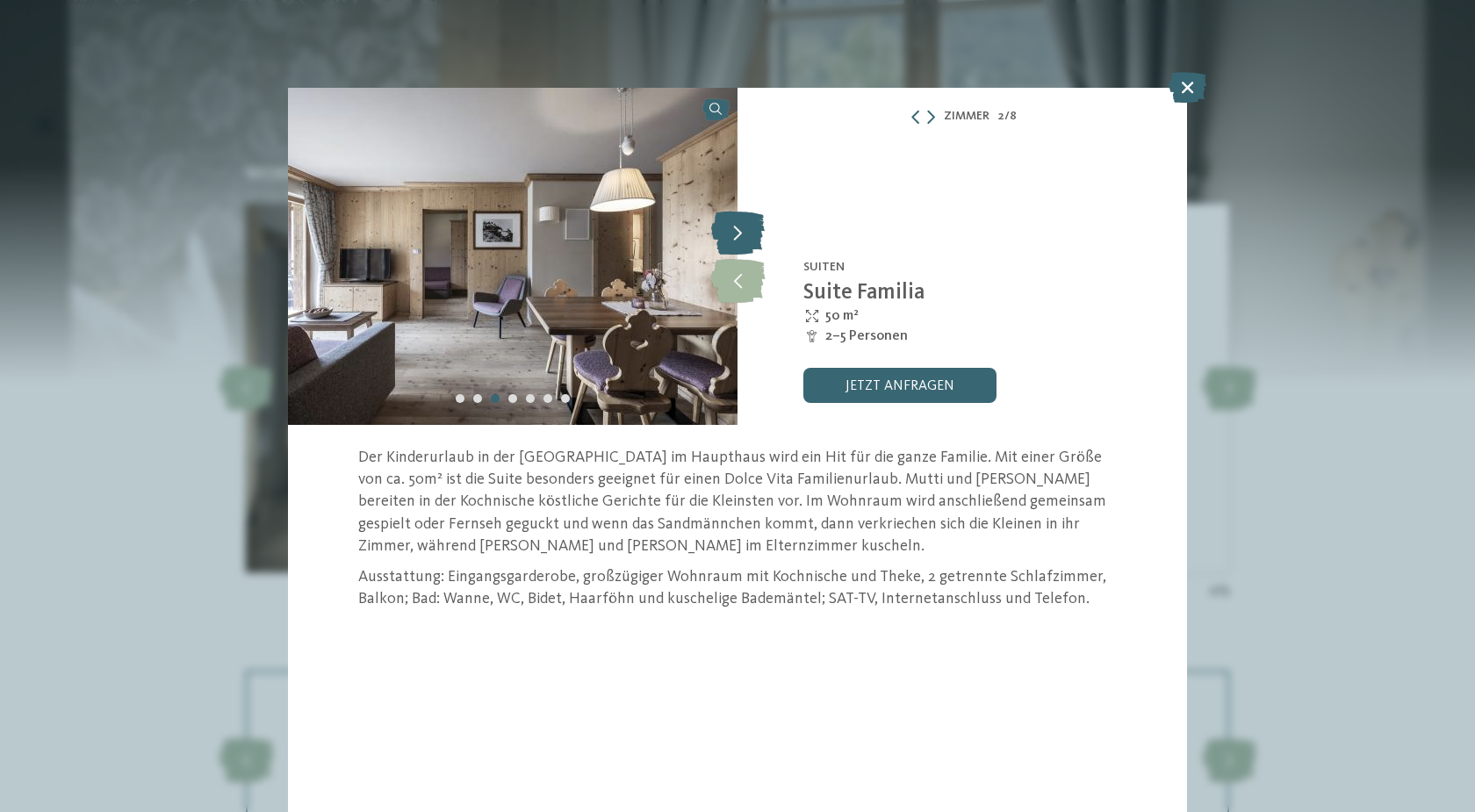
click at [735, 243] on icon at bounding box center [737, 233] width 53 height 43
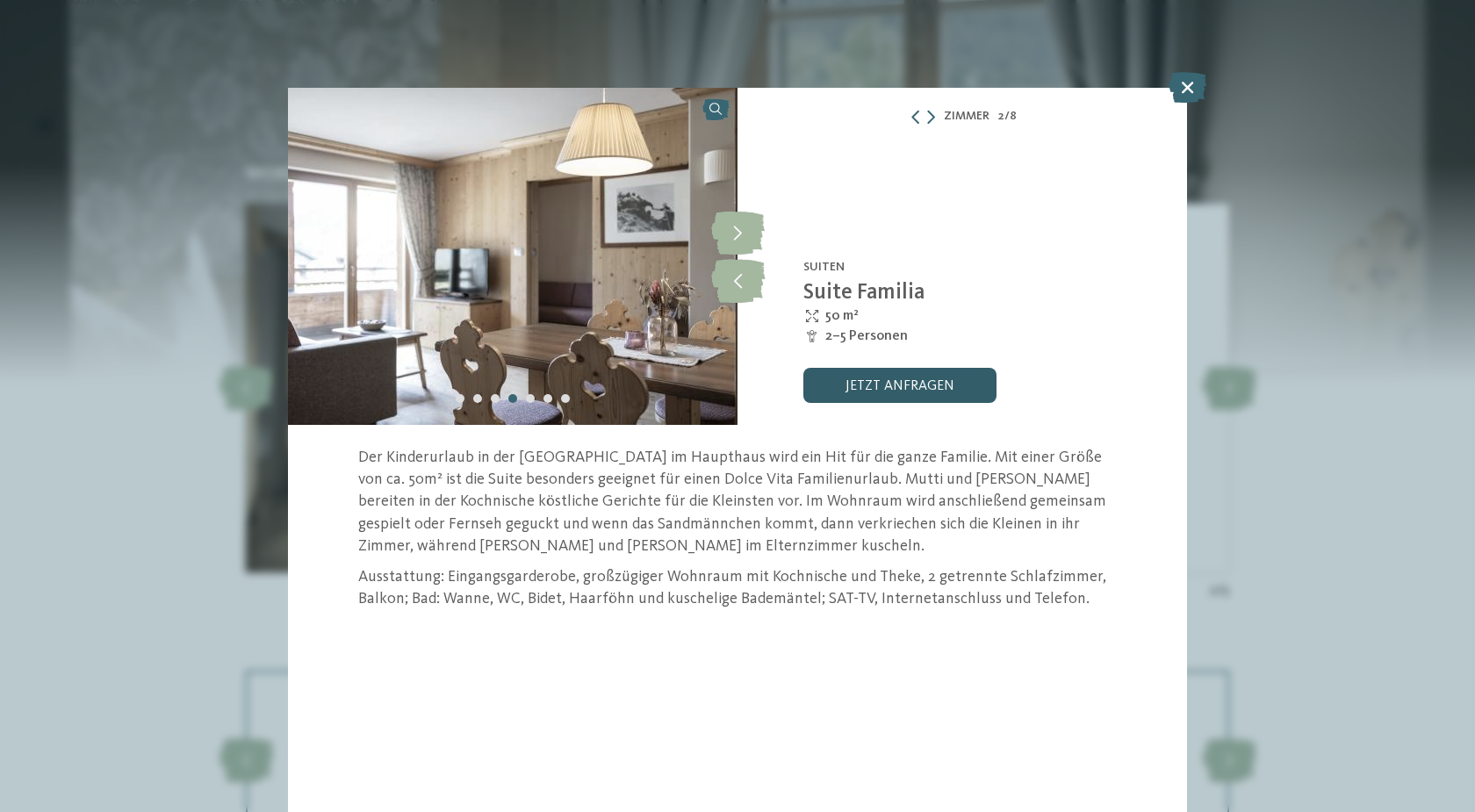
click at [886, 381] on link "jetzt anfragen" at bounding box center [899, 385] width 193 height 35
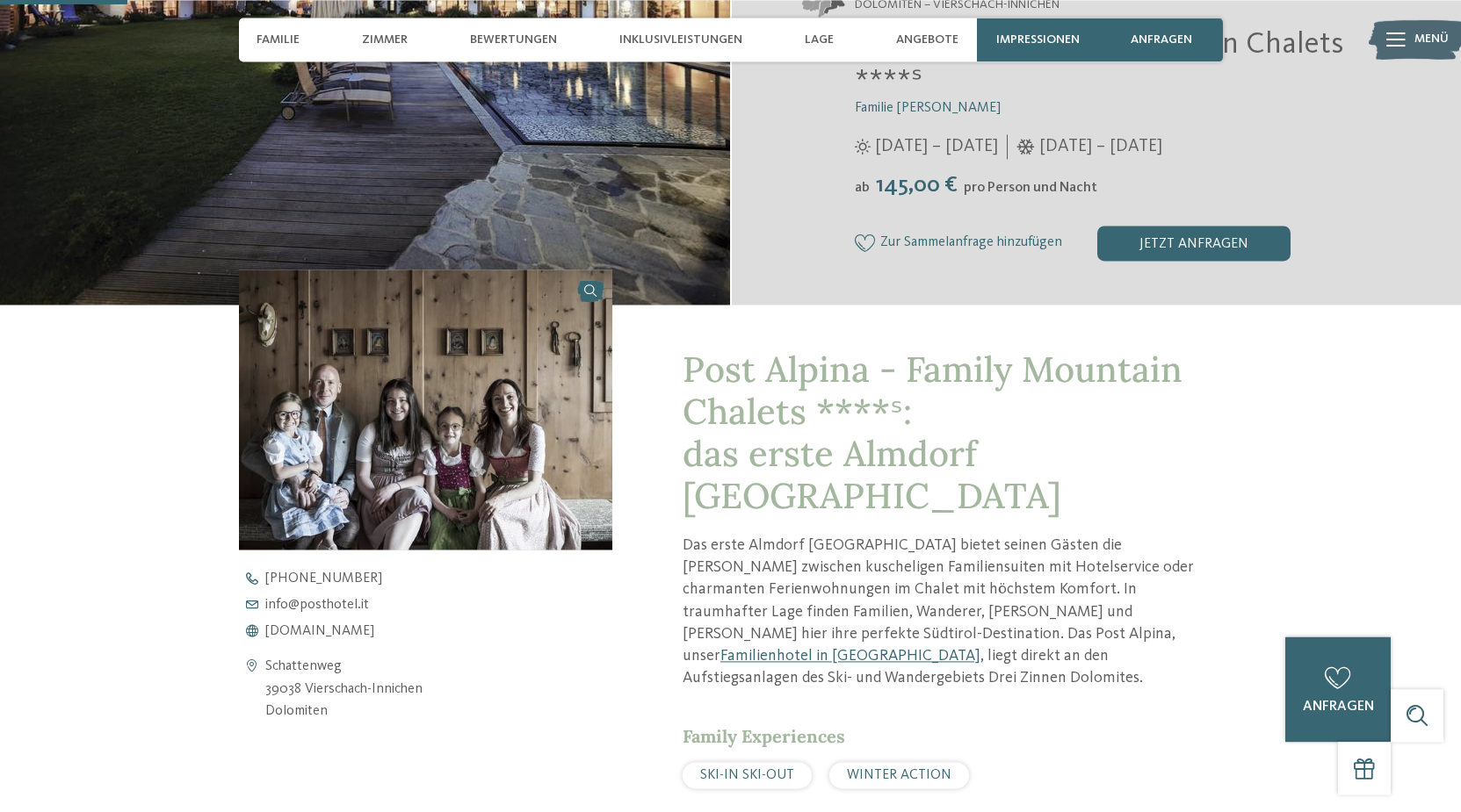
scroll to position [577, 0]
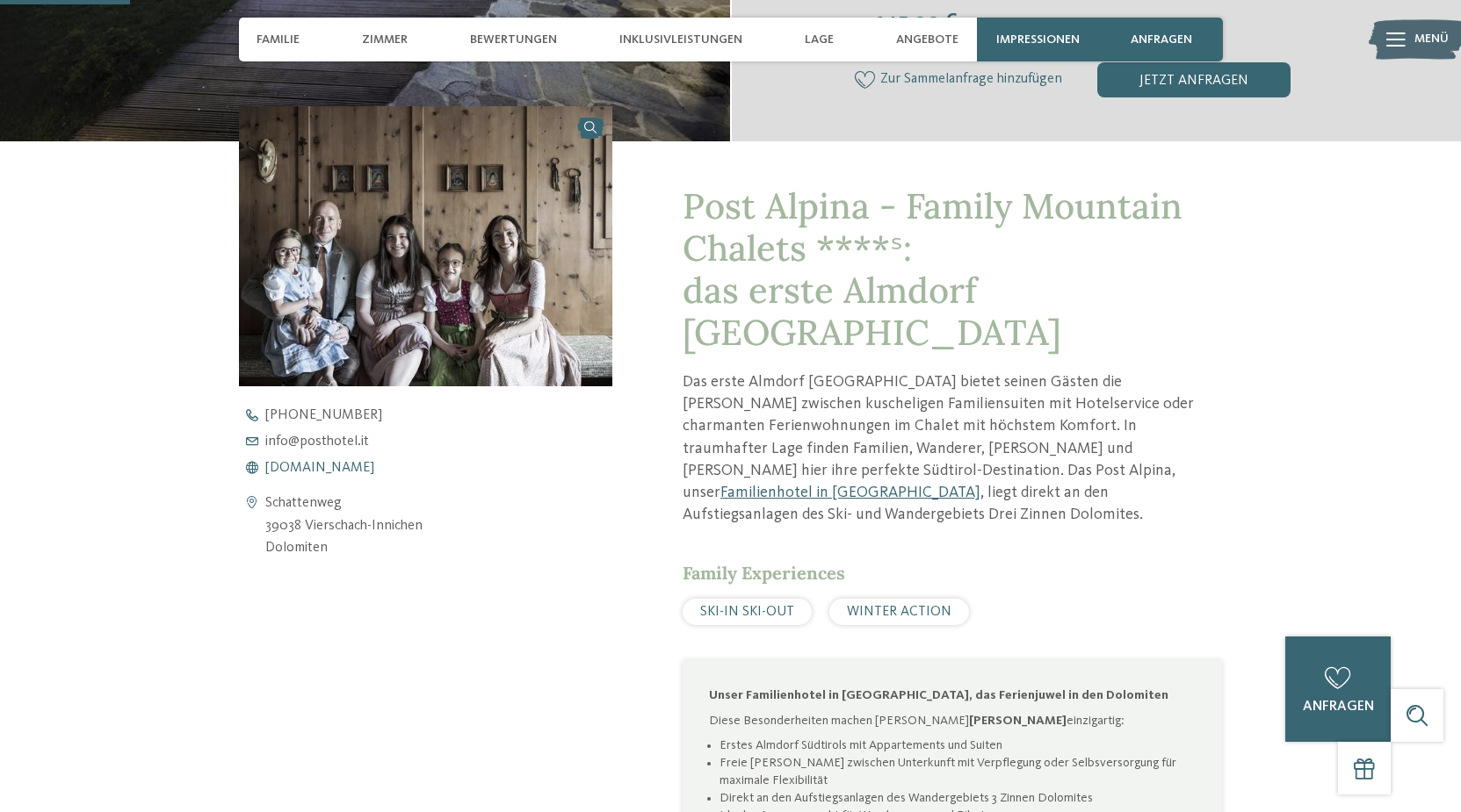
click at [301, 473] on span "[DOMAIN_NAME]" at bounding box center [320, 468] width 109 height 14
